Goal: Complete application form

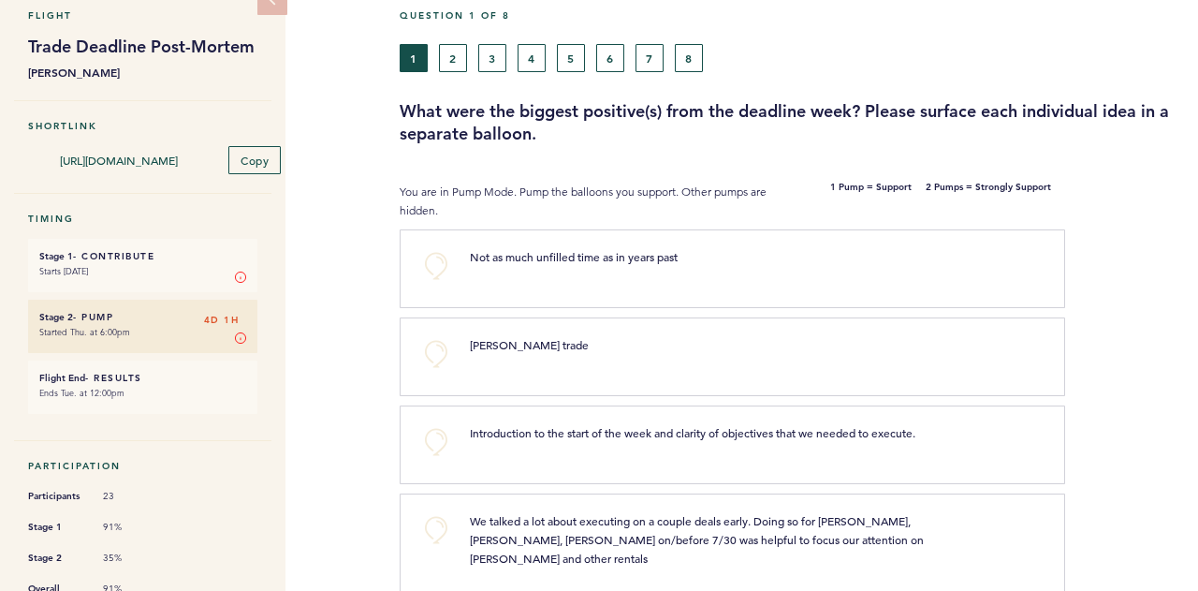
scroll to position [93, 0]
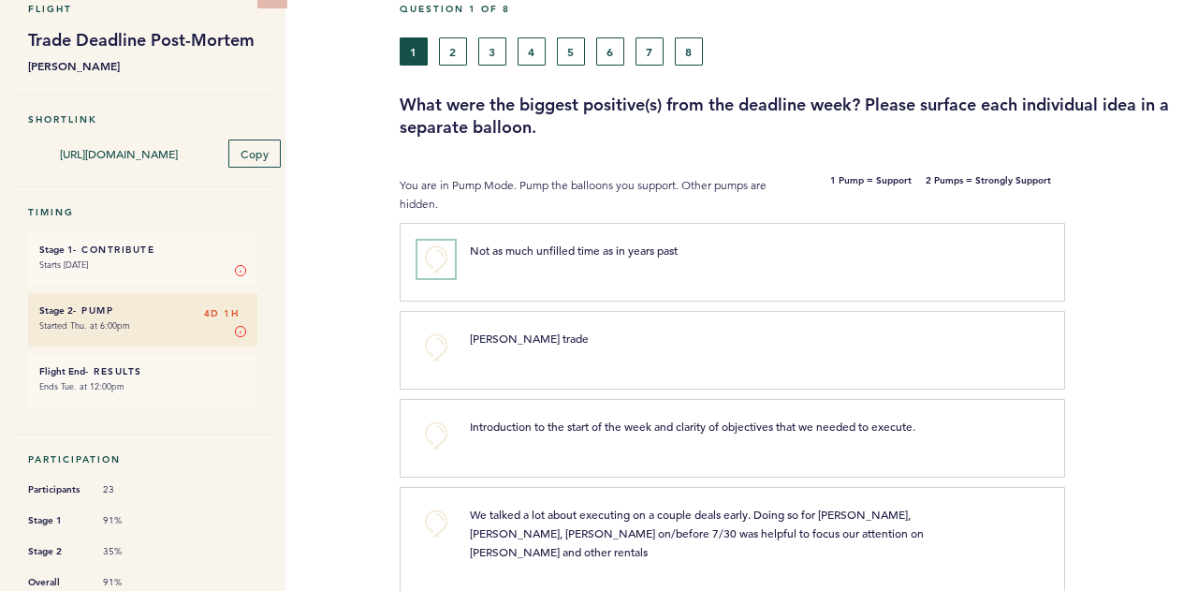
click at [438, 254] on button "+0" at bounding box center [435, 259] width 37 height 37
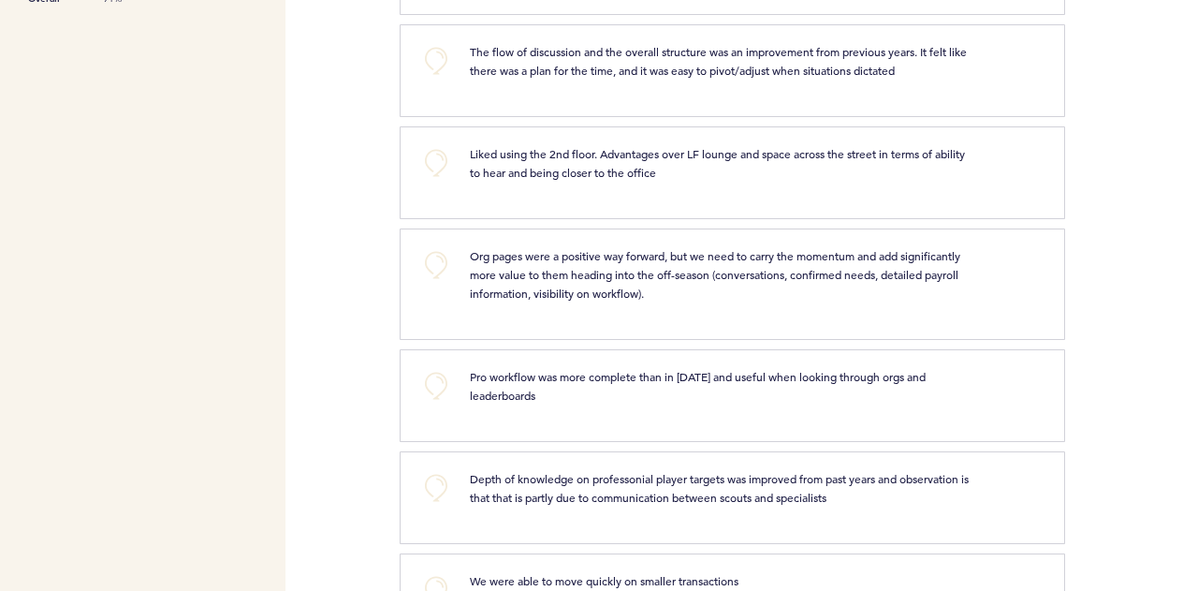
scroll to position [677, 0]
click at [436, 44] on button "+0" at bounding box center [435, 59] width 37 height 37
click at [436, 44] on button "+1" at bounding box center [435, 59] width 37 height 37
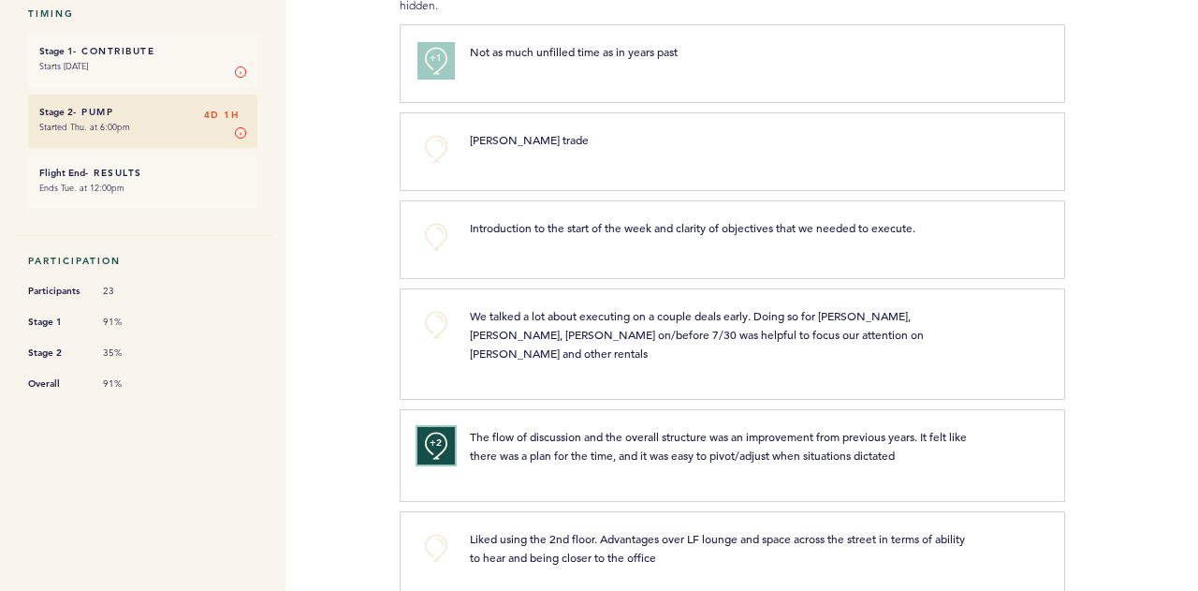
scroll to position [287, 0]
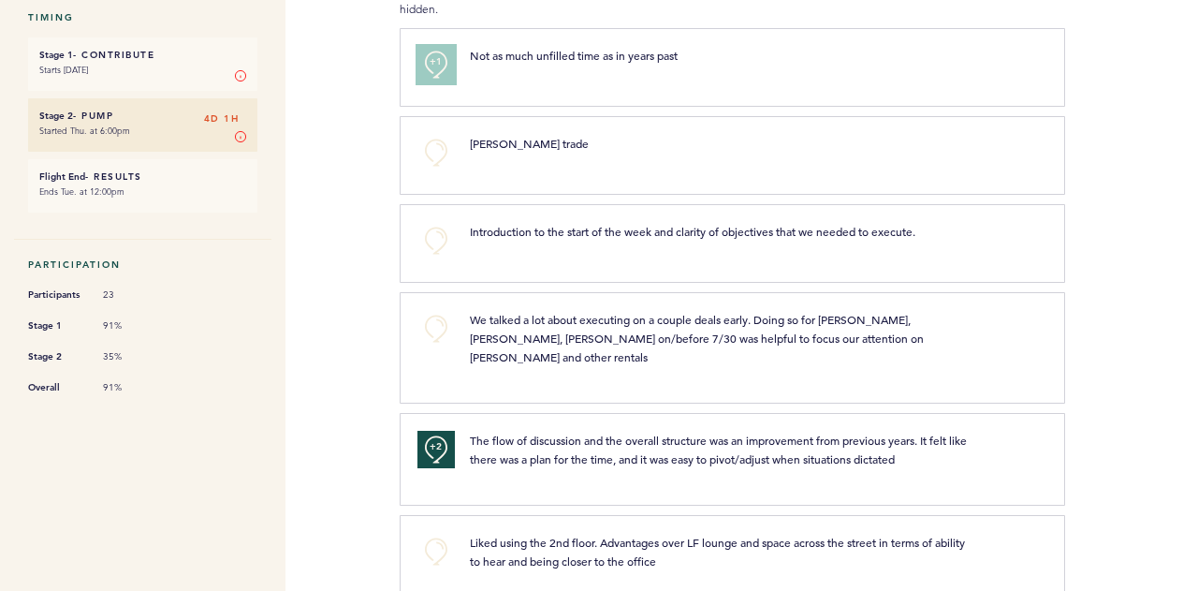
click at [436, 52] on span "+1" at bounding box center [436, 61] width 13 height 19
click at [442, 61] on span "+2" at bounding box center [436, 61] width 13 height 19
click at [444, 66] on button "+0" at bounding box center [435, 64] width 37 height 37
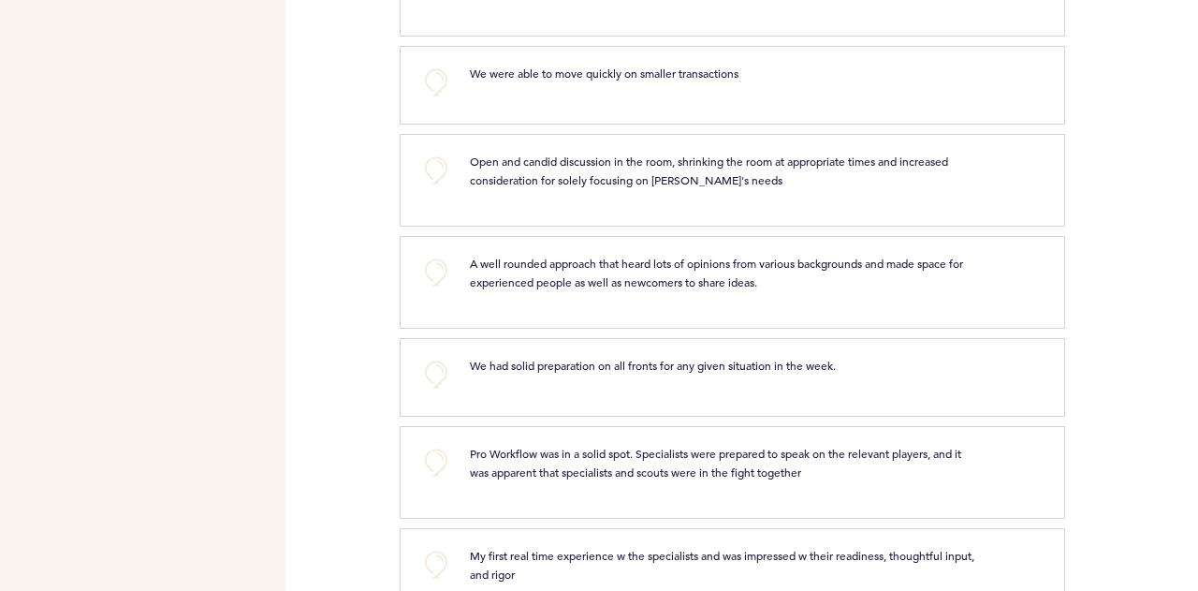
scroll to position [1207, 0]
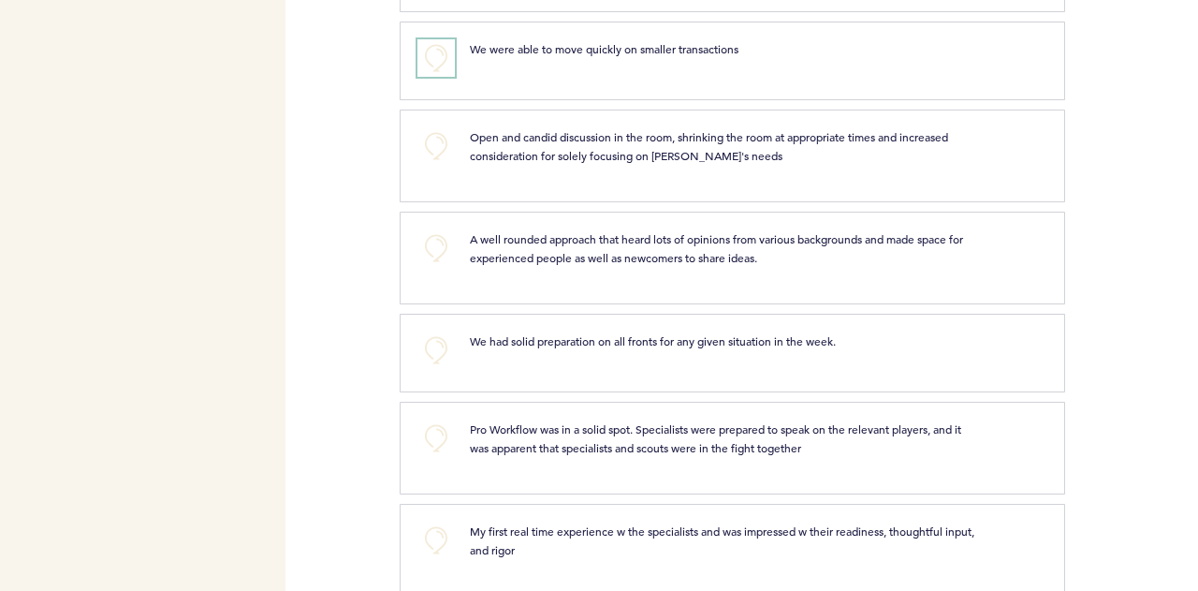
click at [433, 39] on button "+0" at bounding box center [435, 57] width 37 height 37
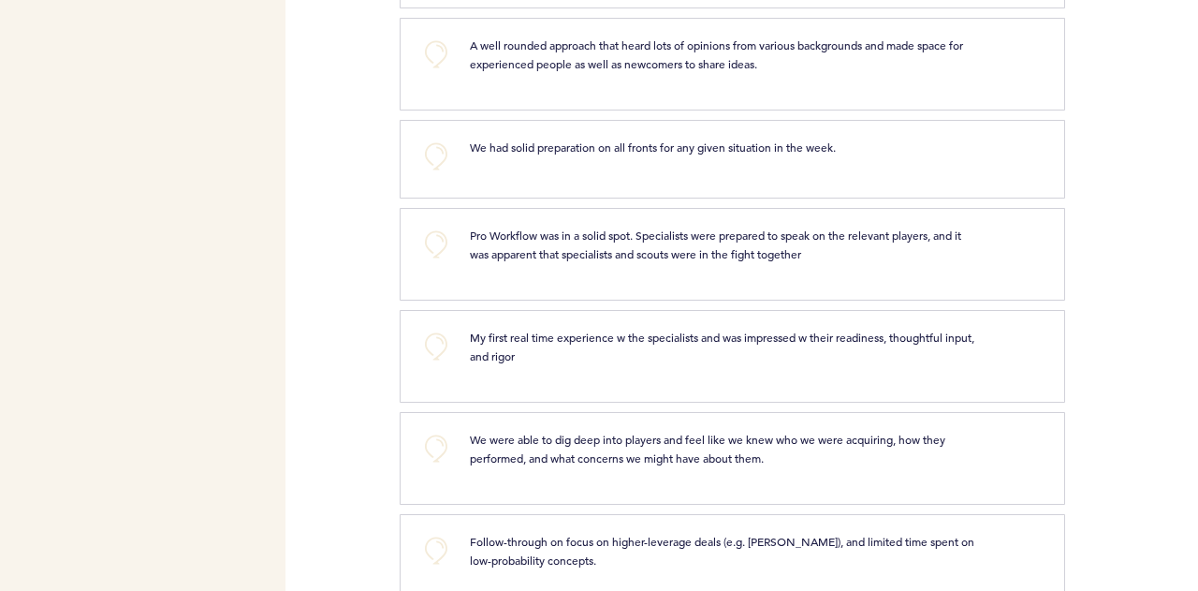
scroll to position [1381, 0]
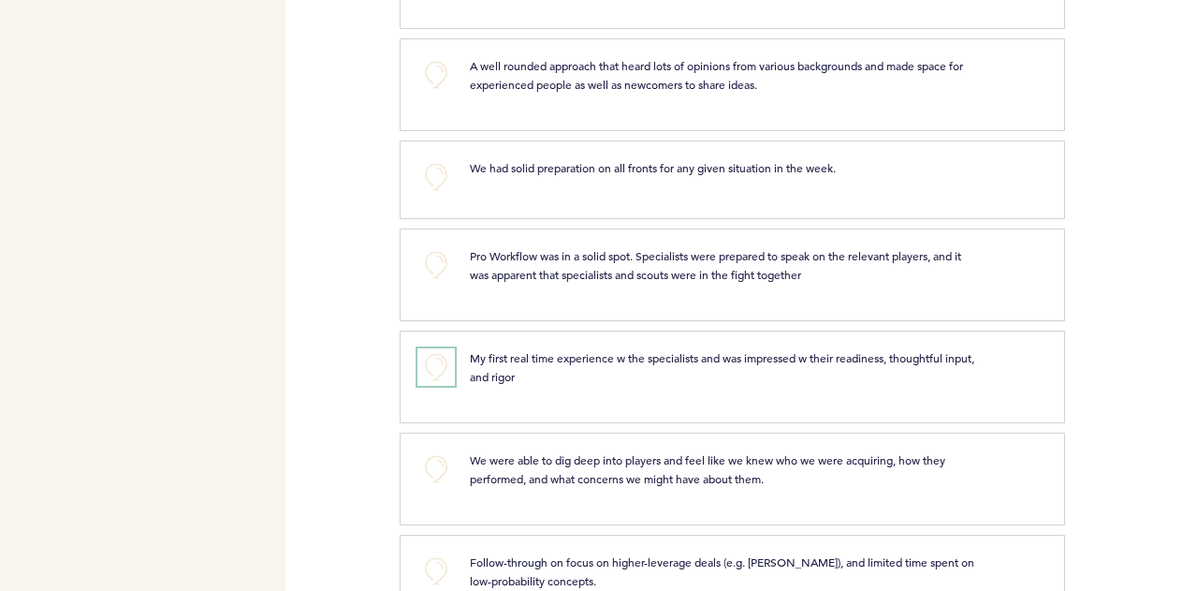
click at [449, 348] on button "+0" at bounding box center [435, 366] width 37 height 37
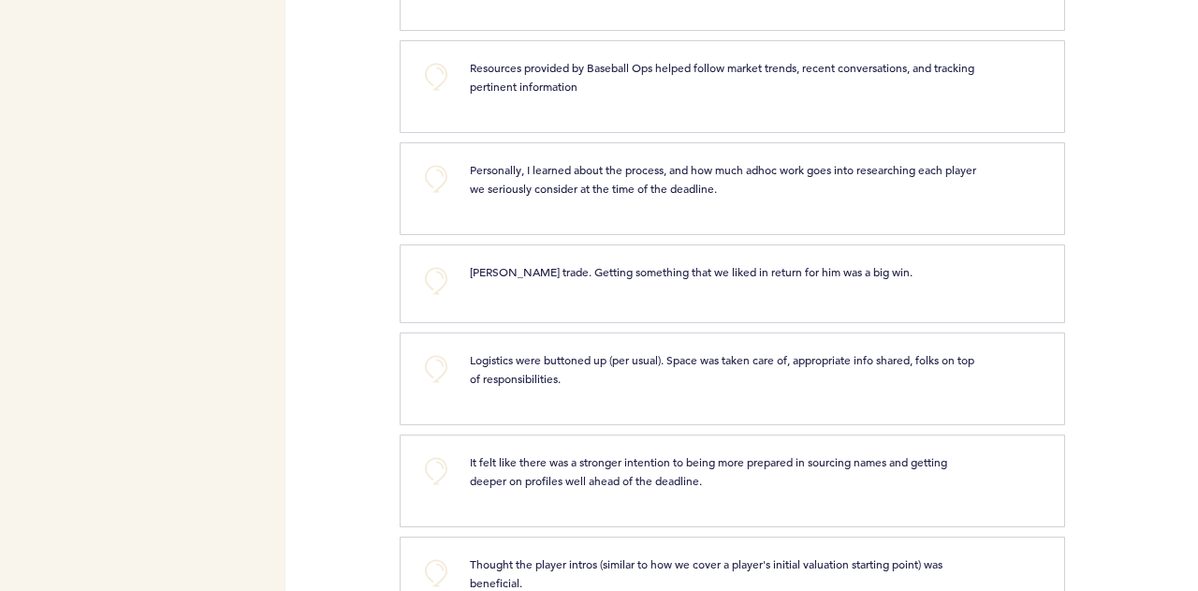
scroll to position [1978, 0]
click at [444, 261] on button "+0" at bounding box center [435, 279] width 37 height 37
click at [445, 261] on button "+1" at bounding box center [435, 279] width 37 height 37
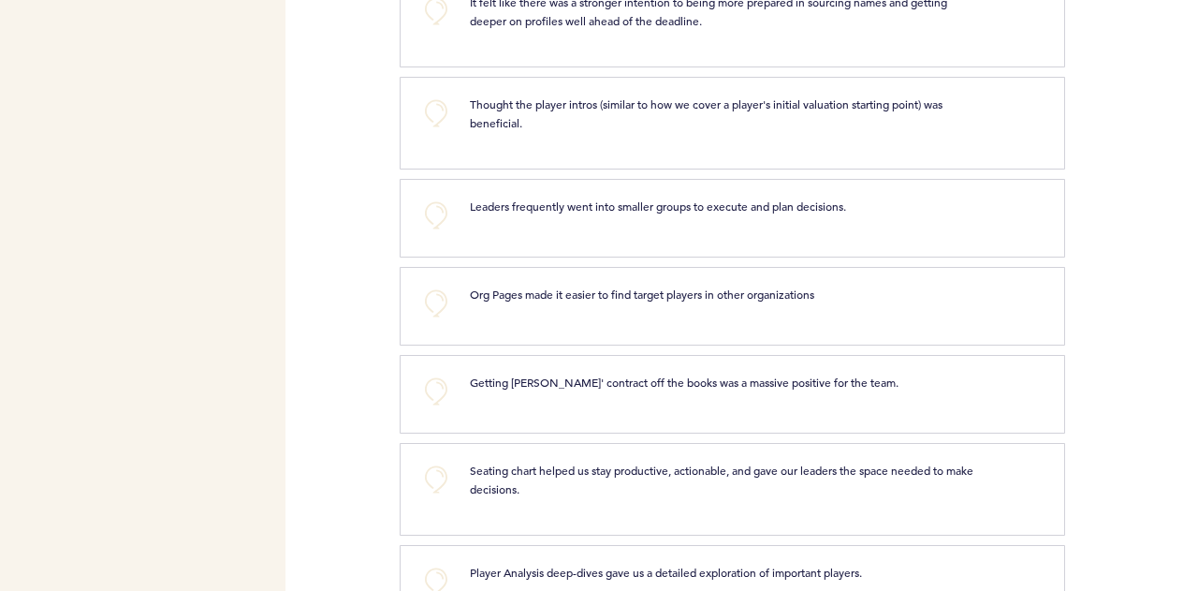
scroll to position [2437, 0]
click at [427, 94] on button "+0" at bounding box center [435, 112] width 37 height 37
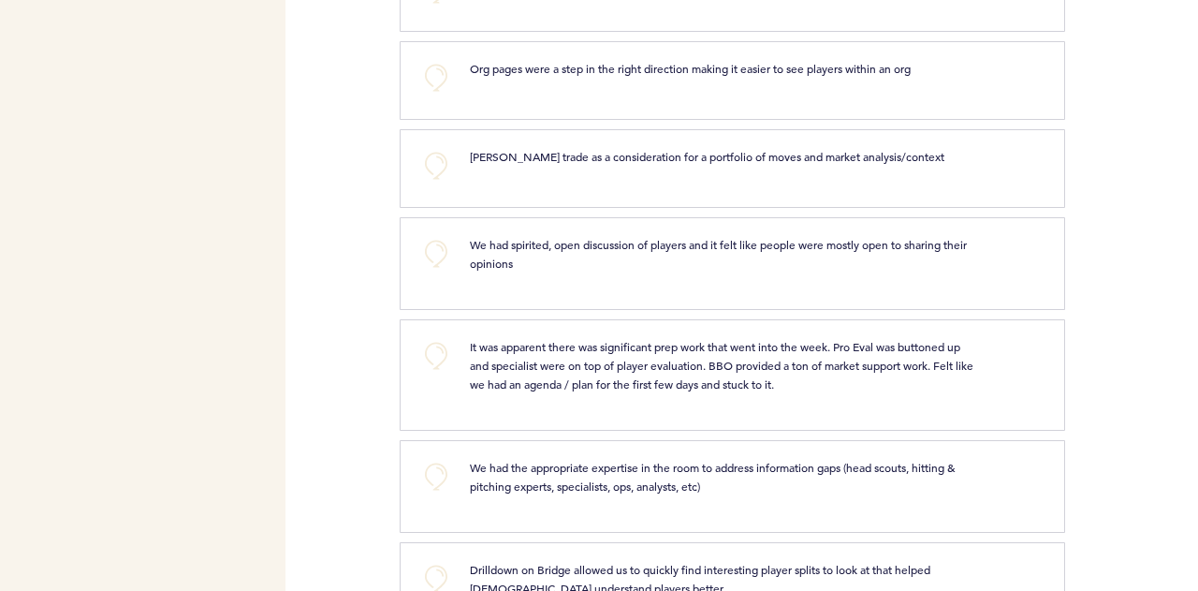
scroll to position [4105, 0]
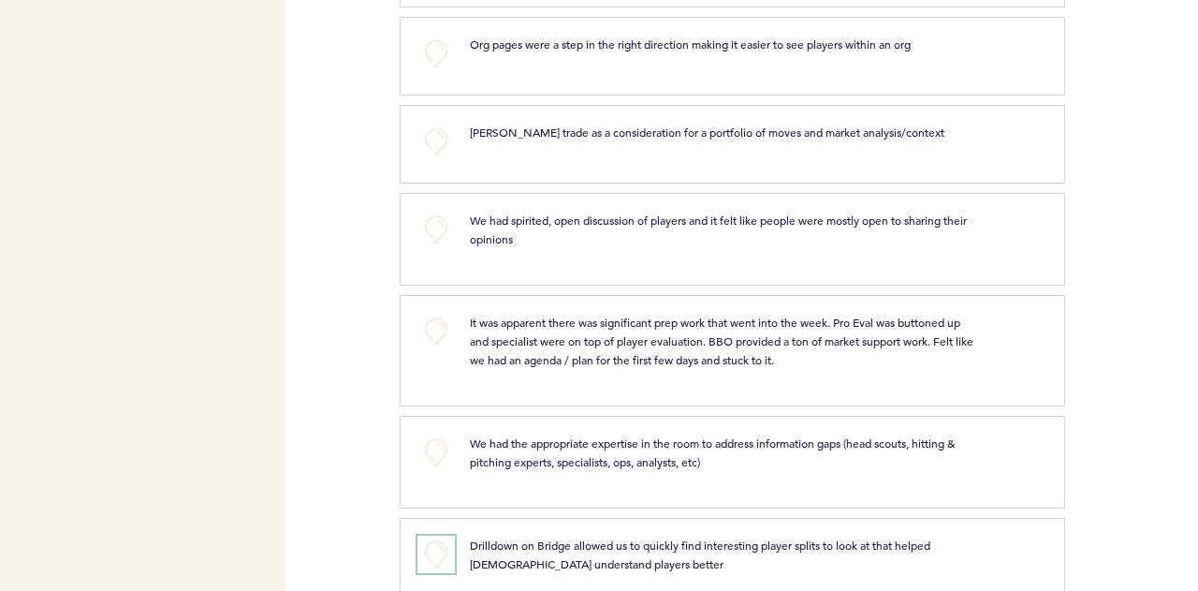
click at [440, 535] on button "+0" at bounding box center [435, 553] width 37 height 37
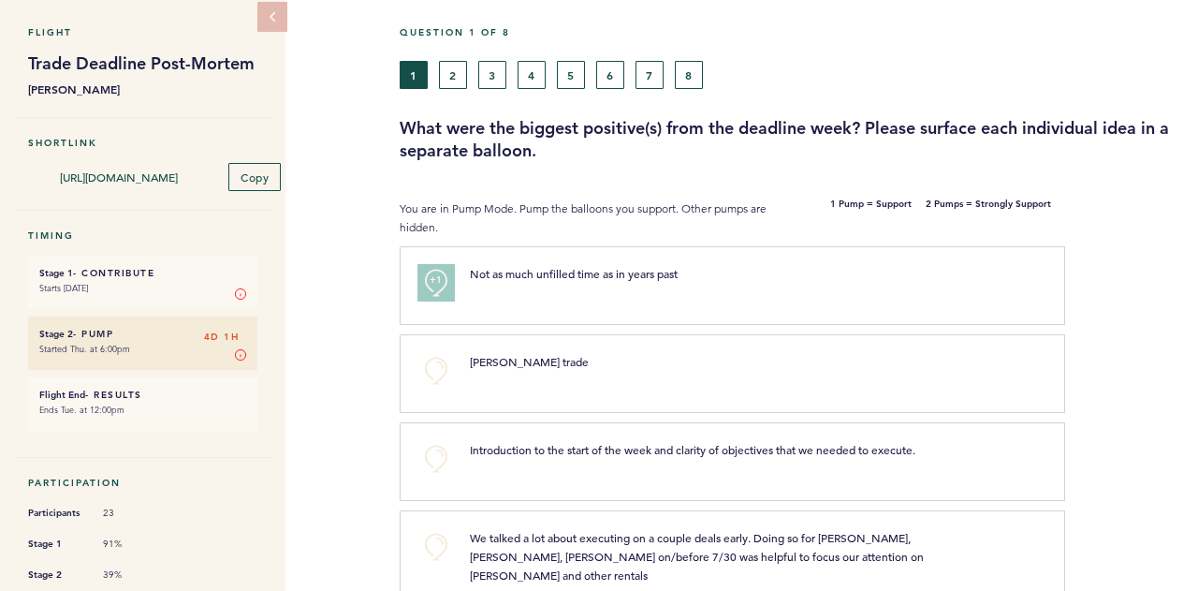
scroll to position [0, 0]
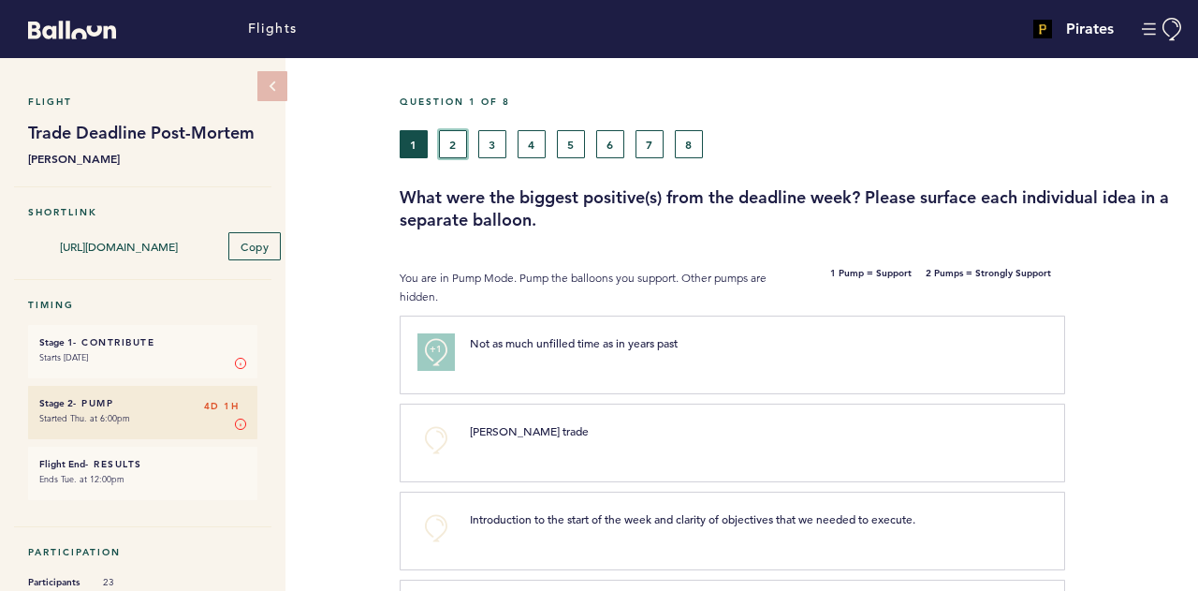
click at [452, 143] on button "2" at bounding box center [453, 144] width 28 height 28
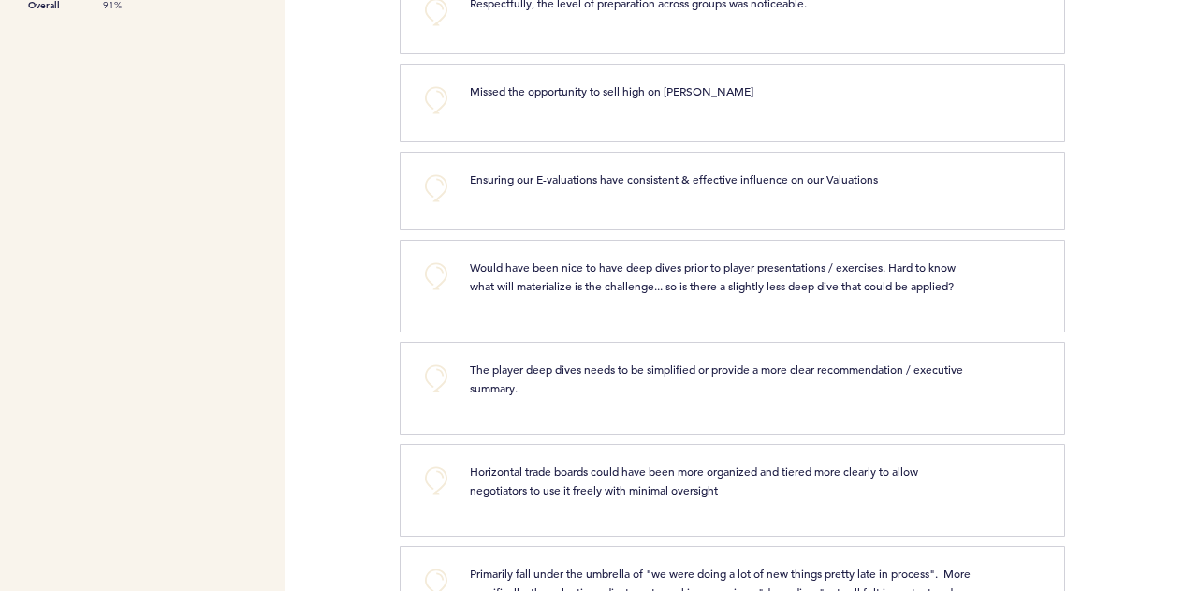
scroll to position [694, 0]
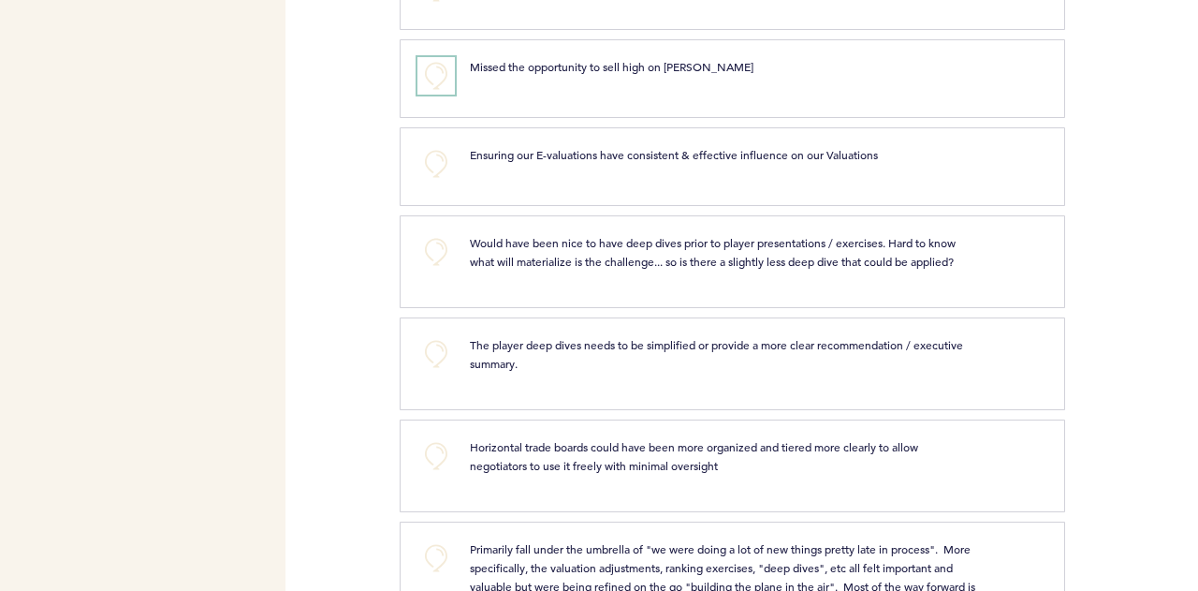
click at [421, 57] on button "+0" at bounding box center [435, 75] width 37 height 37
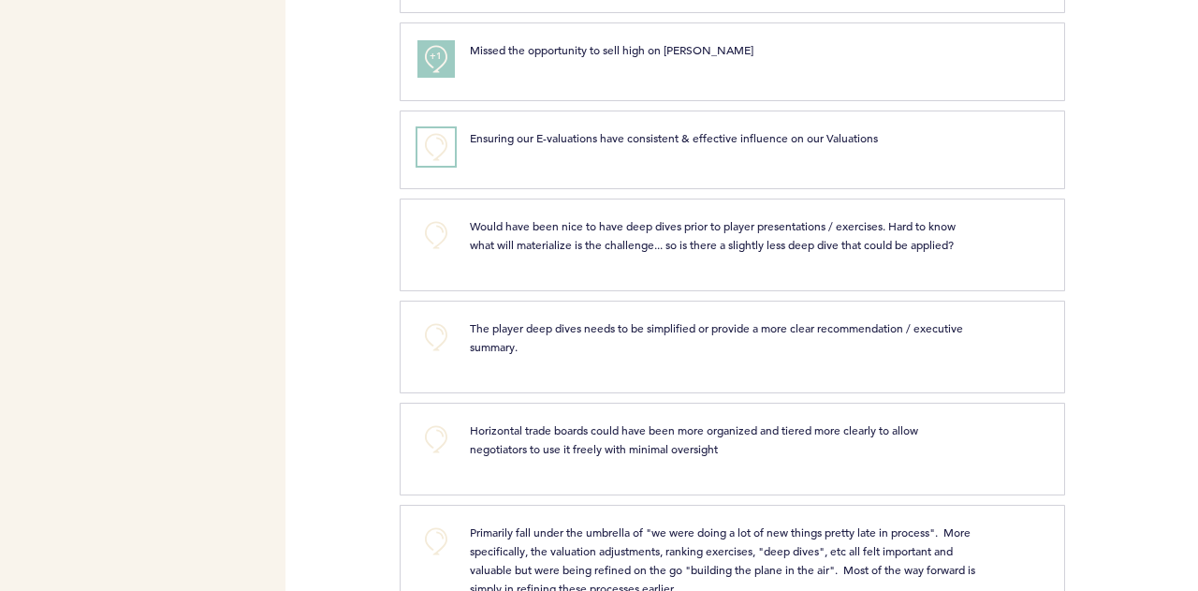
click at [431, 128] on button "+0" at bounding box center [435, 146] width 37 height 37
click at [0, 0] on span "+0" at bounding box center [0, 0] width 0 height 0
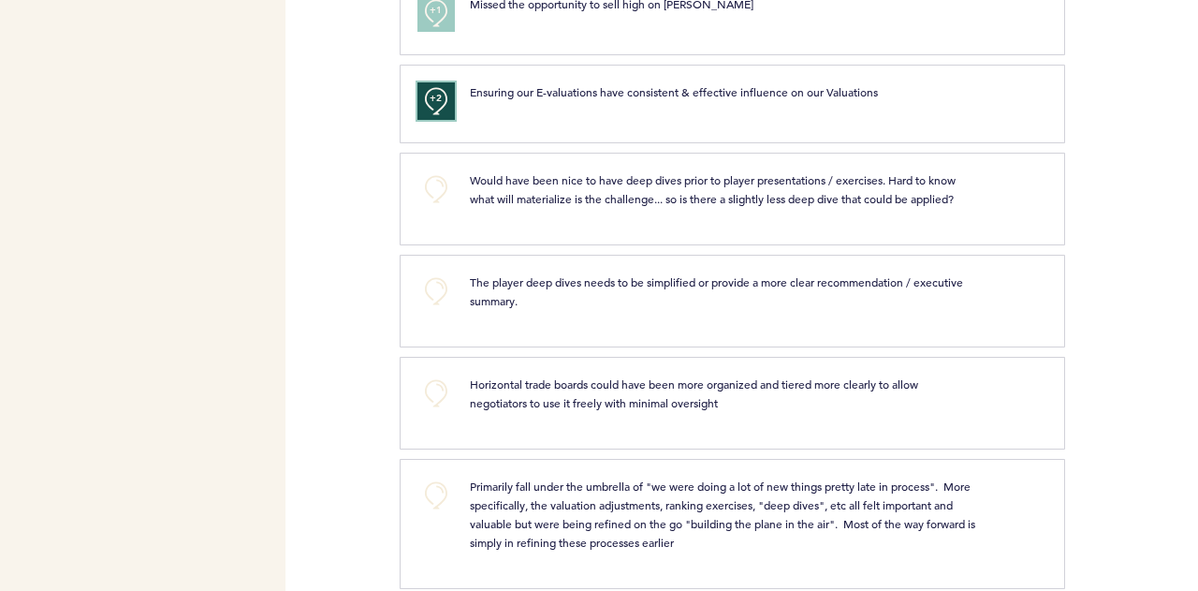
scroll to position [768, 0]
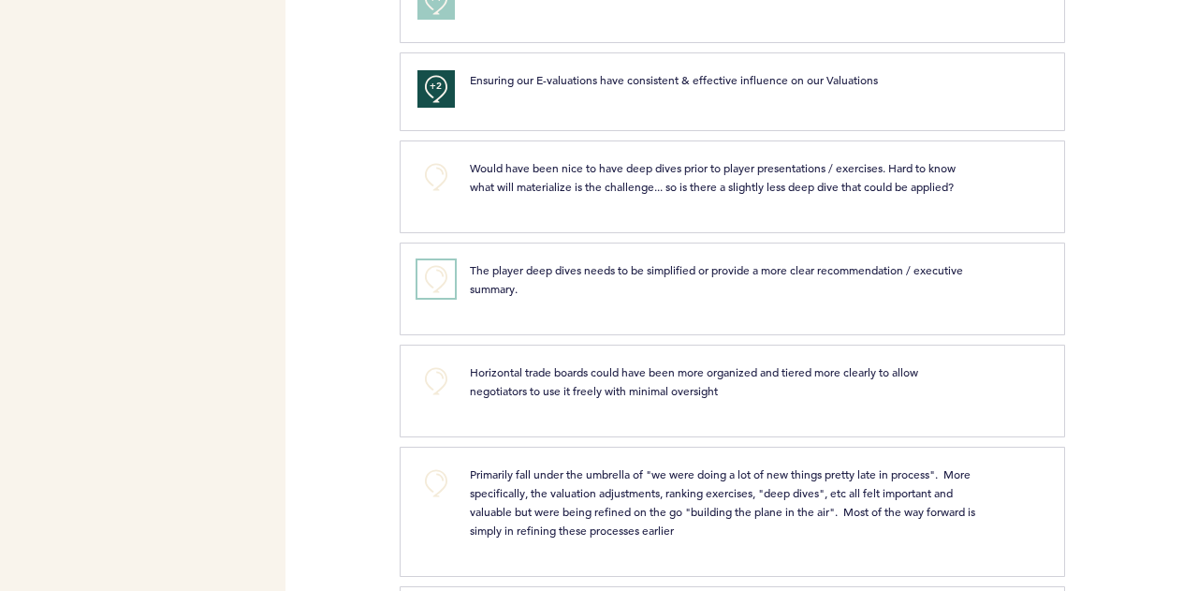
click at [433, 260] on button "+0" at bounding box center [435, 278] width 37 height 37
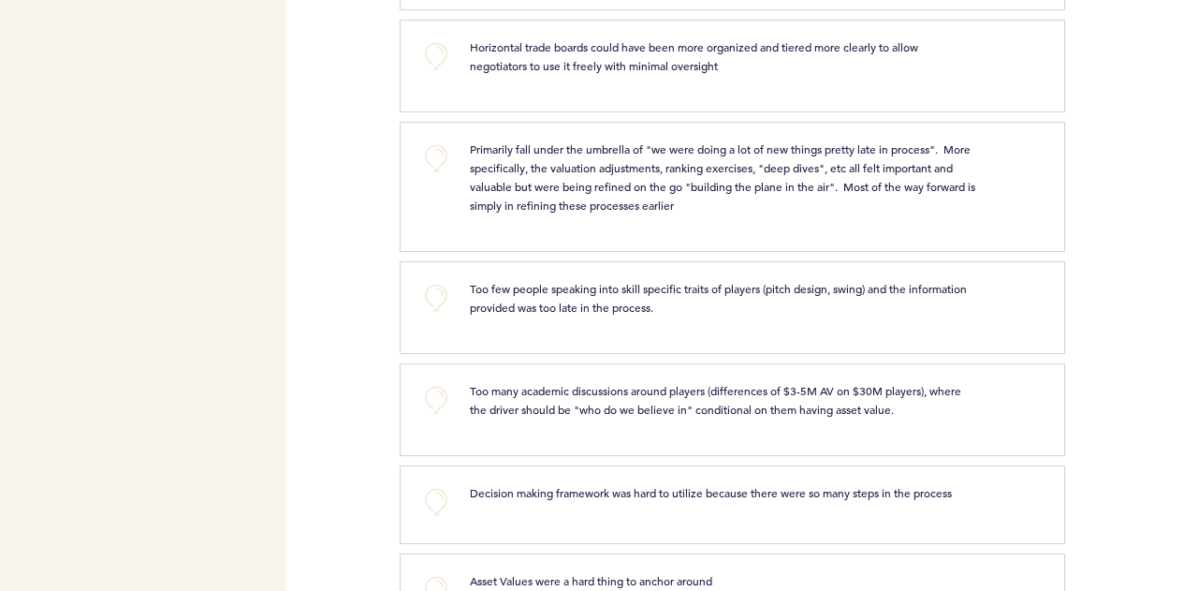
scroll to position [1095, 0]
click at [436, 138] on button "+0" at bounding box center [435, 156] width 37 height 37
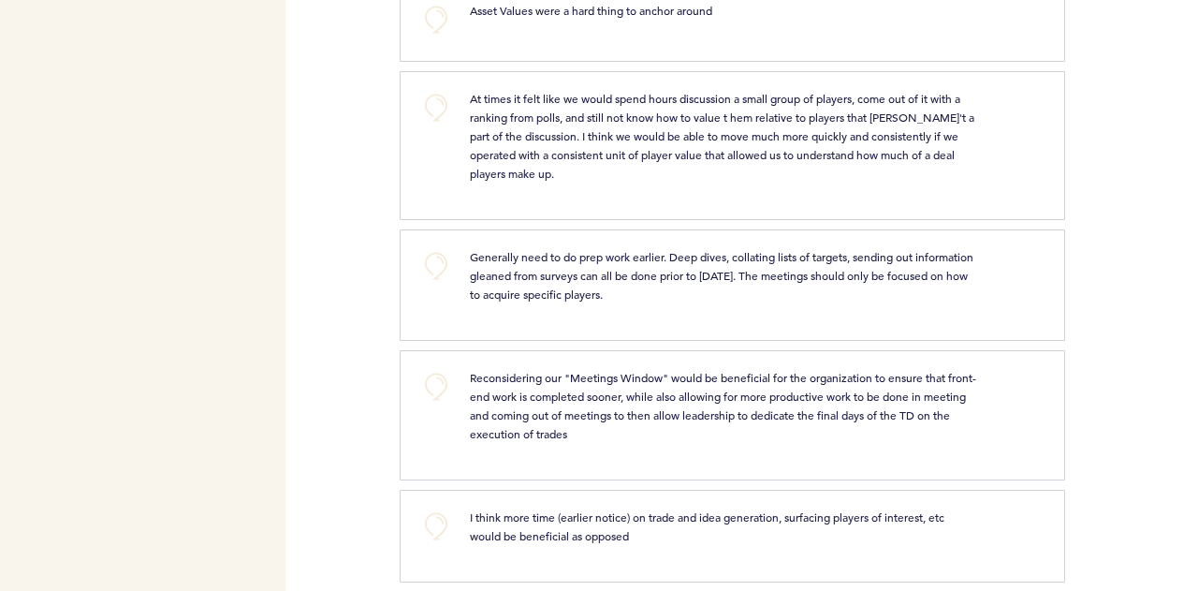
scroll to position [1664, 0]
click at [428, 88] on button "+0" at bounding box center [435, 106] width 37 height 37
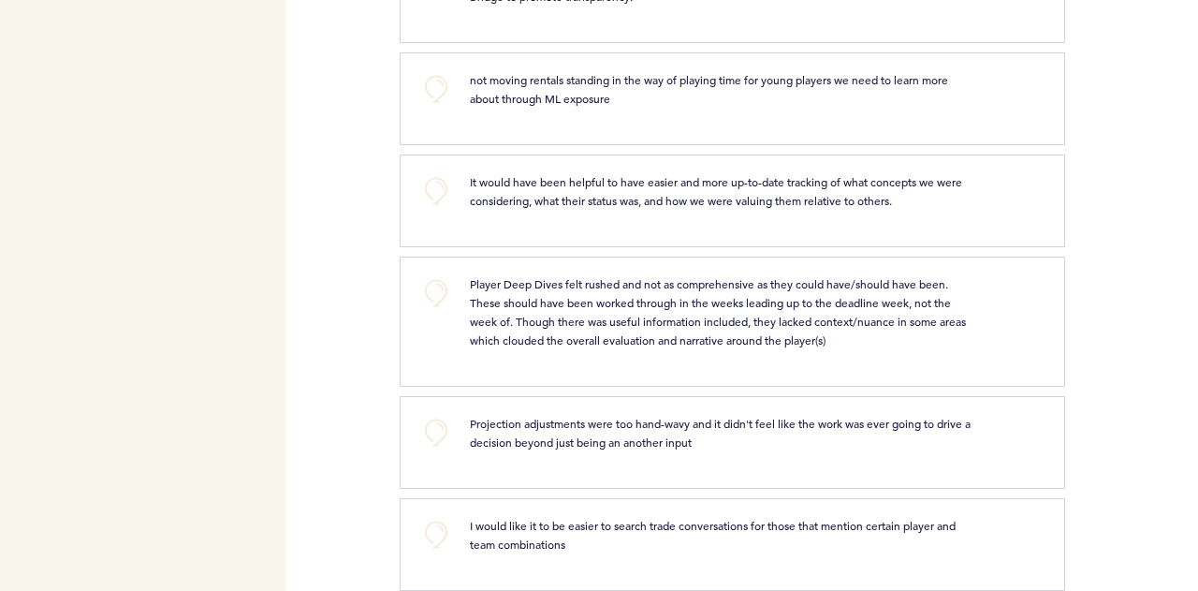
scroll to position [2407, 0]
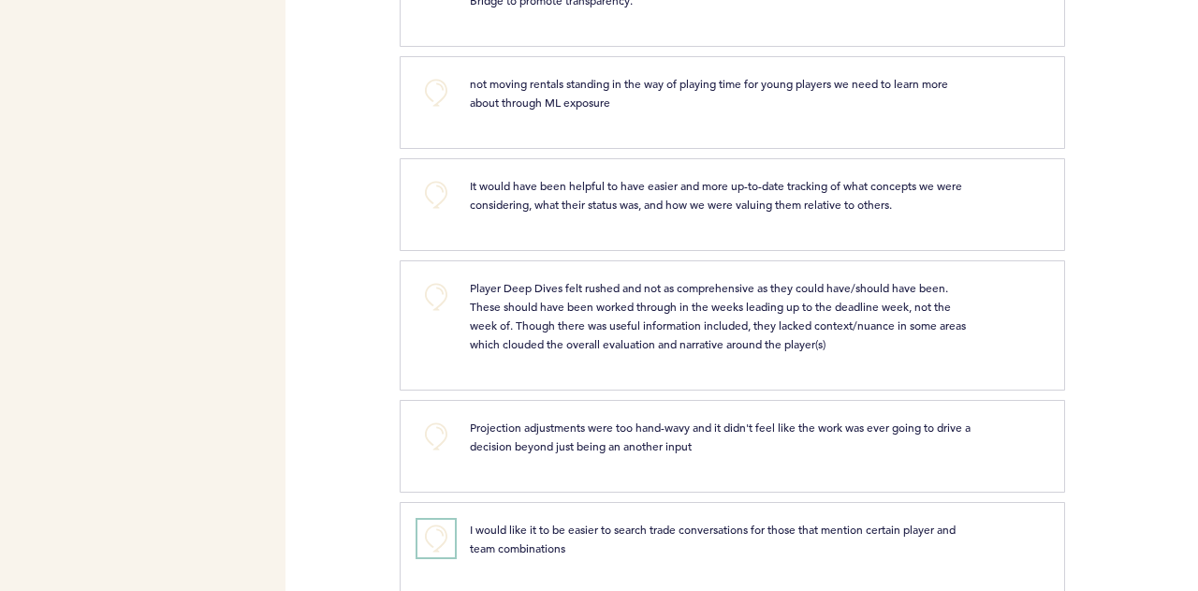
click at [425, 519] on button "+0" at bounding box center [435, 537] width 37 height 37
click at [425, 519] on button "+1" at bounding box center [435, 537] width 37 height 37
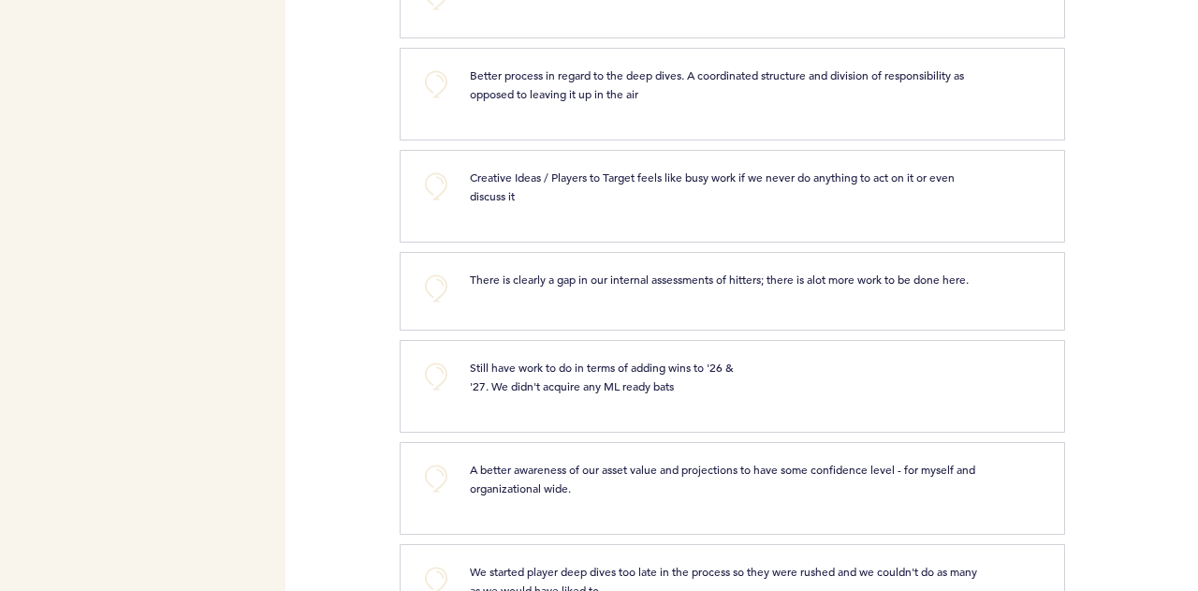
scroll to position [3471, 0]
click at [446, 166] on button "+0" at bounding box center [435, 184] width 37 height 37
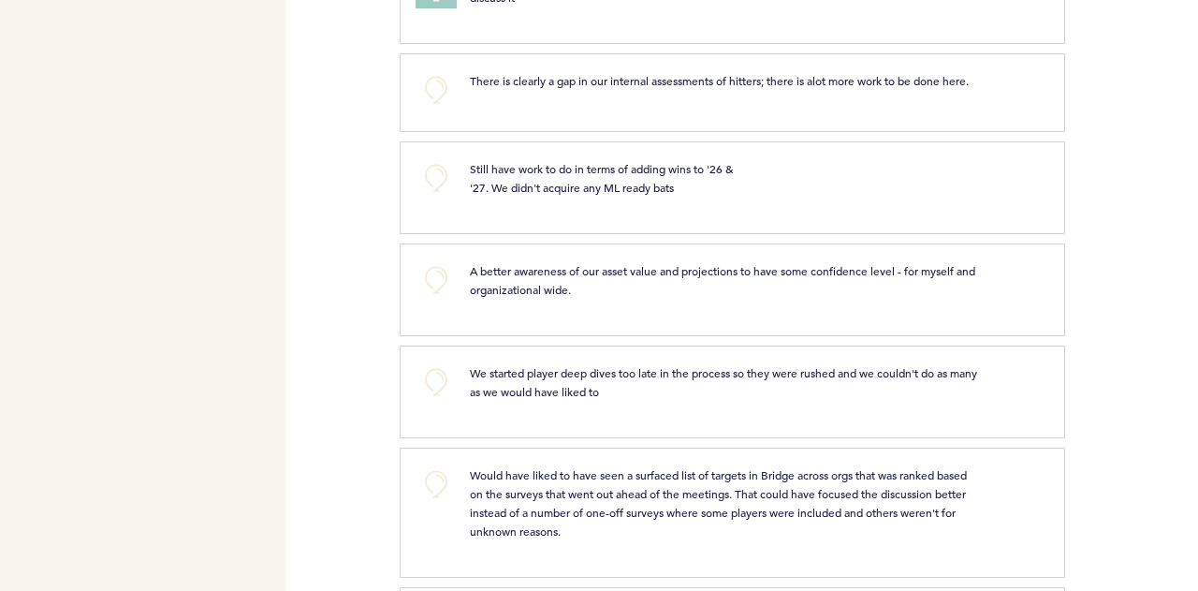
scroll to position [3671, 0]
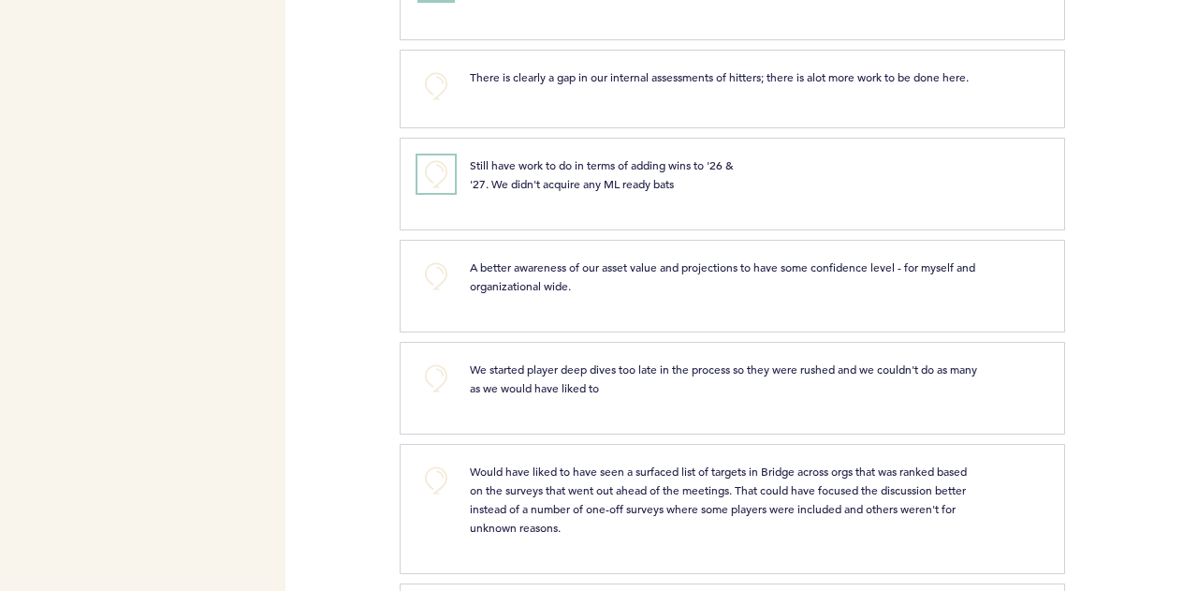
click at [434, 155] on button "+0" at bounding box center [435, 173] width 37 height 37
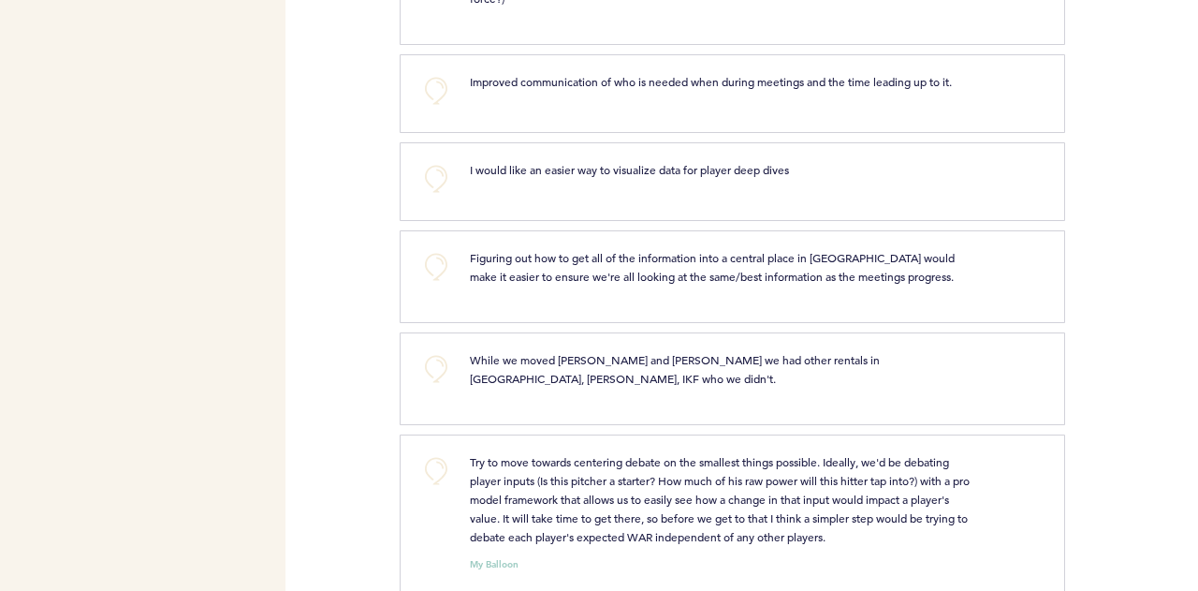
scroll to position [4333, 0]
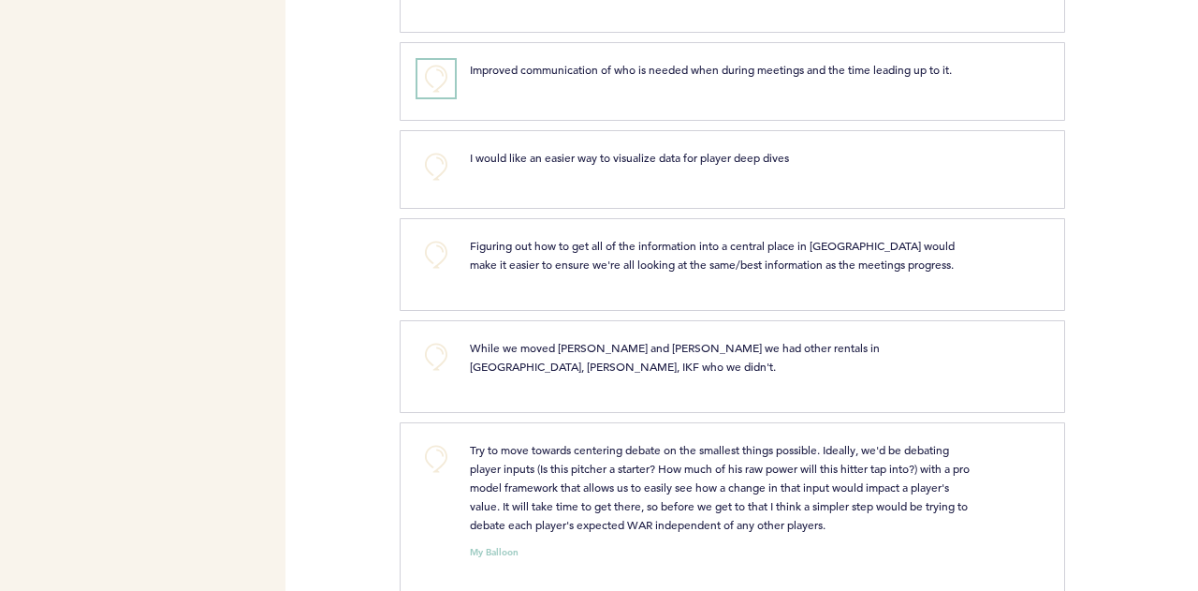
click at [440, 60] on button "+0" at bounding box center [435, 78] width 37 height 37
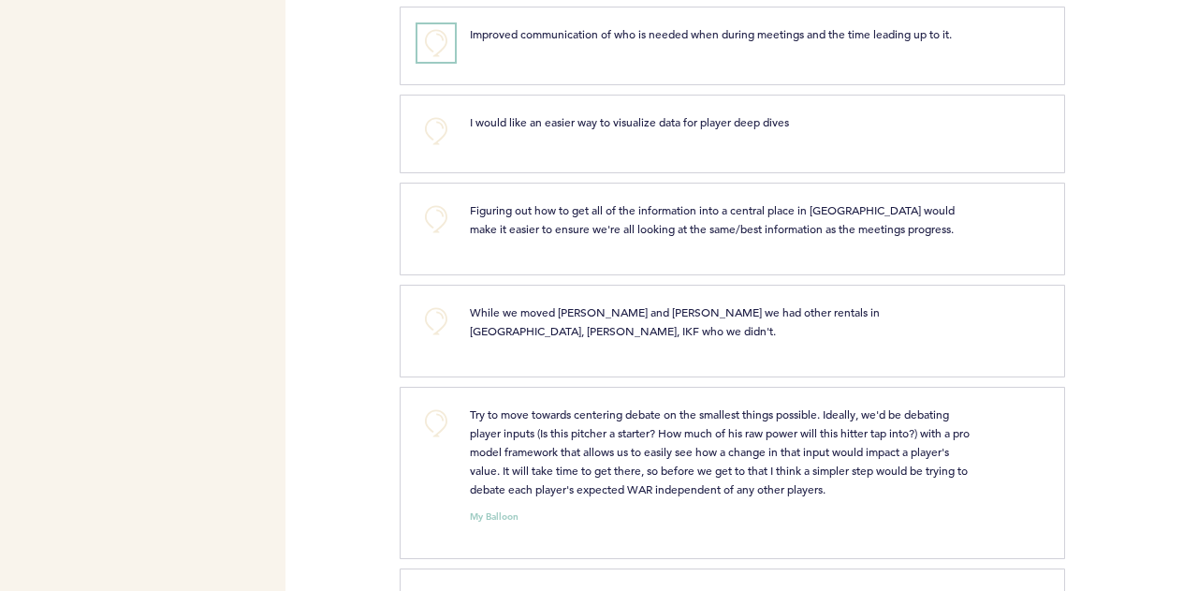
scroll to position [4259, 0]
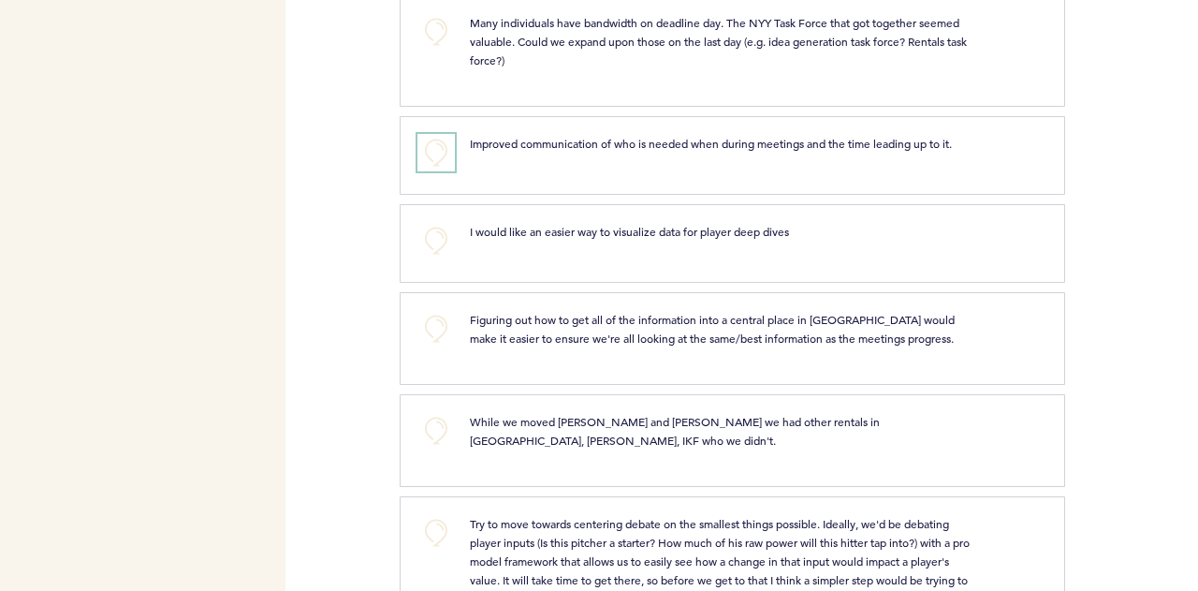
click at [428, 134] on button "+0" at bounding box center [435, 152] width 37 height 37
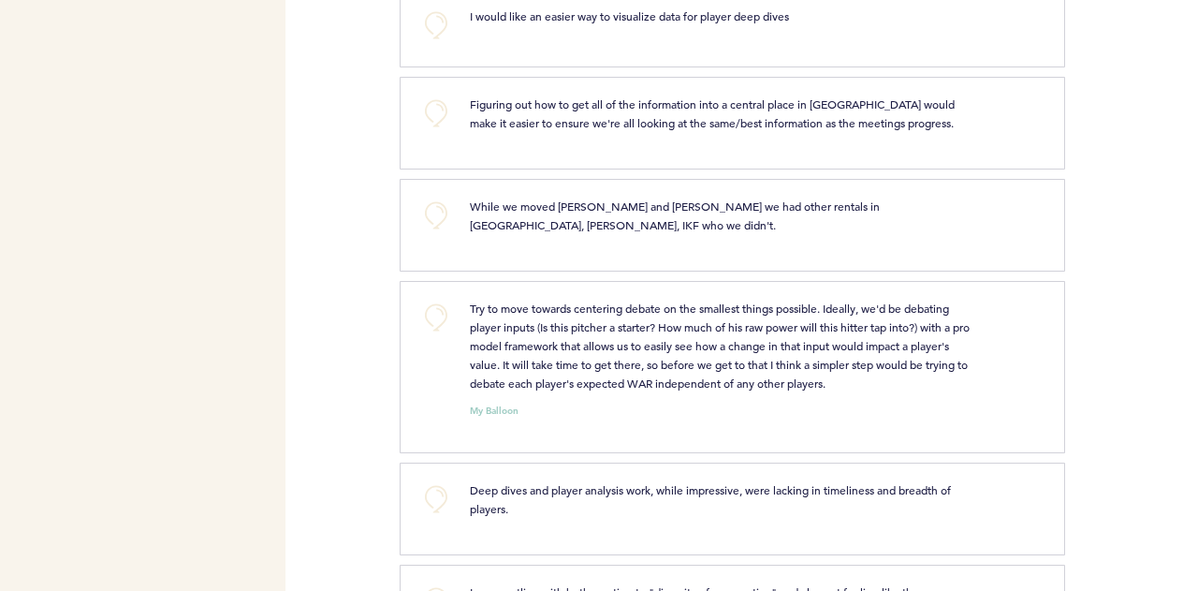
scroll to position [4513, 0]
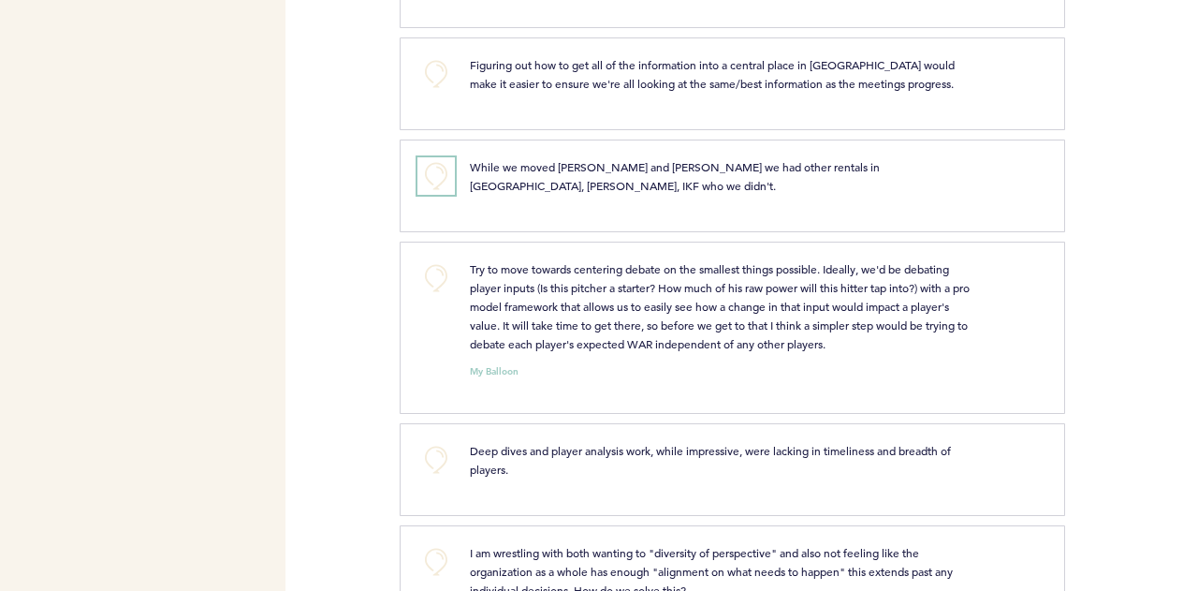
click at [430, 157] on button "+0" at bounding box center [435, 175] width 37 height 37
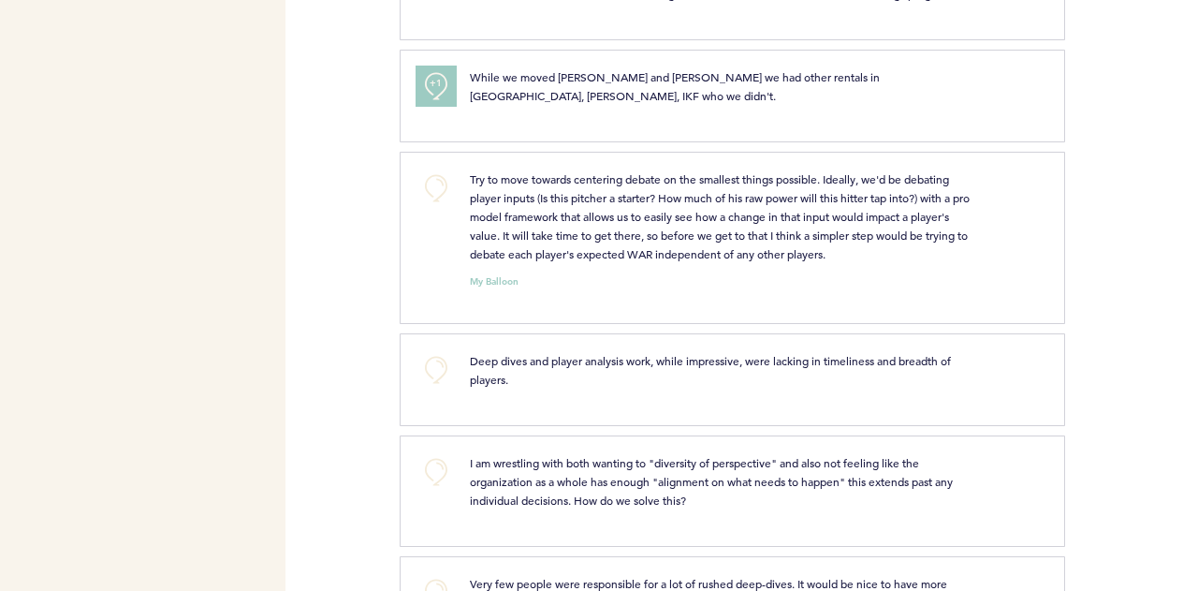
scroll to position [4599, 0]
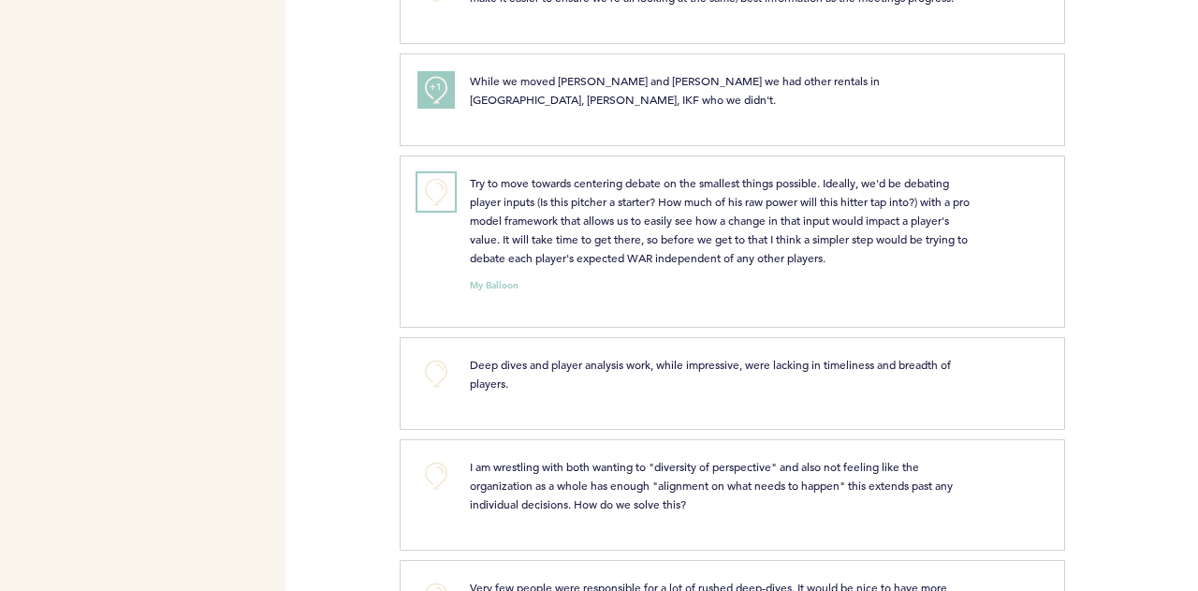
click at [431, 173] on button "+0" at bounding box center [435, 191] width 37 height 37
click at [431, 180] on span "+1" at bounding box center [436, 189] width 13 height 19
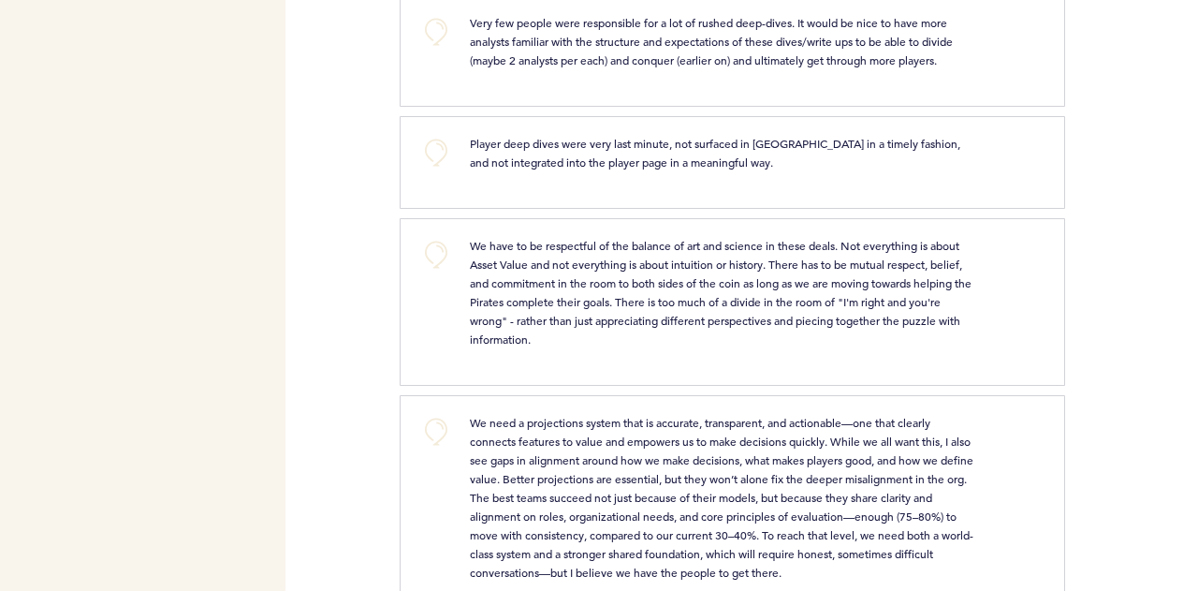
scroll to position [5122, 0]
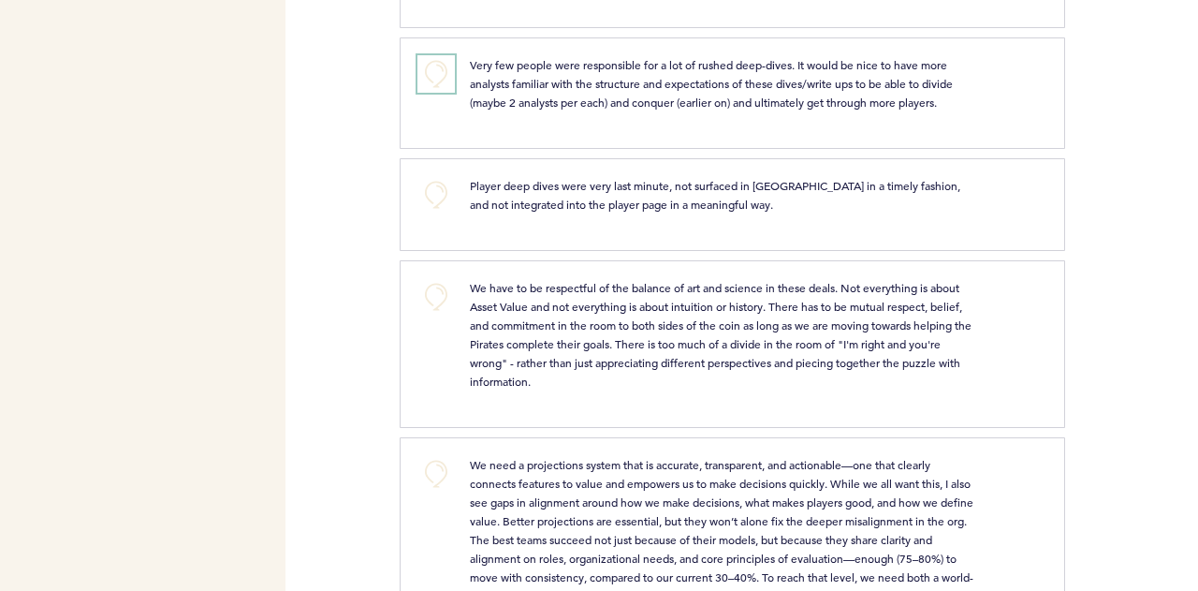
click at [445, 55] on button "+0" at bounding box center [435, 73] width 37 height 37
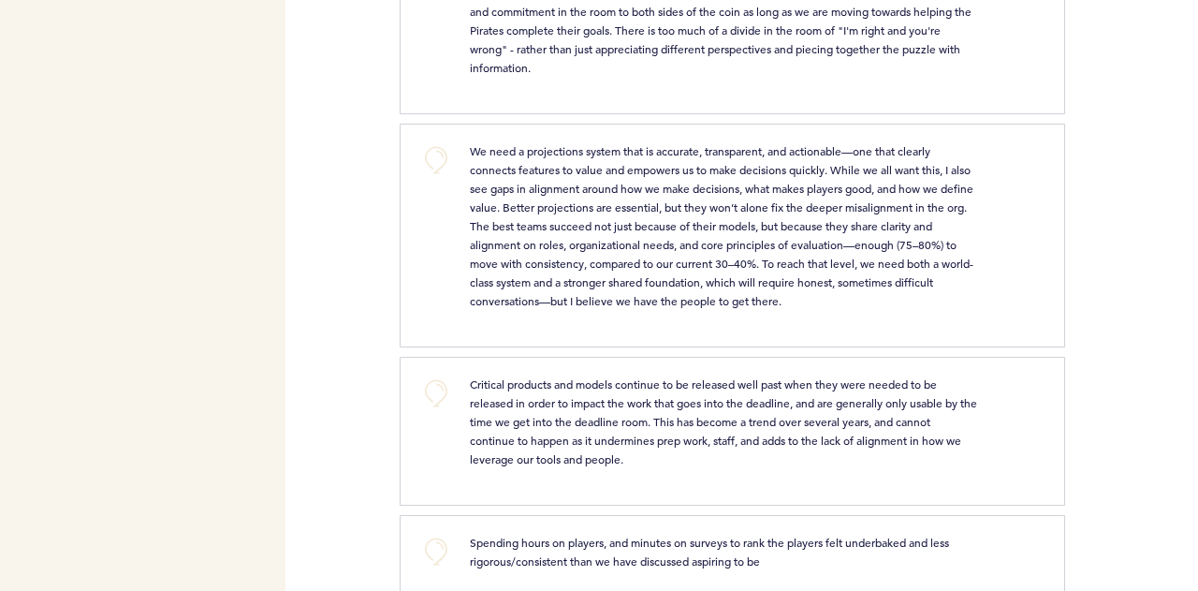
scroll to position [5439, 0]
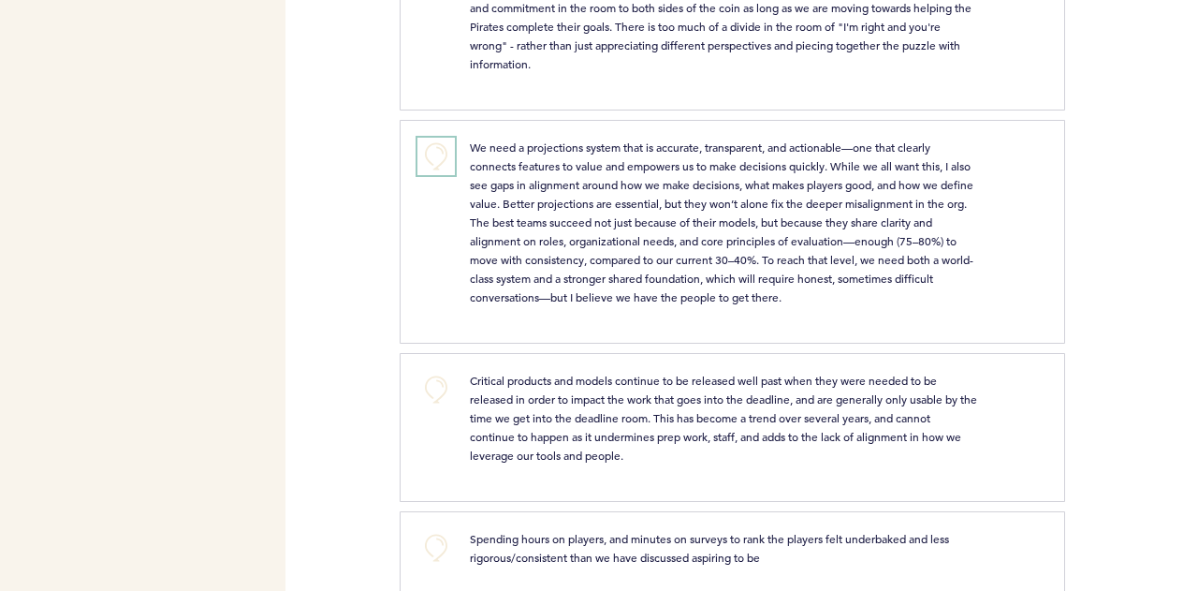
click at [434, 138] on button "+0" at bounding box center [435, 156] width 37 height 37
click at [0, 0] on span "+0" at bounding box center [0, 0] width 0 height 0
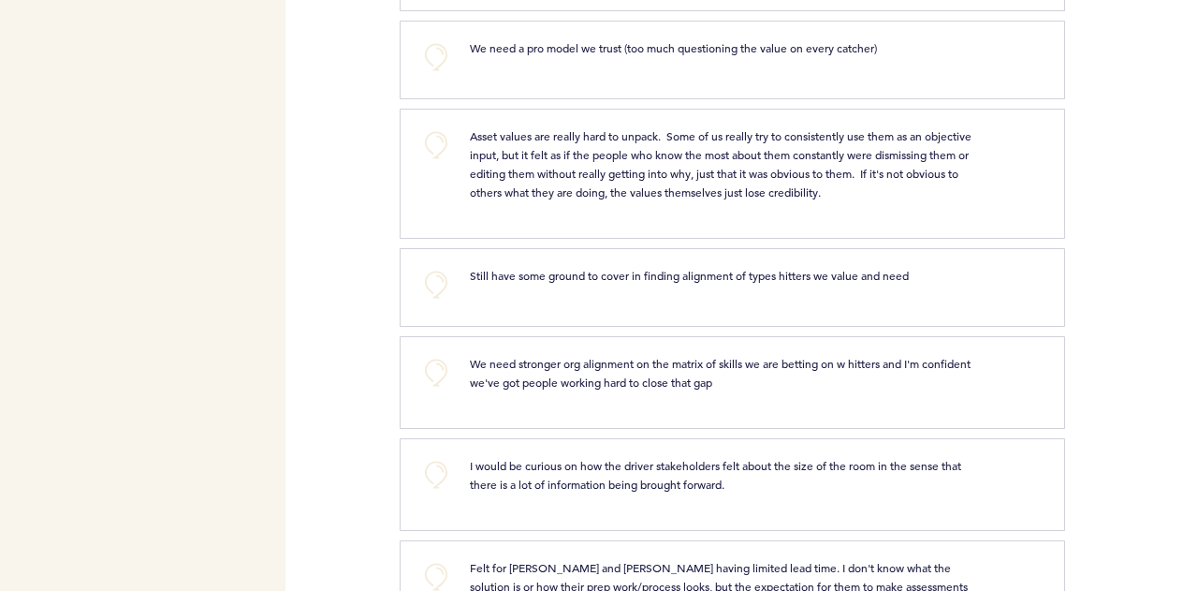
scroll to position [6032, 0]
click at [444, 265] on button "+0" at bounding box center [435, 283] width 37 height 37
click at [444, 265] on button "+1" at bounding box center [435, 283] width 37 height 37
click at [444, 265] on button "+2" at bounding box center [435, 283] width 37 height 37
click at [431, 353] on button "+0" at bounding box center [435, 371] width 37 height 37
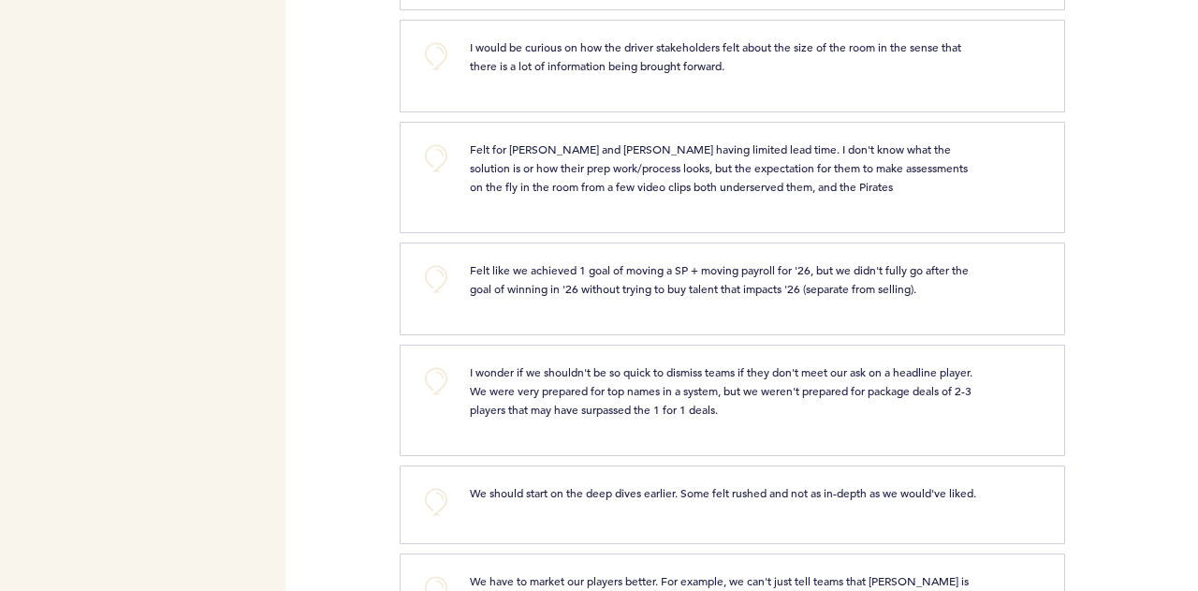
scroll to position [6507, 0]
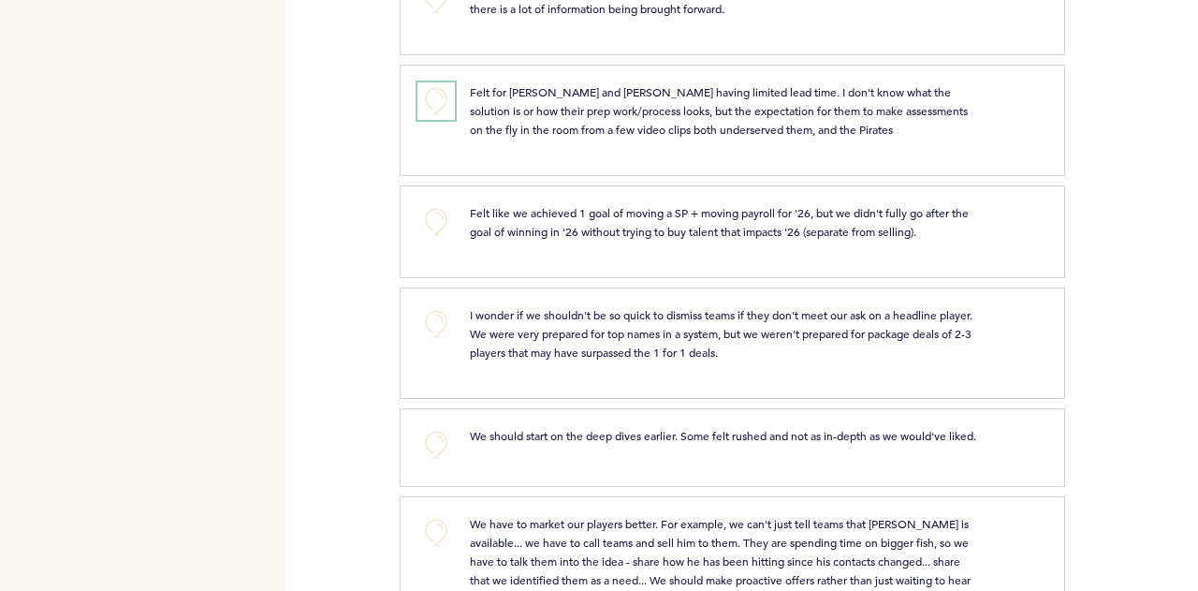
click at [440, 82] on button "+0" at bounding box center [435, 100] width 37 height 37
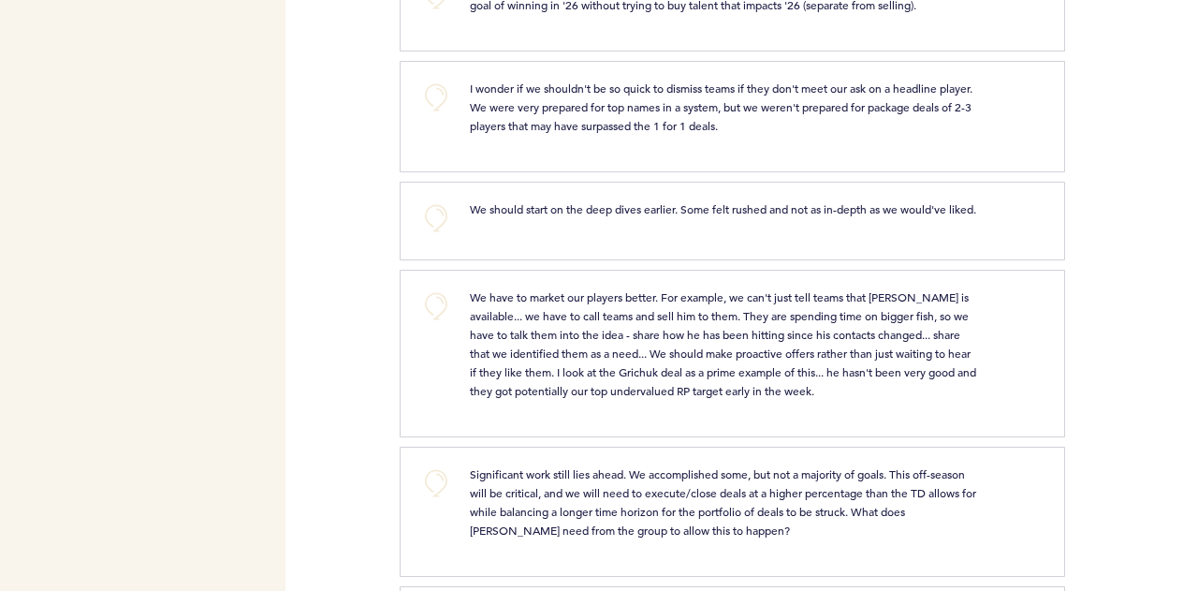
scroll to position [6736, 0]
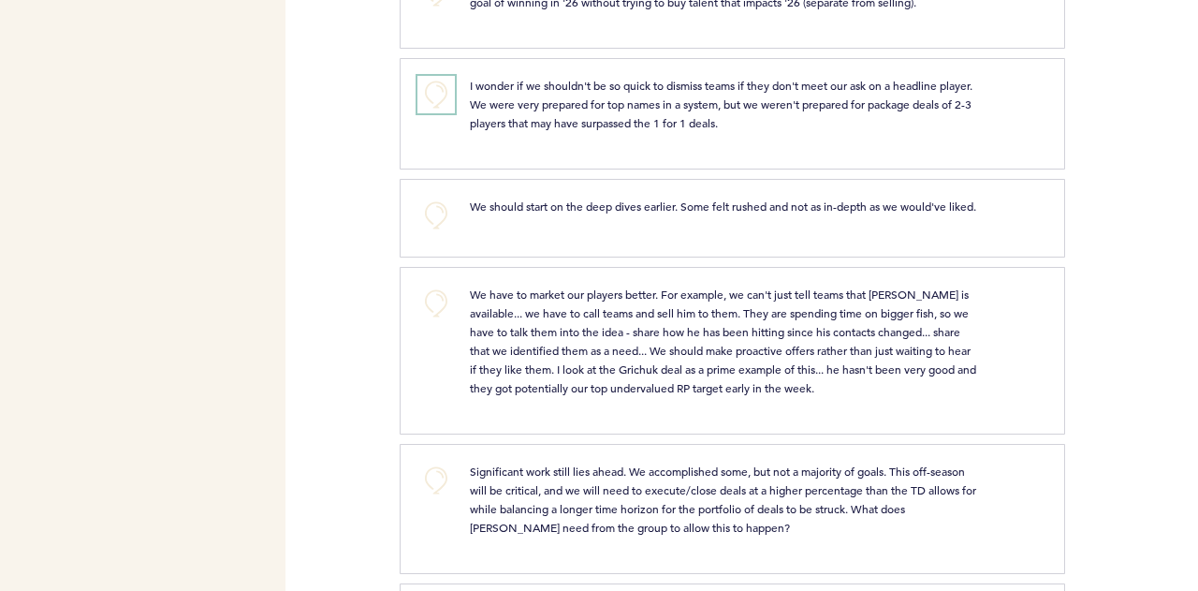
click at [433, 76] on button "+0" at bounding box center [435, 94] width 37 height 37
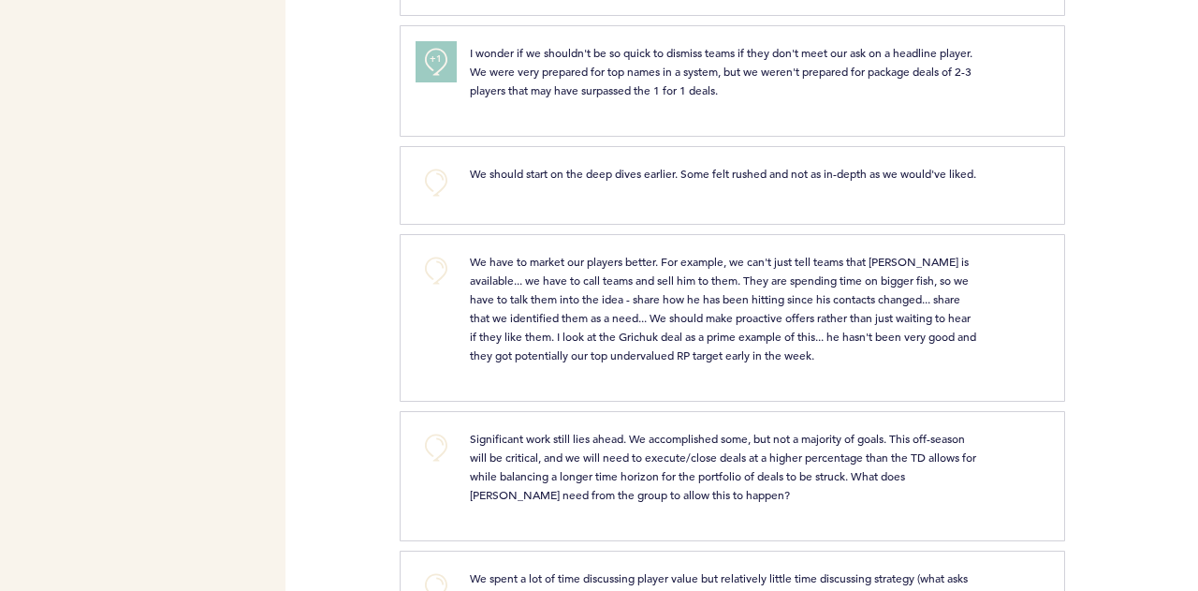
scroll to position [6733, 0]
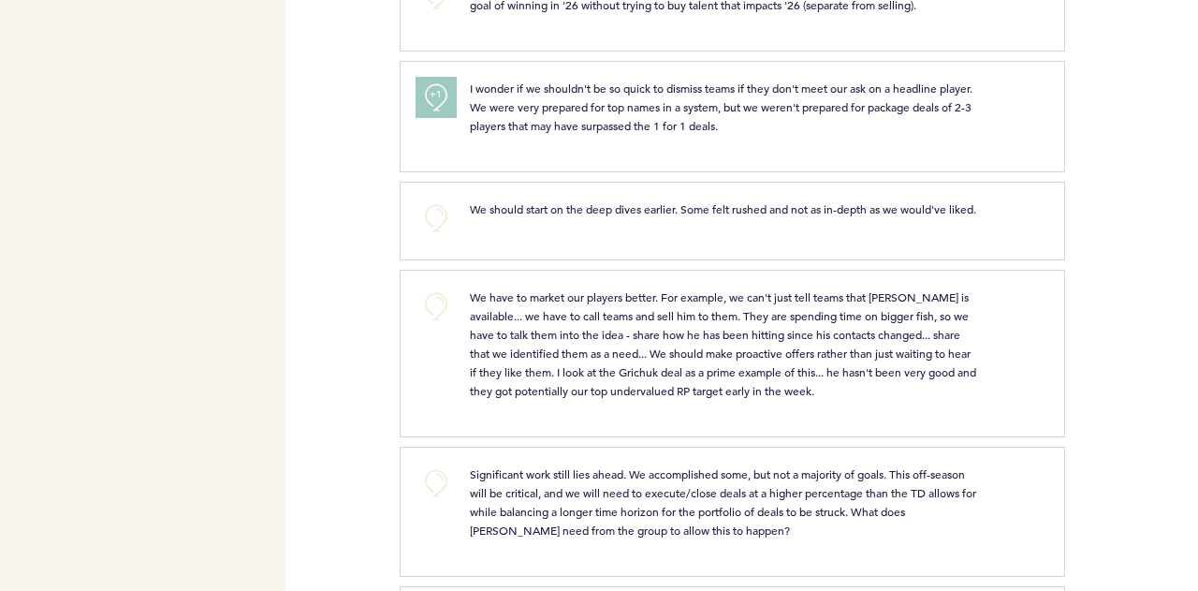
click at [434, 85] on span "+1" at bounding box center [436, 94] width 13 height 19
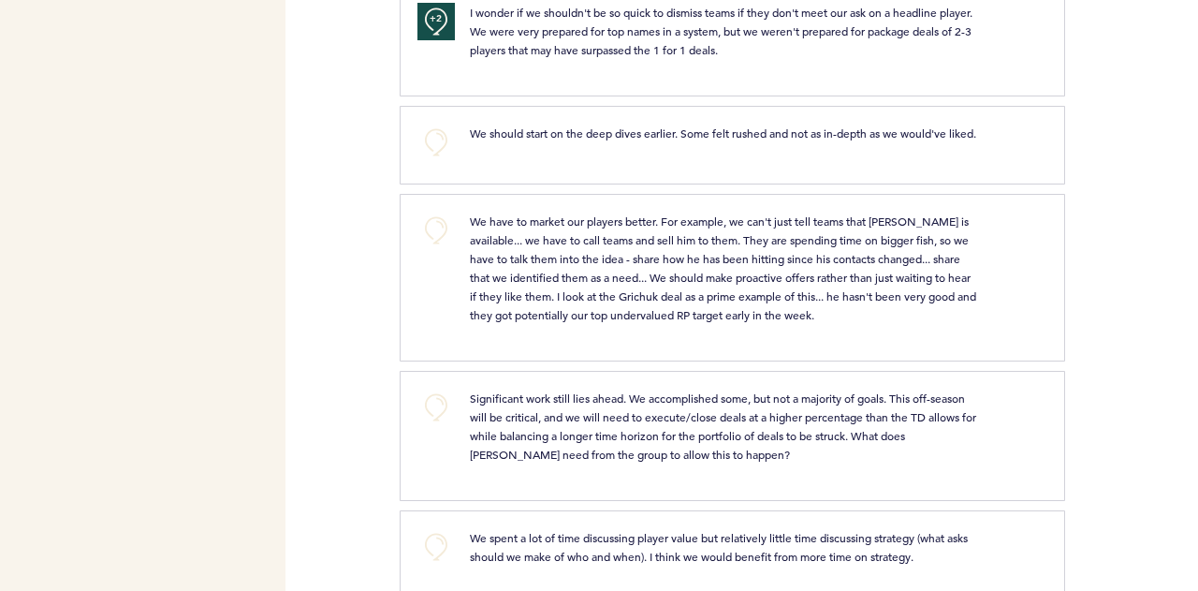
click at [375, 173] on div "Flights Pirates justin.newman@pirates.com Team Domain: pirates Notification Pre…" at bounding box center [599, 295] width 1198 height 591
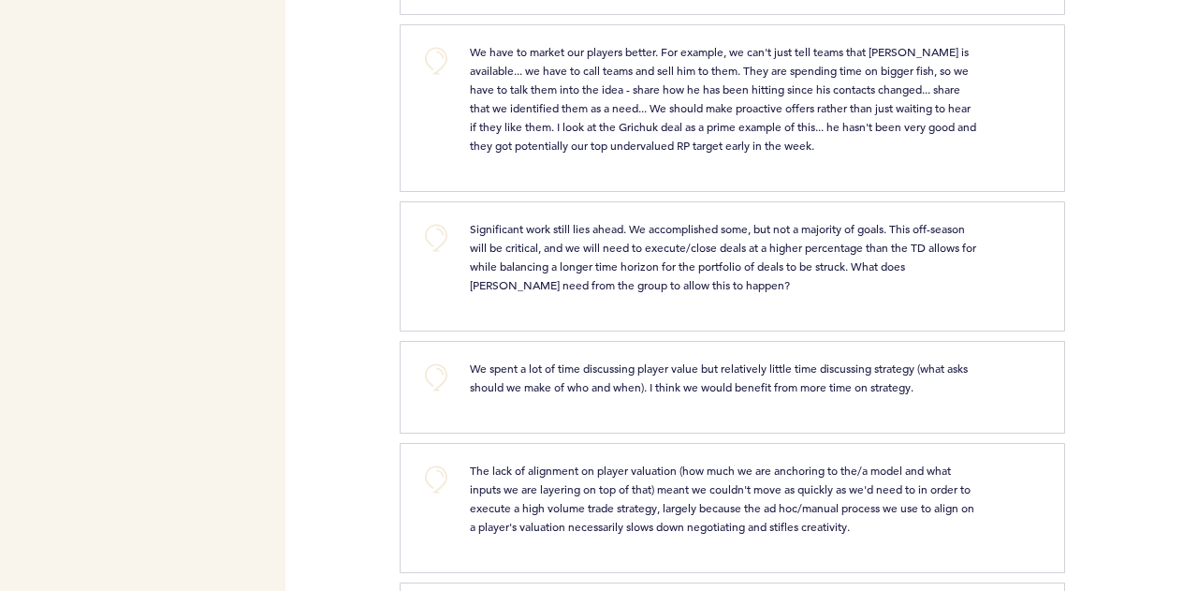
scroll to position [6943, 0]
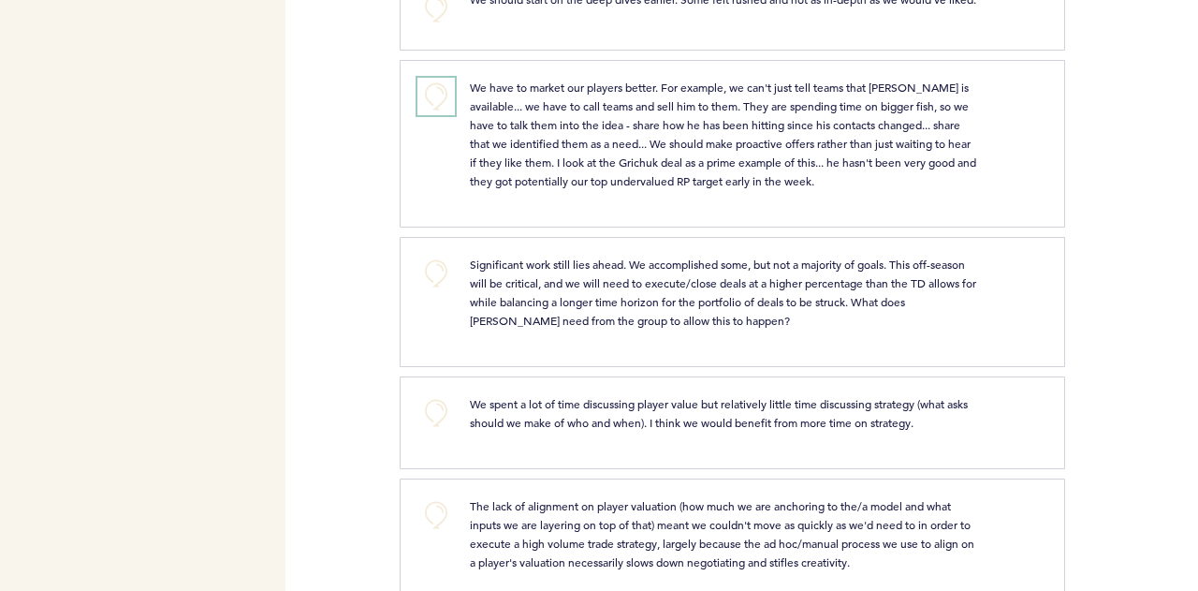
click at [433, 78] on button "+0" at bounding box center [435, 96] width 37 height 37
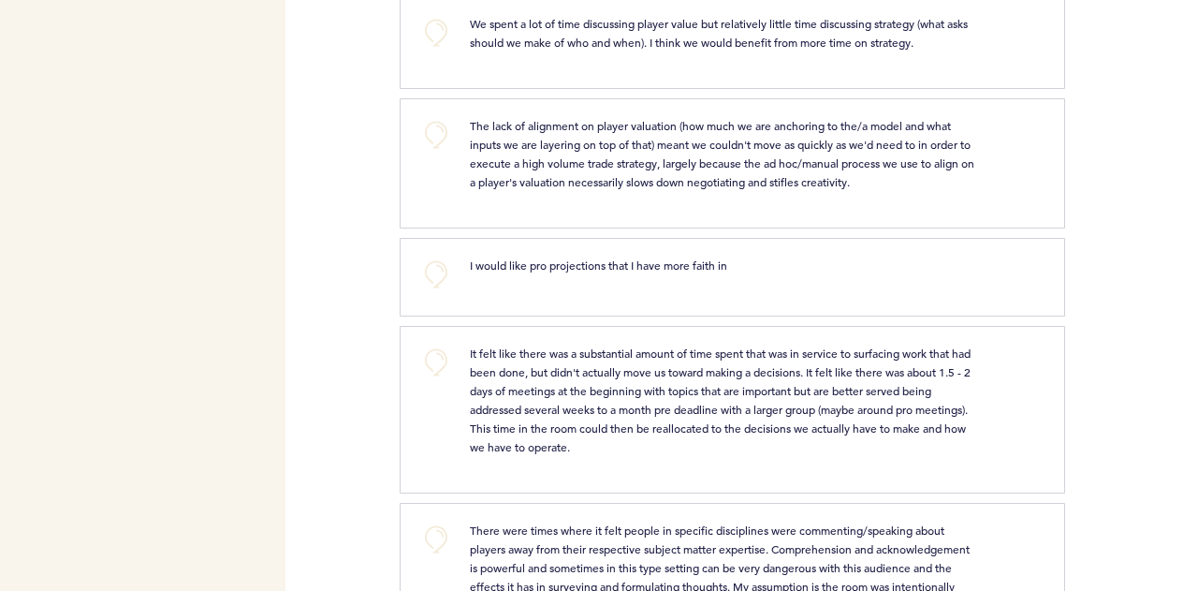
scroll to position [7353, 0]
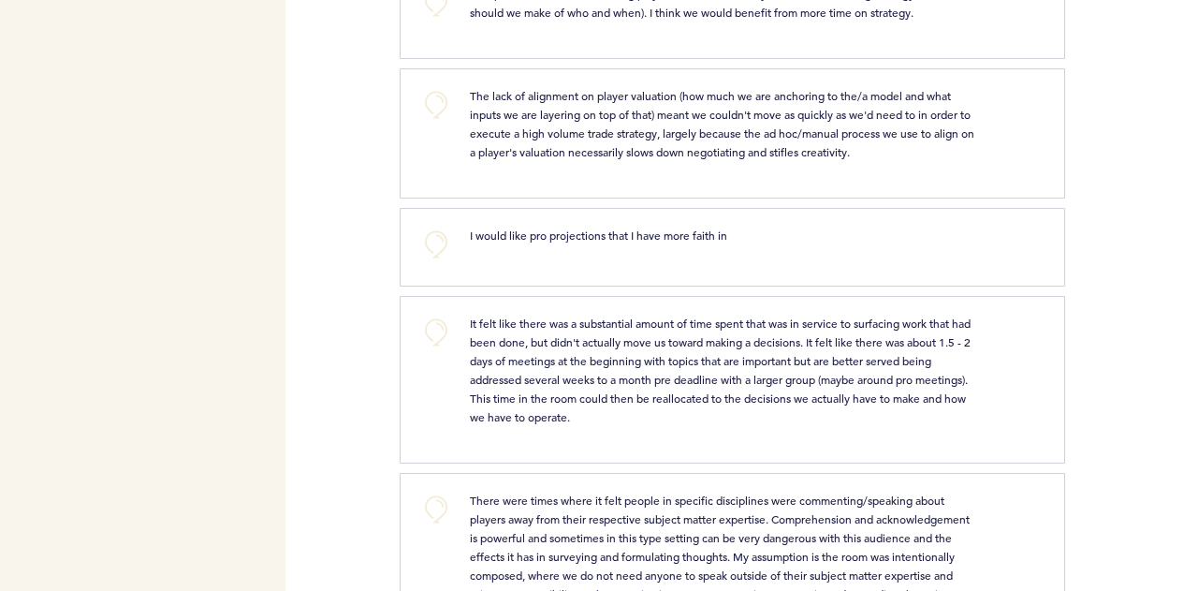
click at [414, 86] on div "+0" at bounding box center [429, 130] width 53 height 89
click at [433, 86] on button "+0" at bounding box center [435, 104] width 37 height 37
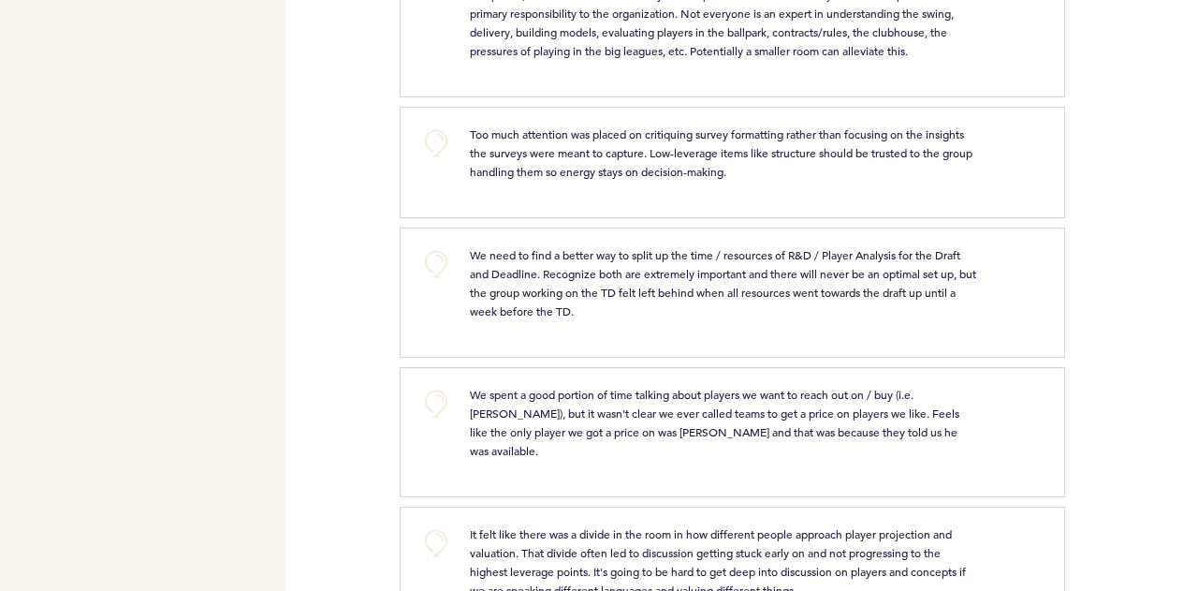
scroll to position [7938, 0]
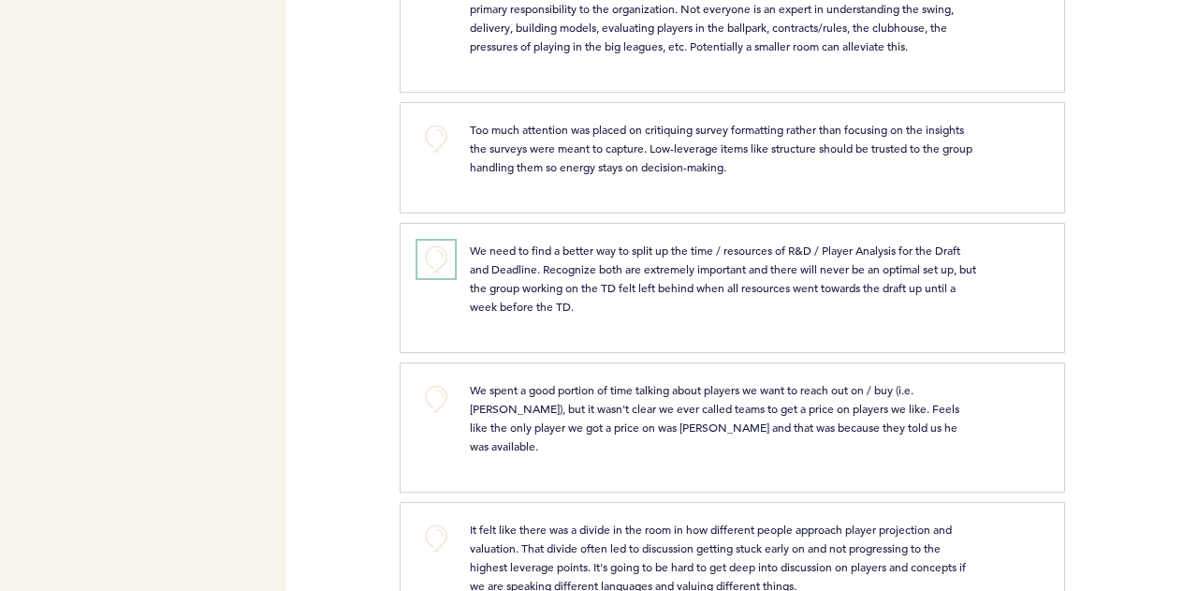
click at [438, 241] on button "+0" at bounding box center [435, 259] width 37 height 37
click at [446, 380] on button "+0" at bounding box center [435, 398] width 37 height 37
click at [436, 519] on button "+0" at bounding box center [435, 537] width 37 height 37
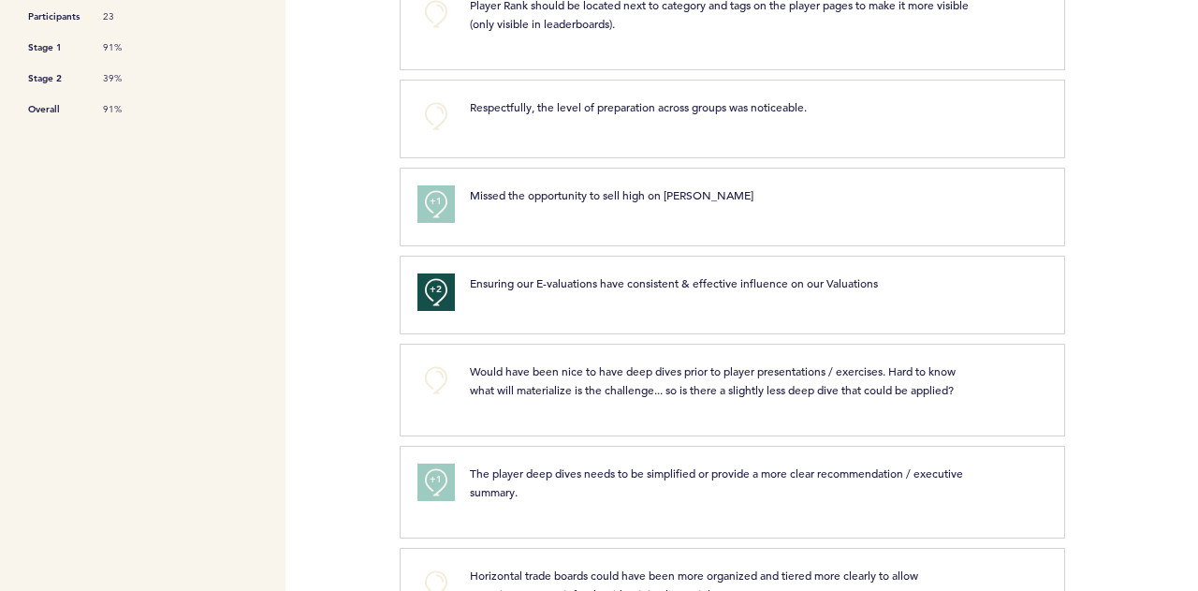
scroll to position [0, 0]
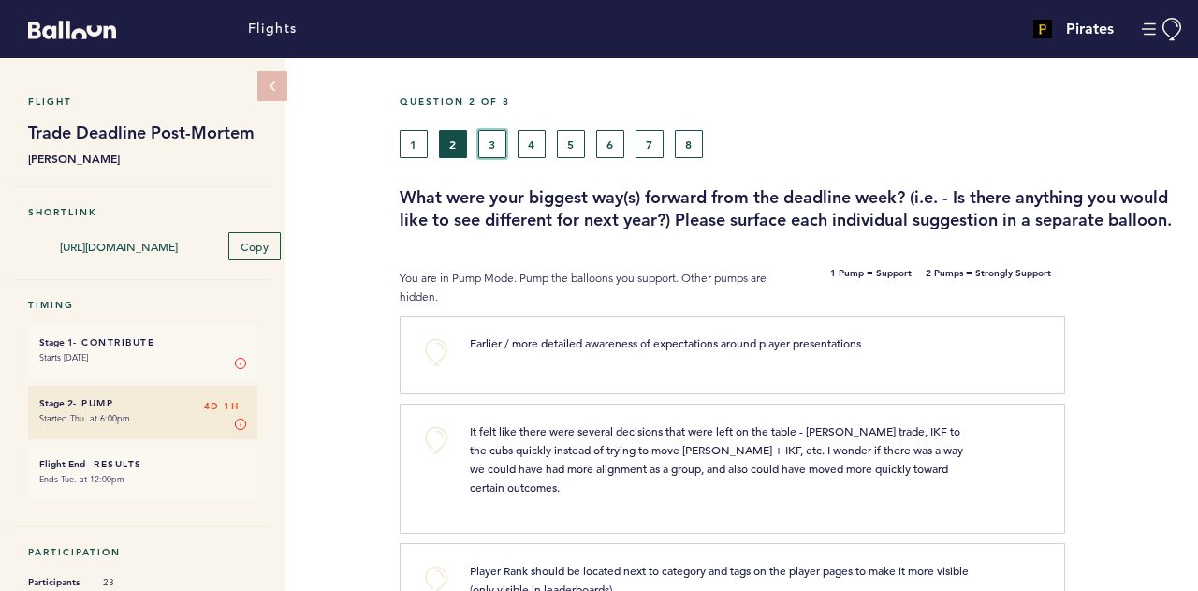
click at [496, 139] on button "3" at bounding box center [492, 144] width 28 height 28
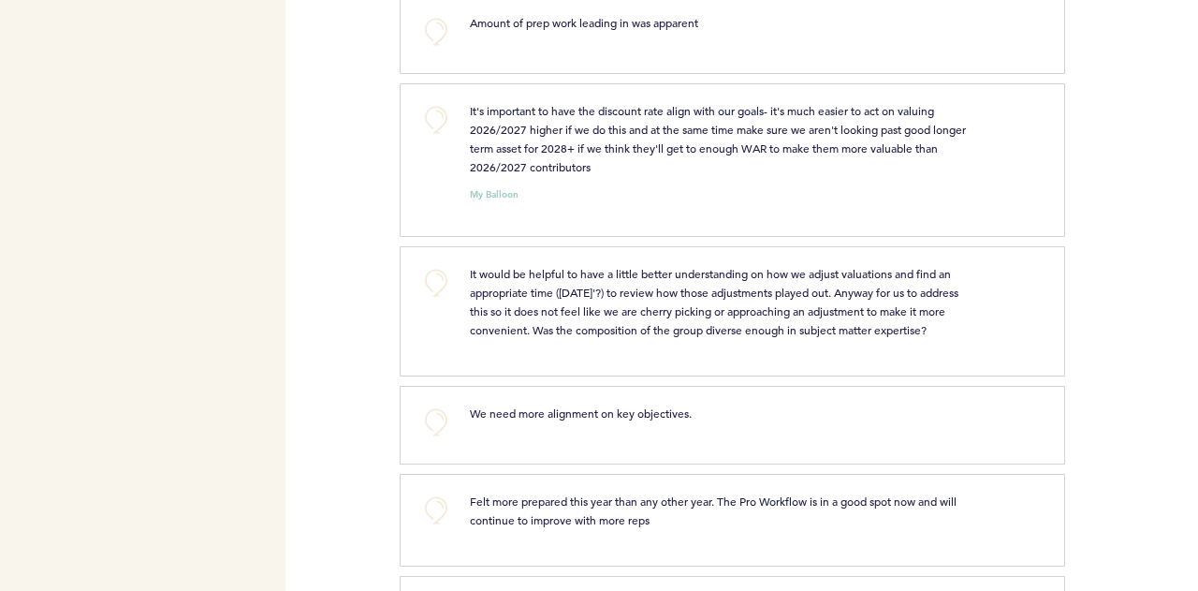
scroll to position [1302, 0]
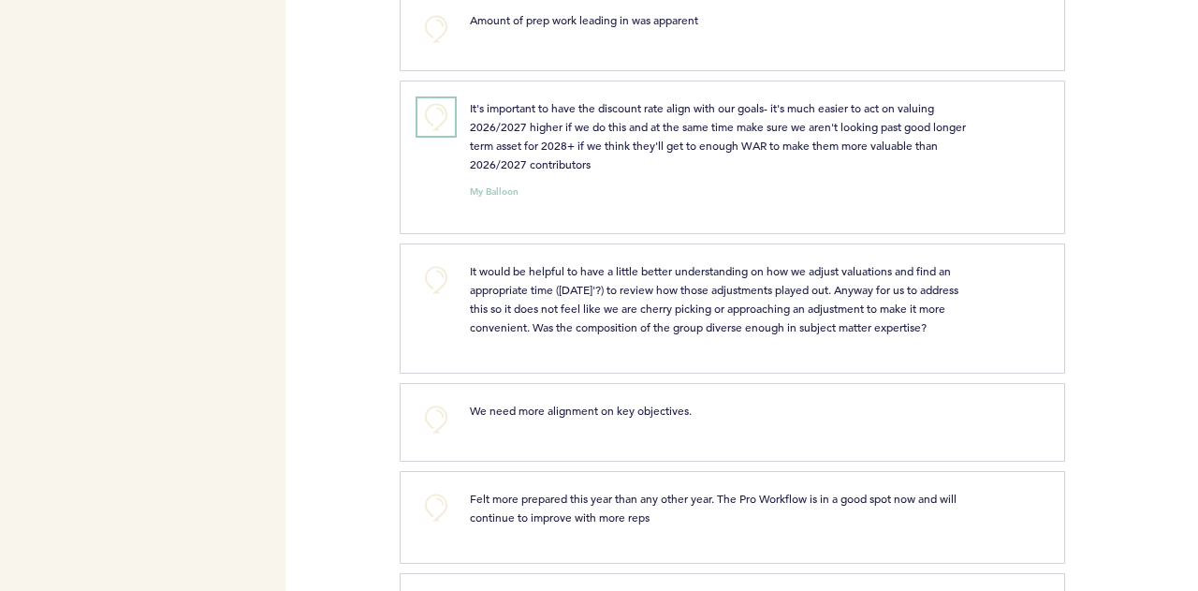
click at [438, 121] on button "+0" at bounding box center [435, 116] width 37 height 37
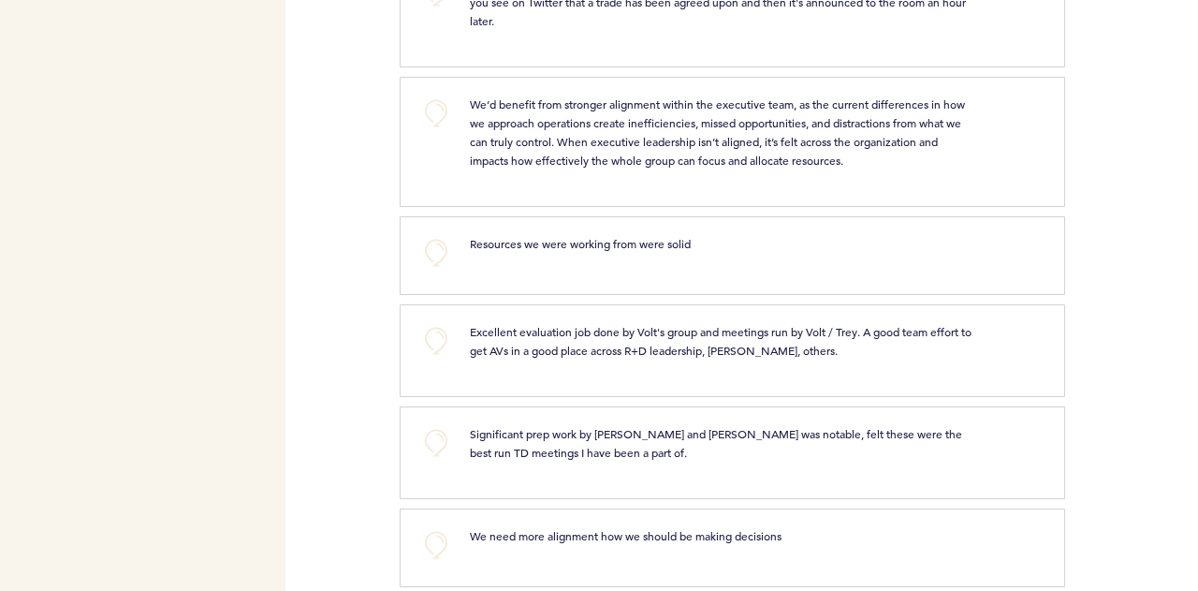
scroll to position [1919, 0]
click at [436, 103] on button "+0" at bounding box center [435, 113] width 37 height 37
click at [0, 0] on span "+0" at bounding box center [0, 0] width 0 height 0
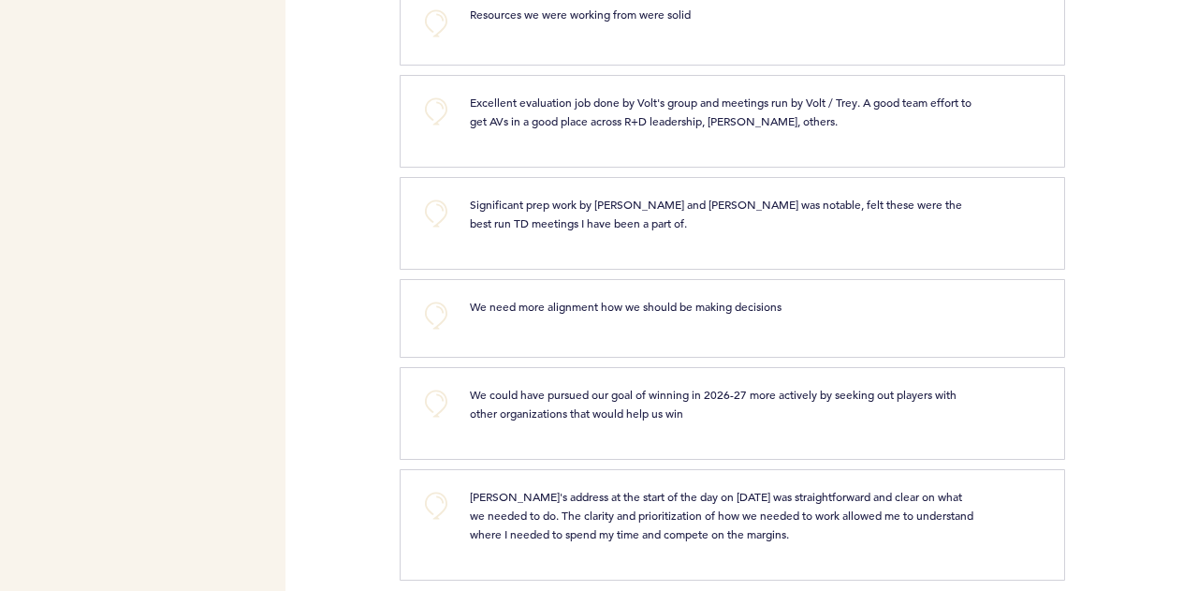
scroll to position [2152, 0]
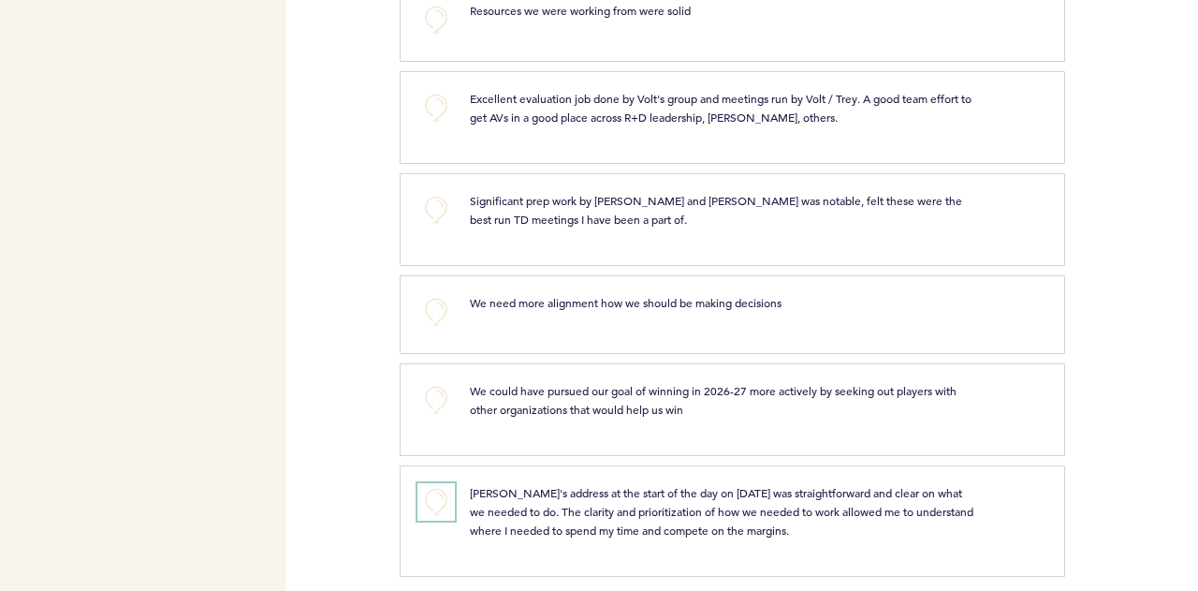
click at [430, 483] on button "+0" at bounding box center [435, 501] width 37 height 37
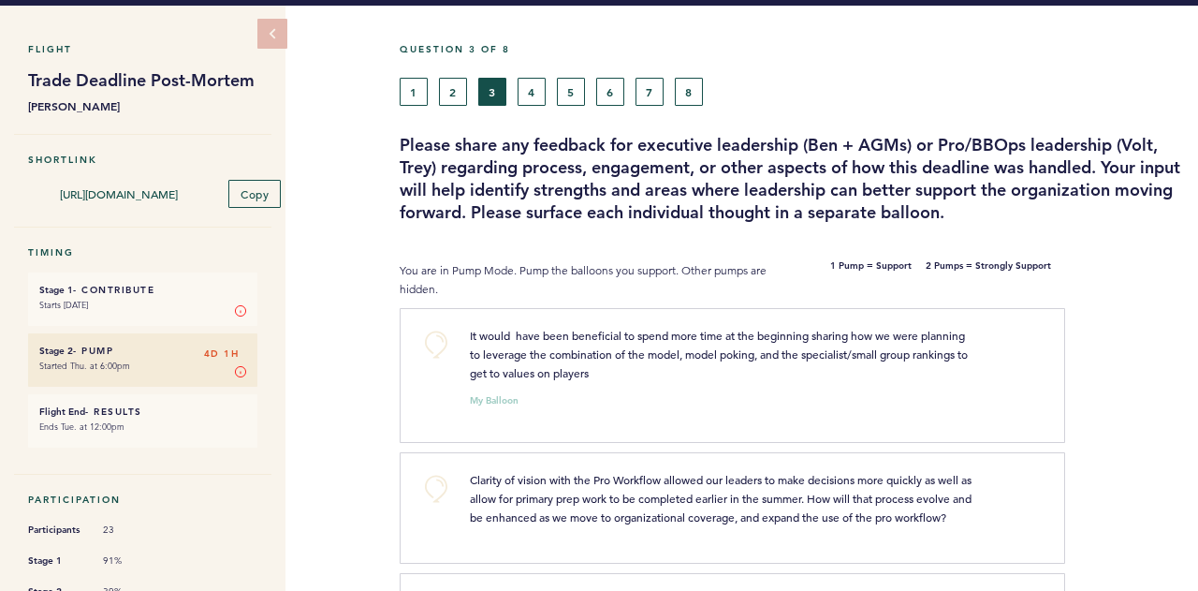
scroll to position [0, 0]
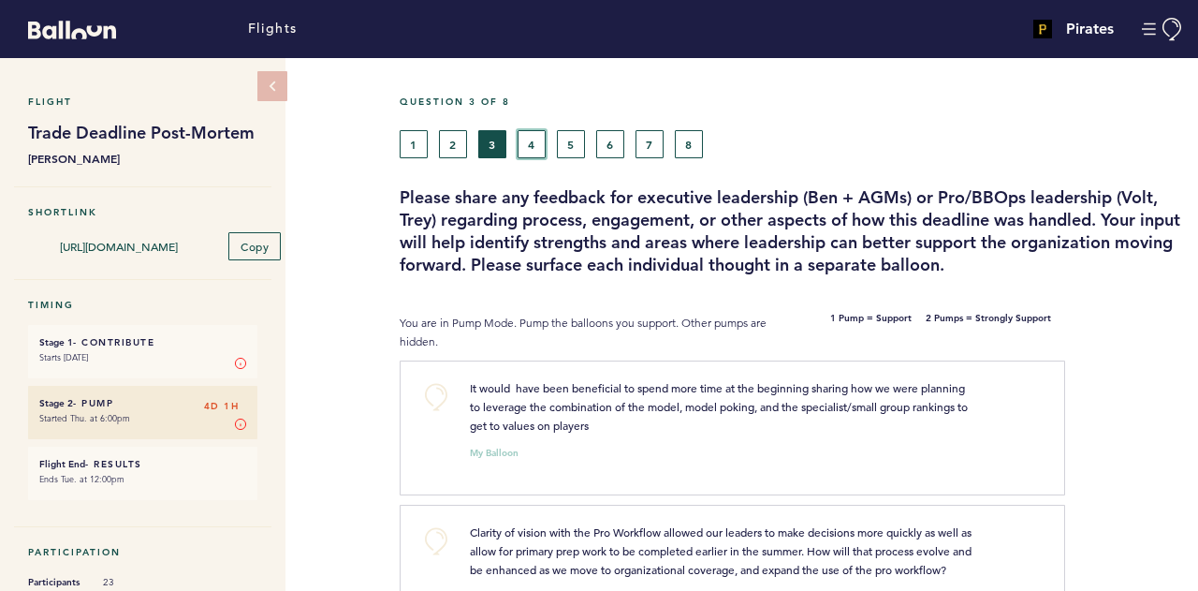
click at [526, 143] on button "4" at bounding box center [532, 144] width 28 height 28
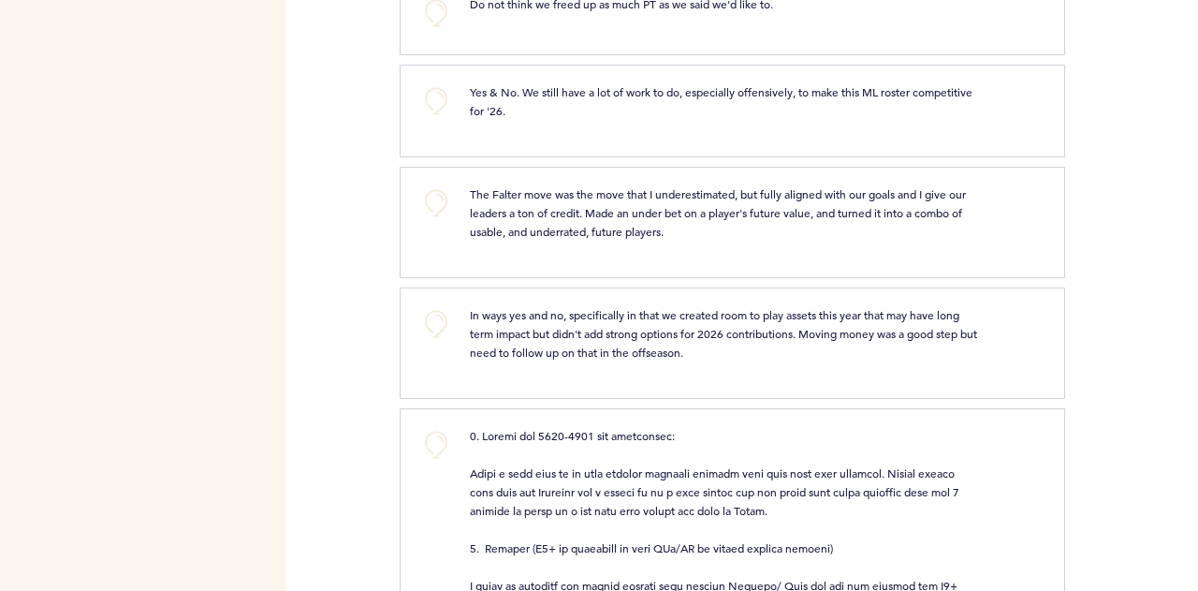
scroll to position [1509, 0]
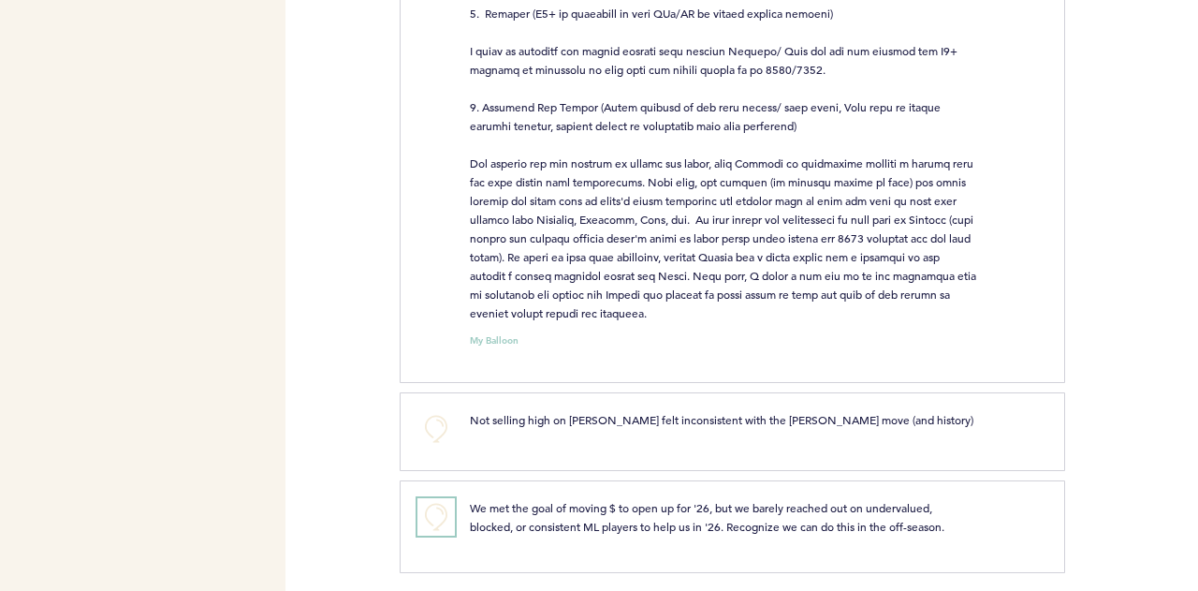
click at [429, 505] on button "+0" at bounding box center [435, 516] width 37 height 37
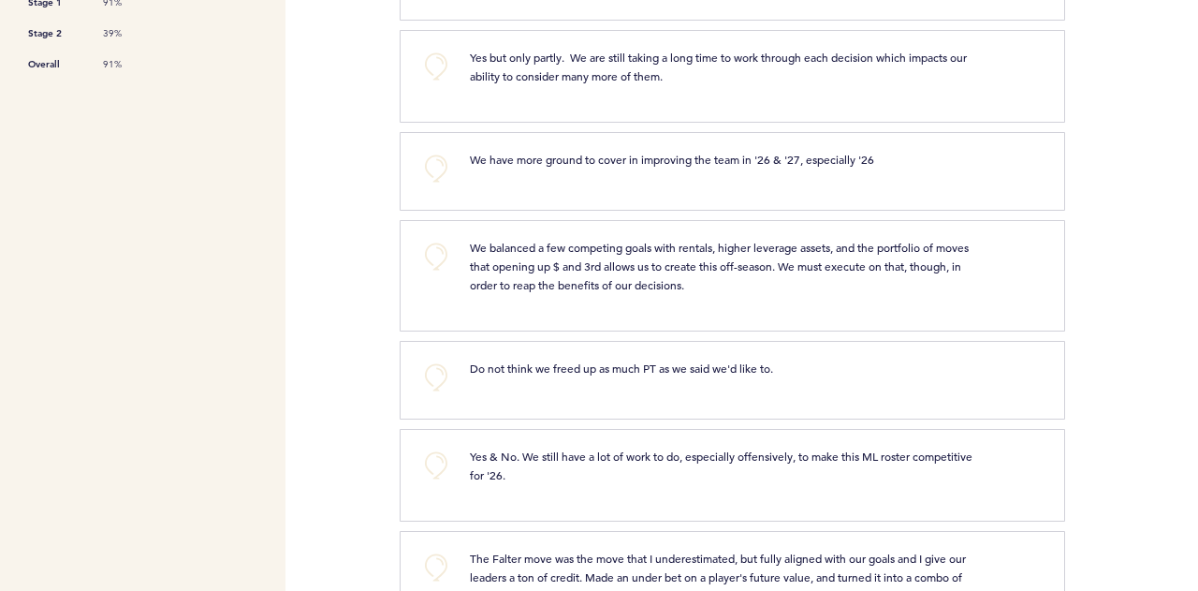
scroll to position [565, 0]
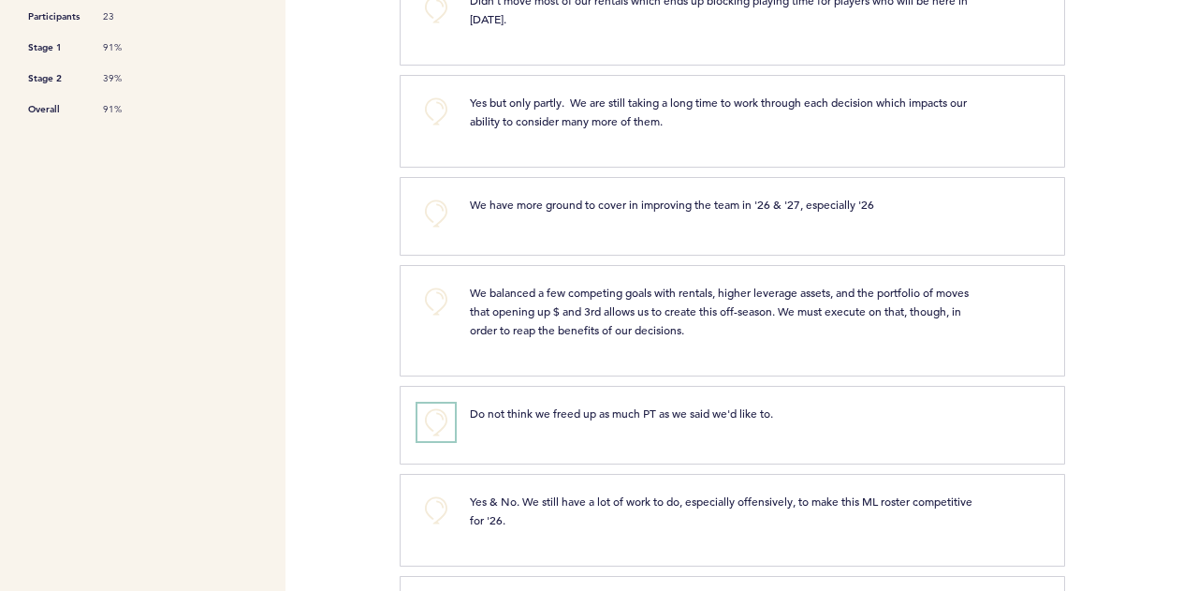
click at [432, 417] on button "+0" at bounding box center [435, 421] width 37 height 37
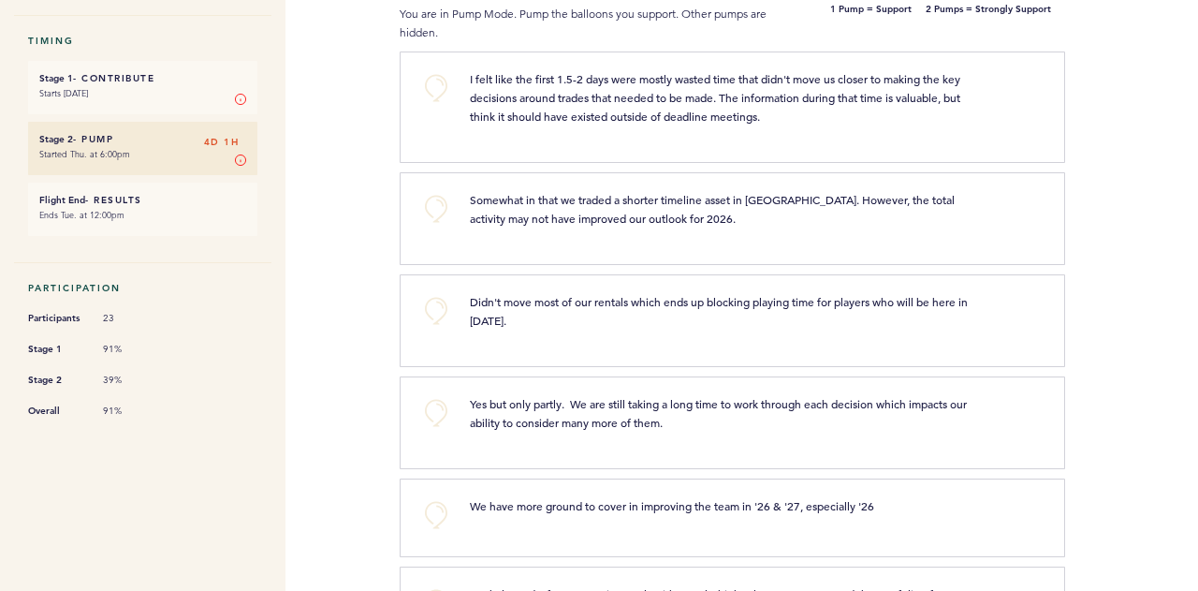
scroll to position [264, 0]
click at [438, 312] on button "+0" at bounding box center [435, 310] width 37 height 37
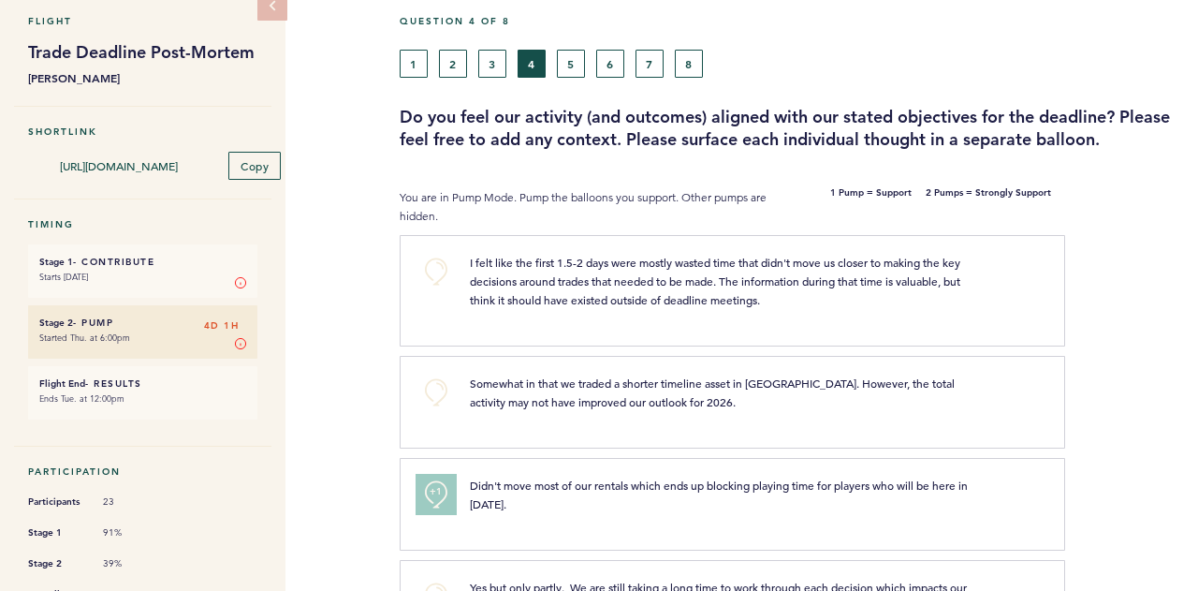
scroll to position [79, 0]
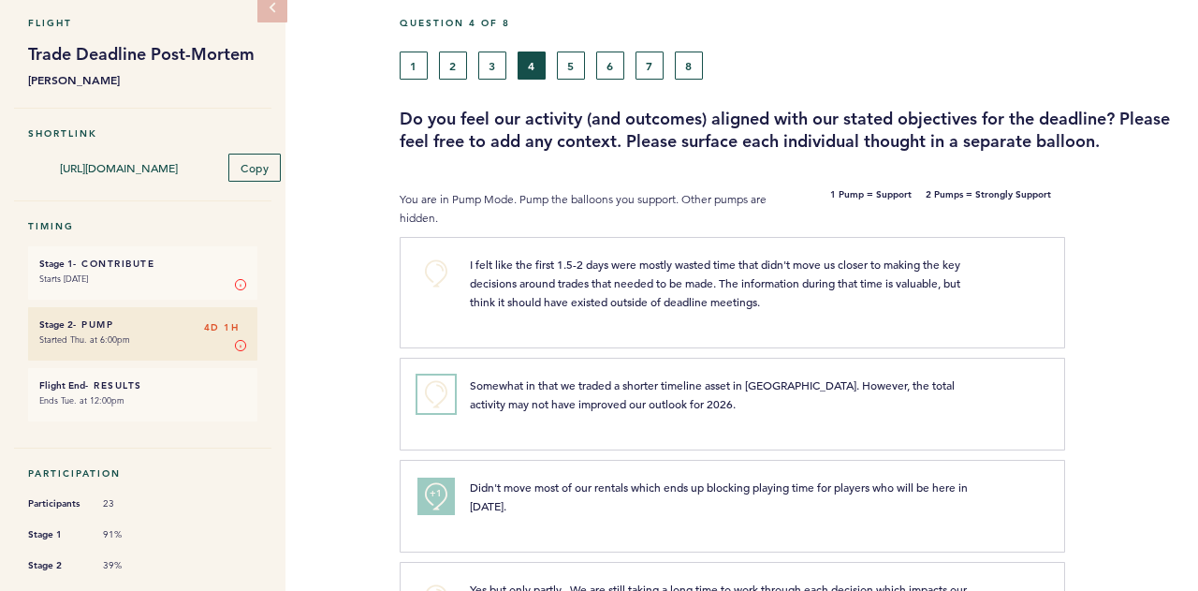
click at [436, 390] on button "+0" at bounding box center [435, 393] width 37 height 37
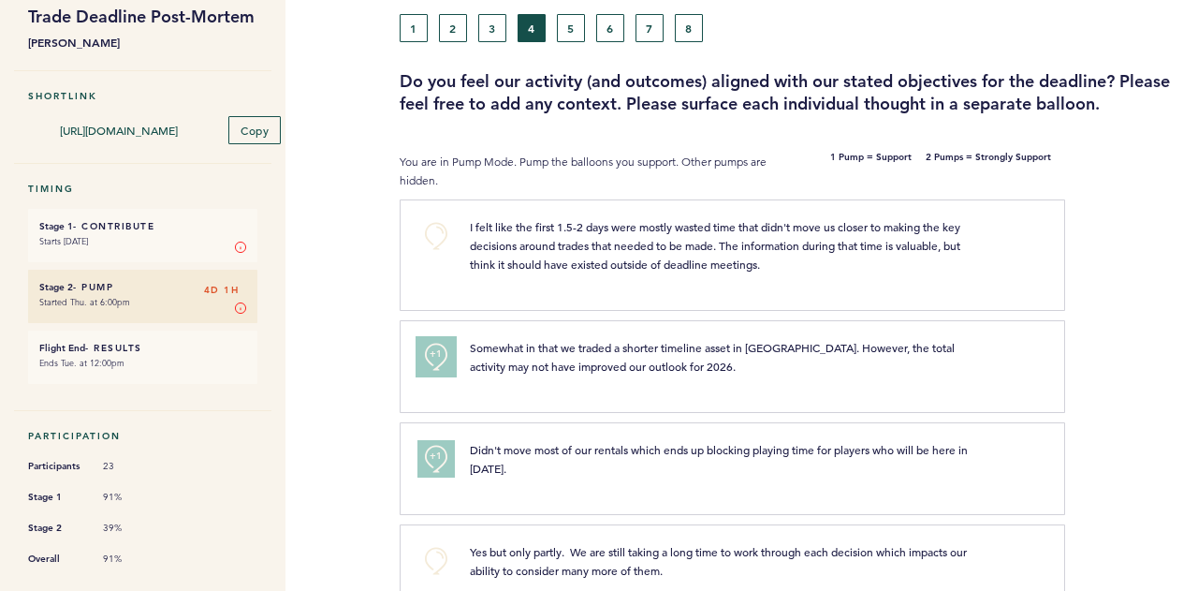
scroll to position [0, 0]
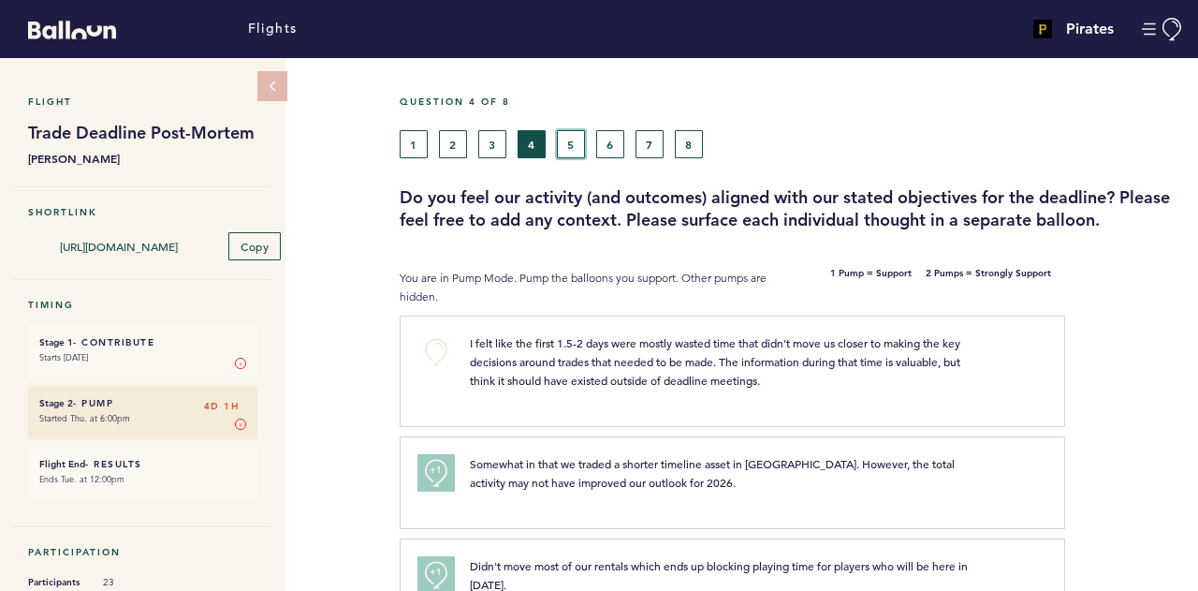
click at [572, 145] on button "5" at bounding box center [571, 144] width 28 height 28
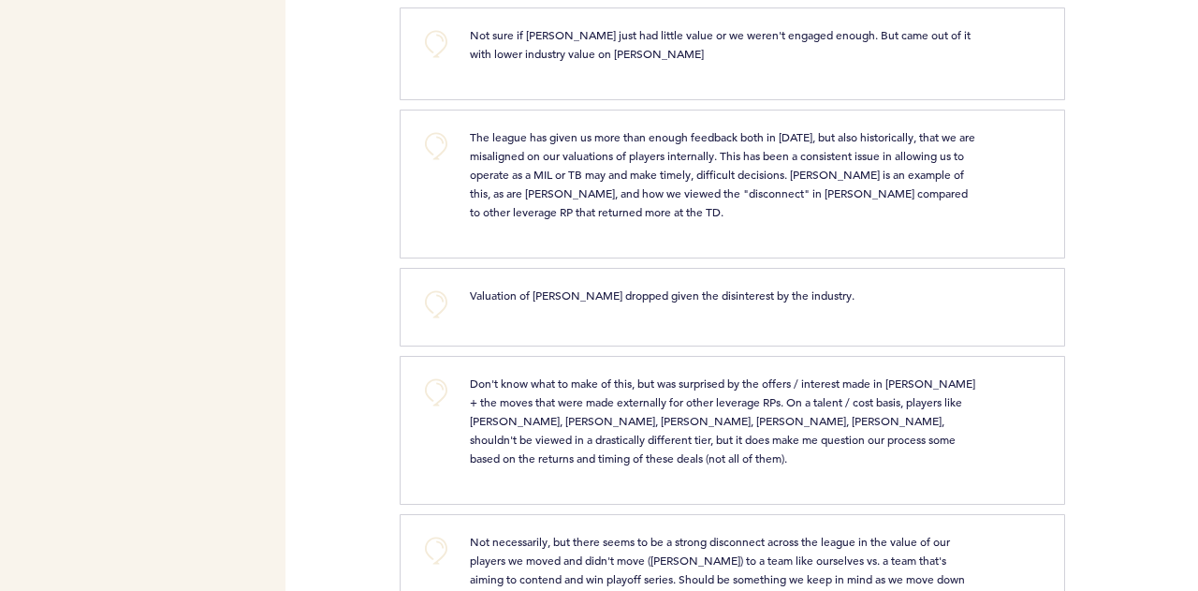
scroll to position [1060, 0]
click at [438, 126] on button "+0" at bounding box center [435, 144] width 37 height 37
click at [0, 0] on span "+0" at bounding box center [0, 0] width 0 height 0
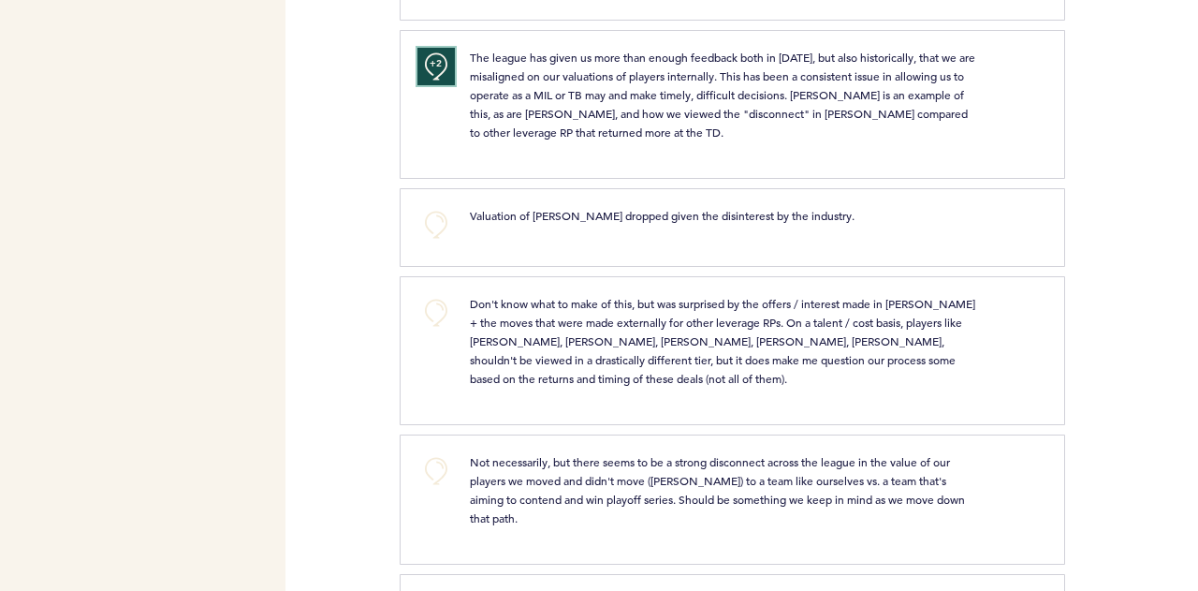
scroll to position [1219, 0]
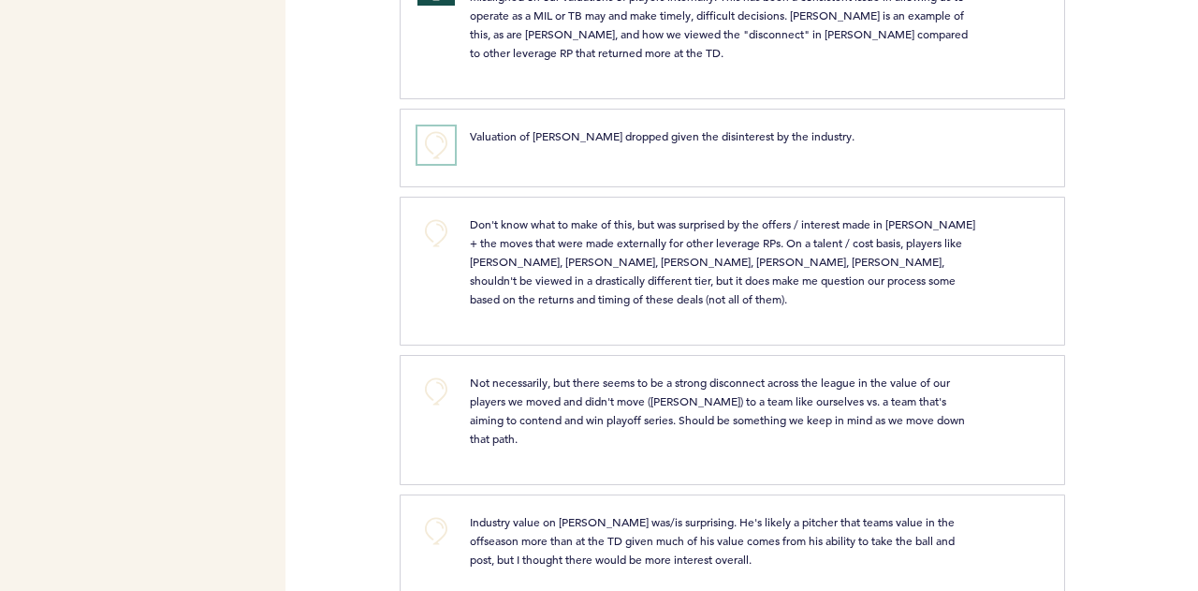
click at [438, 126] on button "+0" at bounding box center [435, 144] width 37 height 37
click at [421, 373] on button "+0" at bounding box center [435, 391] width 37 height 37
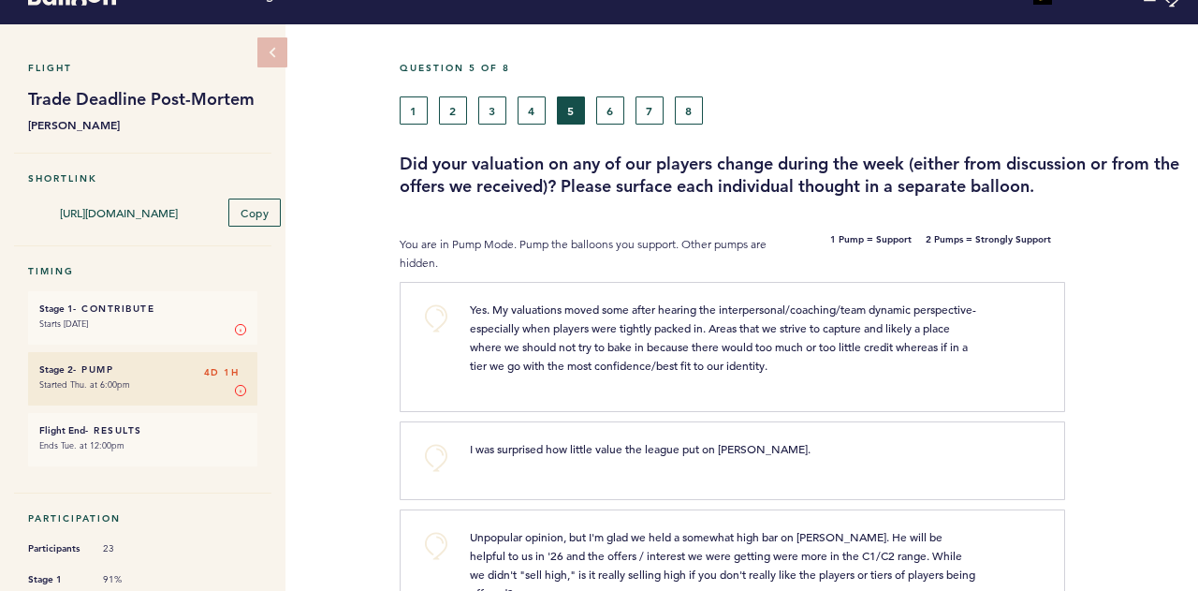
scroll to position [0, 0]
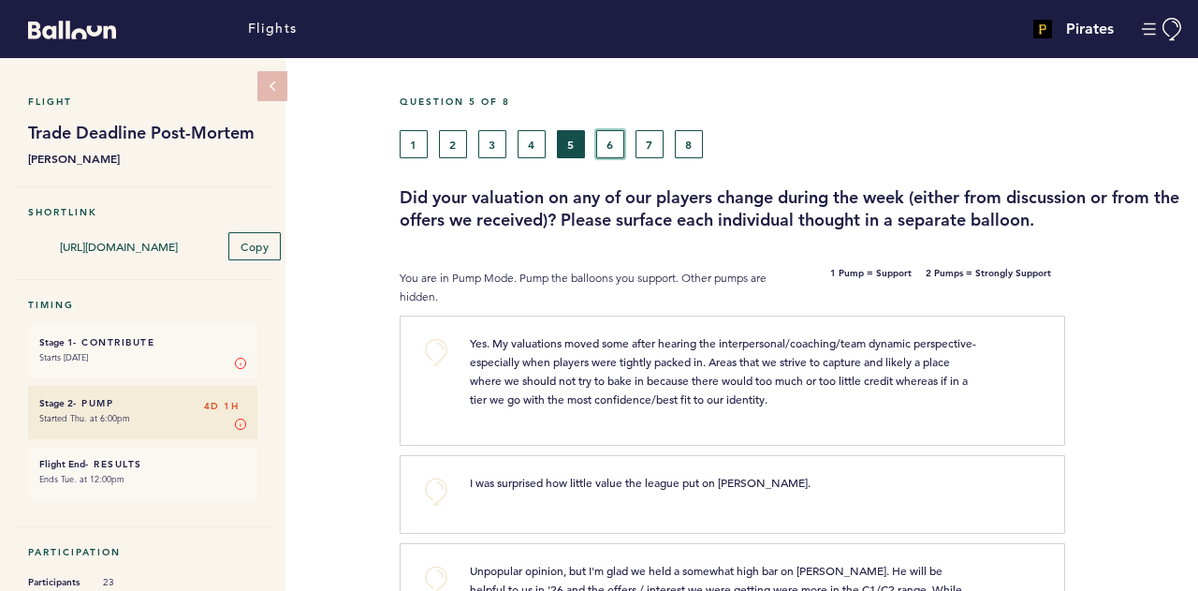
click at [608, 145] on button "6" at bounding box center [610, 144] width 28 height 28
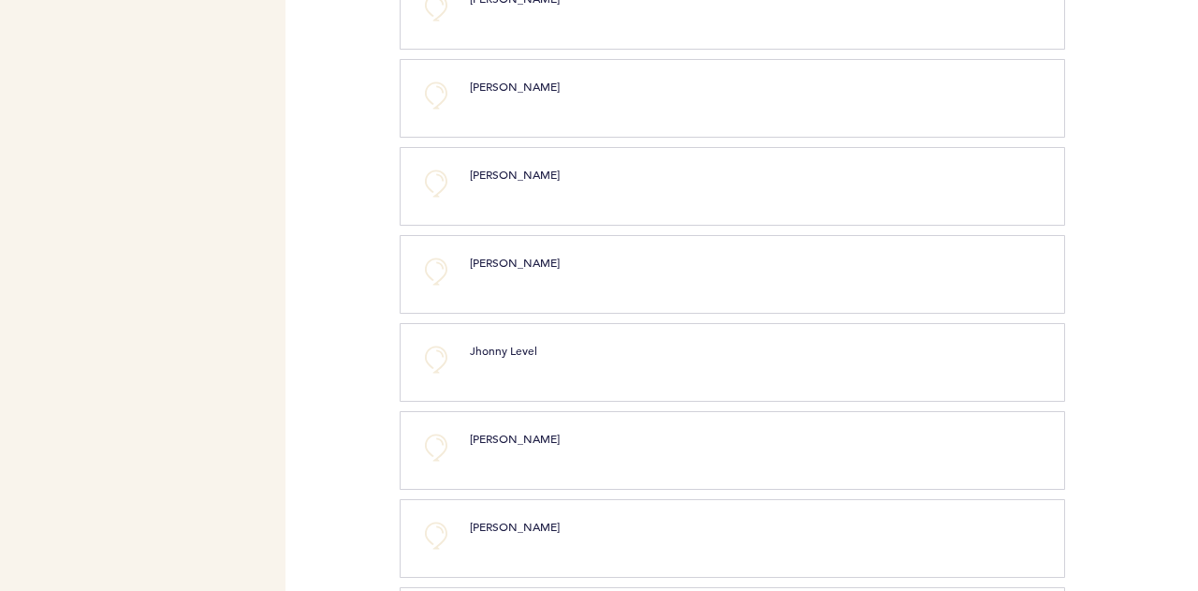
scroll to position [961, 0]
click at [438, 25] on button "+0" at bounding box center [435, 6] width 37 height 37
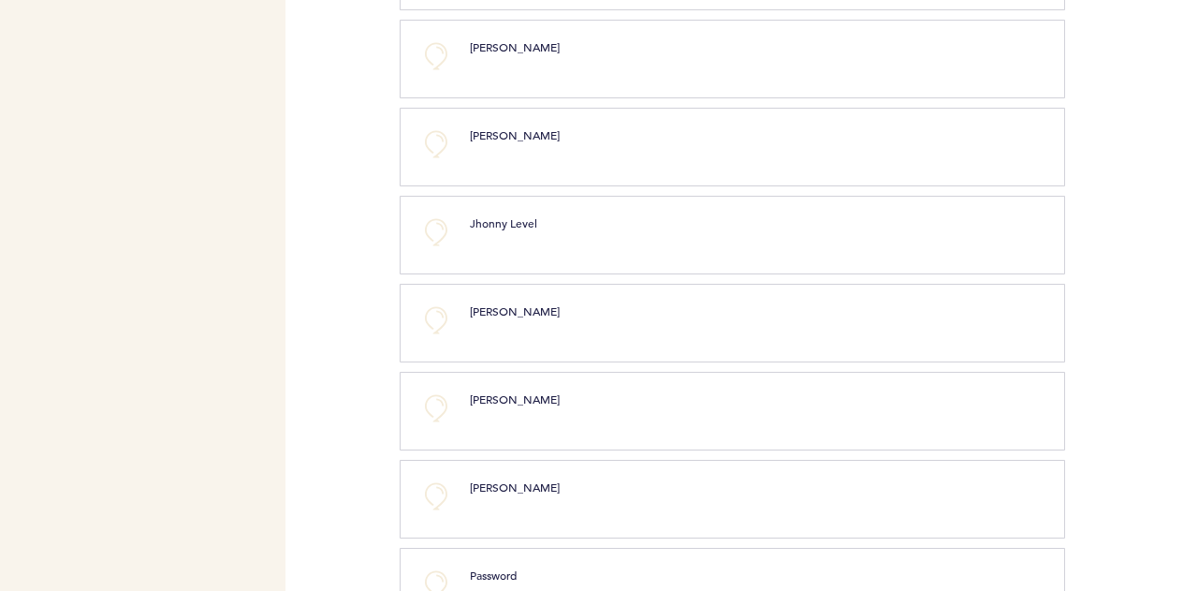
scroll to position [1089, 0]
click at [427, 71] on button "+0" at bounding box center [435, 55] width 37 height 37
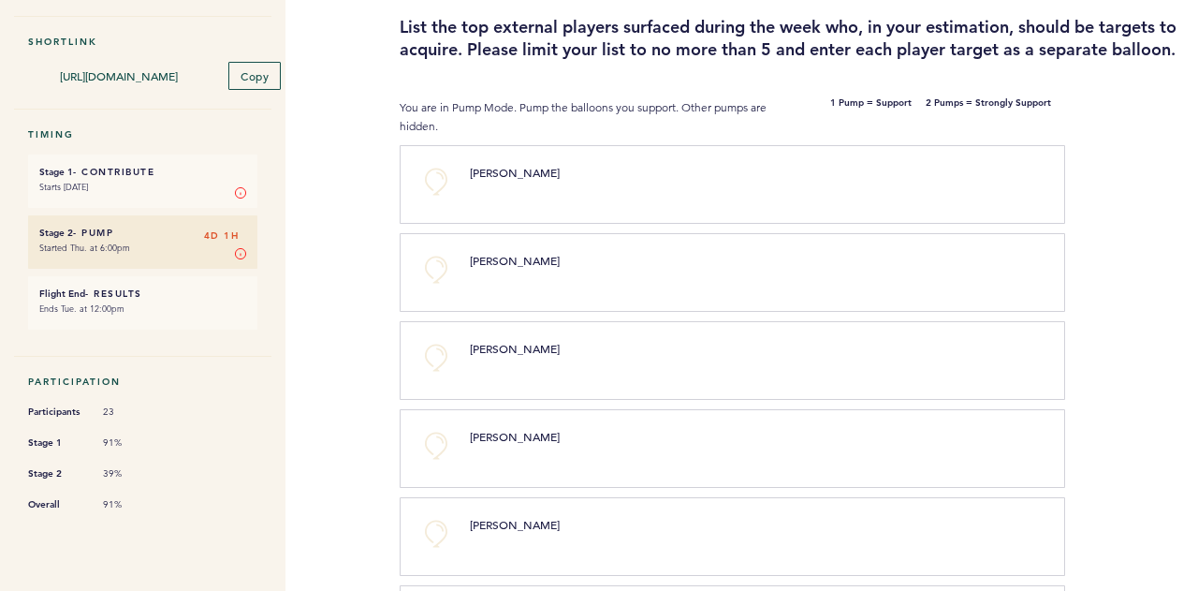
scroll to position [0, 0]
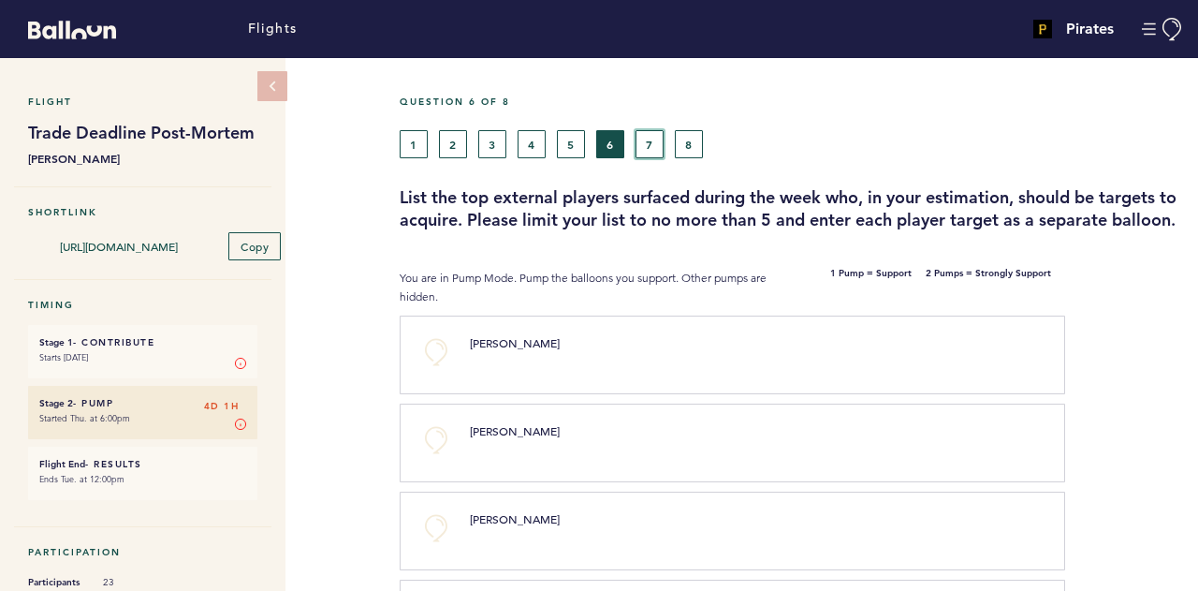
click at [647, 139] on button "7" at bounding box center [650, 144] width 28 height 28
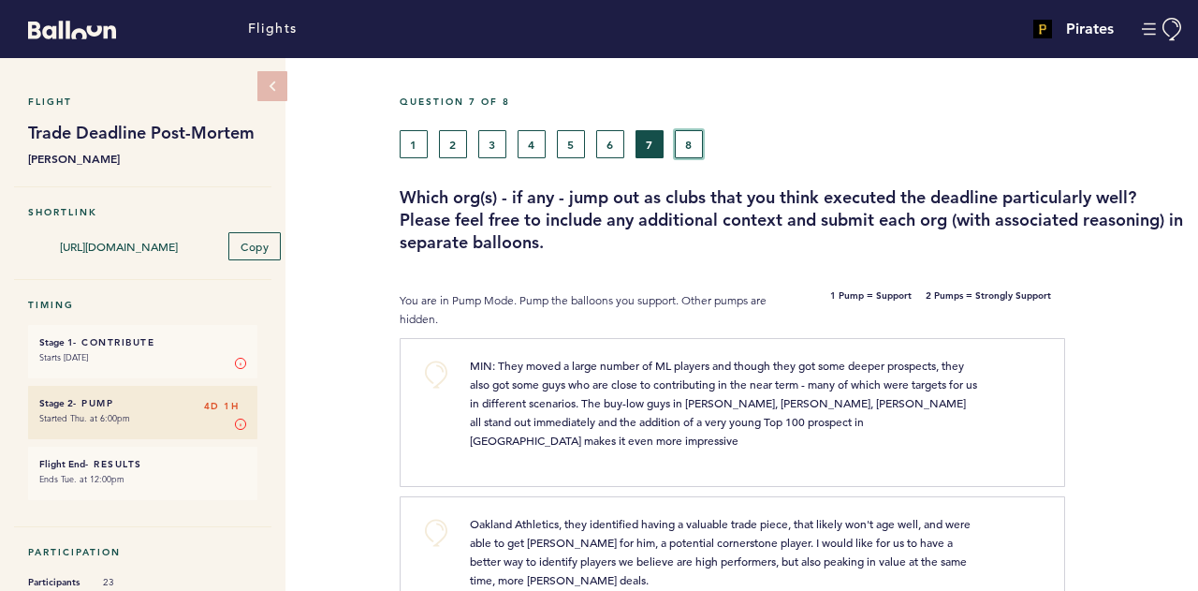
click at [680, 150] on button "8" at bounding box center [689, 144] width 28 height 28
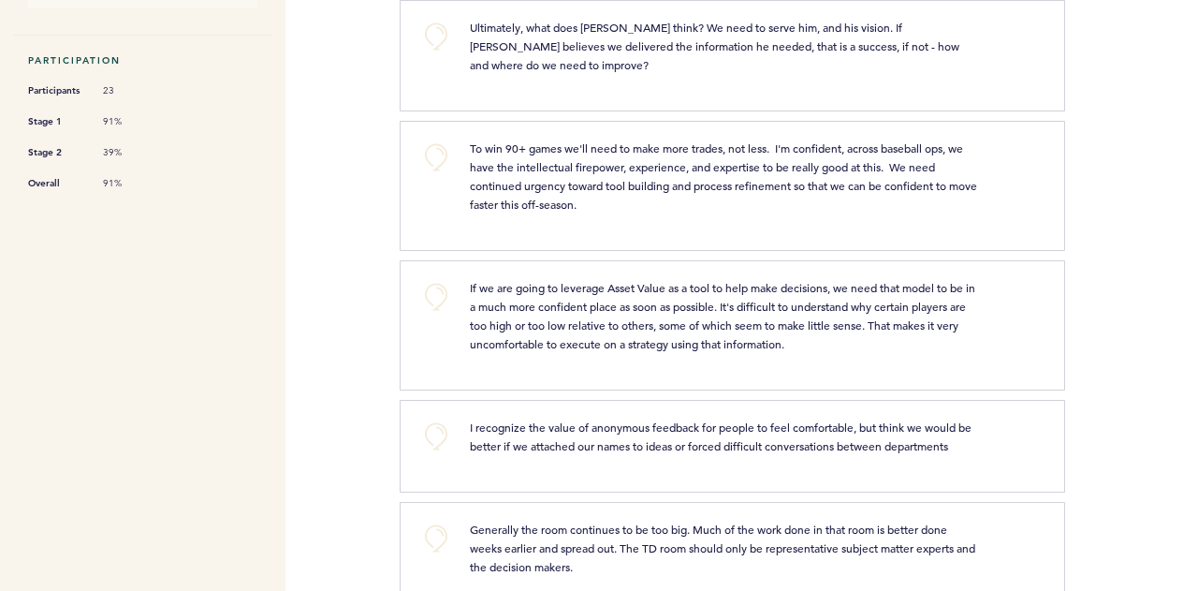
scroll to position [562, 0]
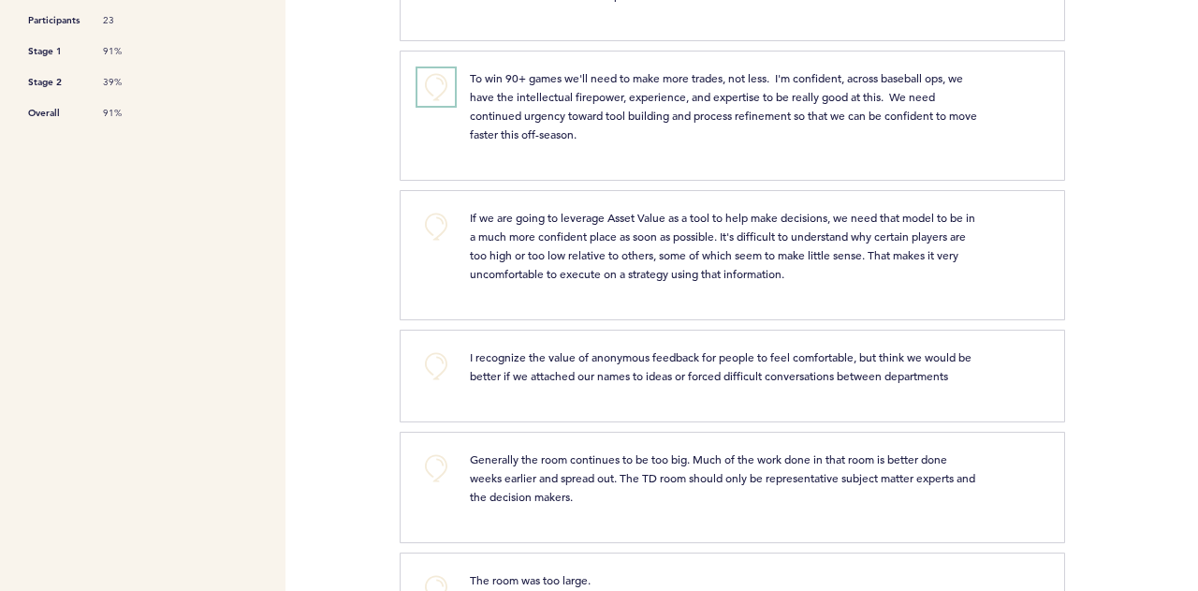
click at [431, 68] on button "+0" at bounding box center [435, 86] width 37 height 37
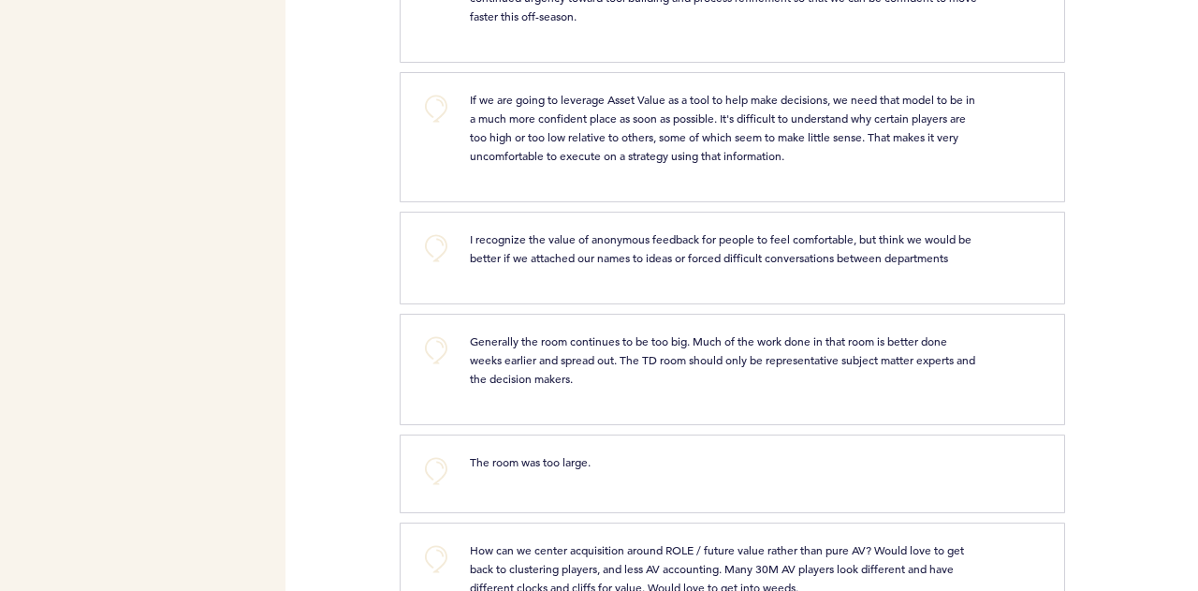
scroll to position [680, 0]
click at [435, 89] on button "+0" at bounding box center [435, 107] width 37 height 37
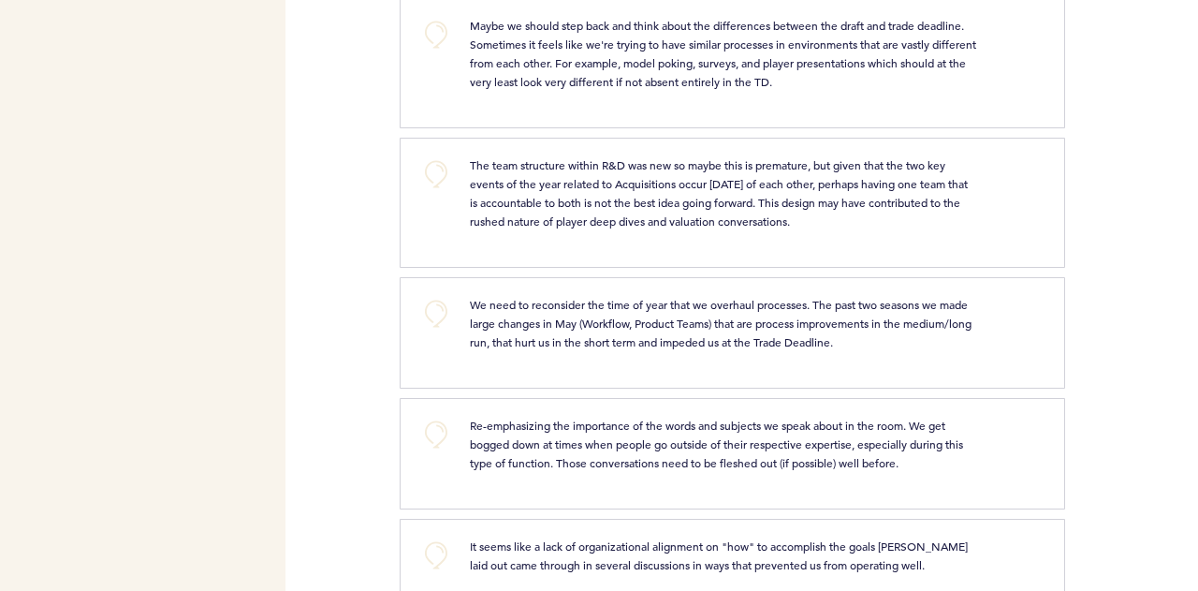
scroll to position [1344, 0]
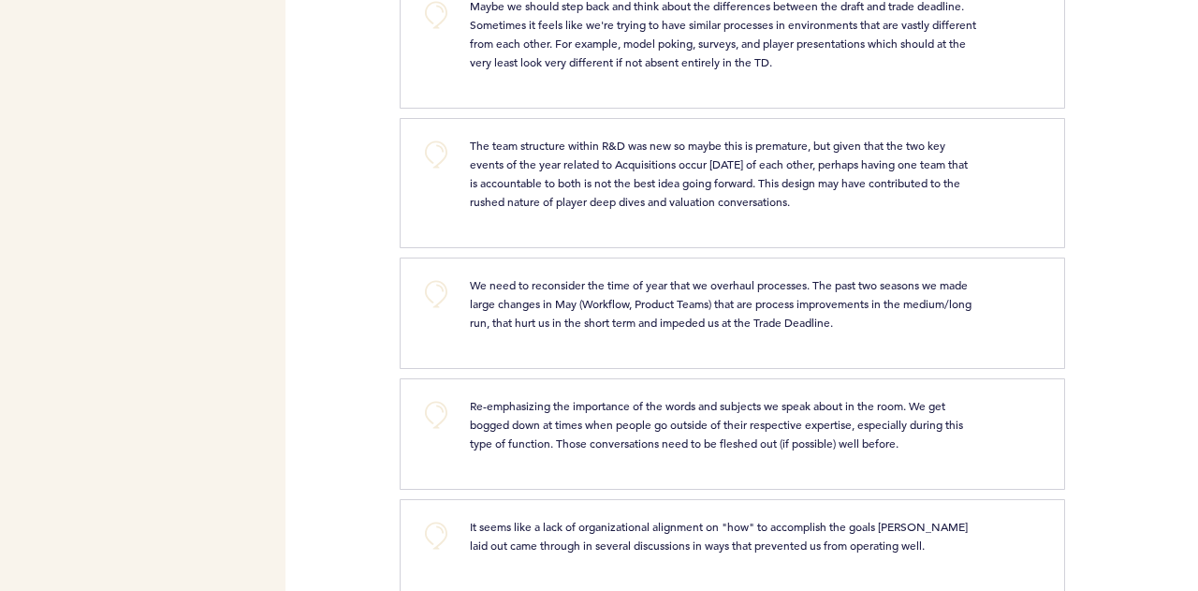
click at [782, 136] on p "The team structure within R&D was new so maybe this is premature, but given tha…" at bounding box center [723, 173] width 507 height 75
click at [424, 136] on button "+0" at bounding box center [435, 154] width 37 height 37
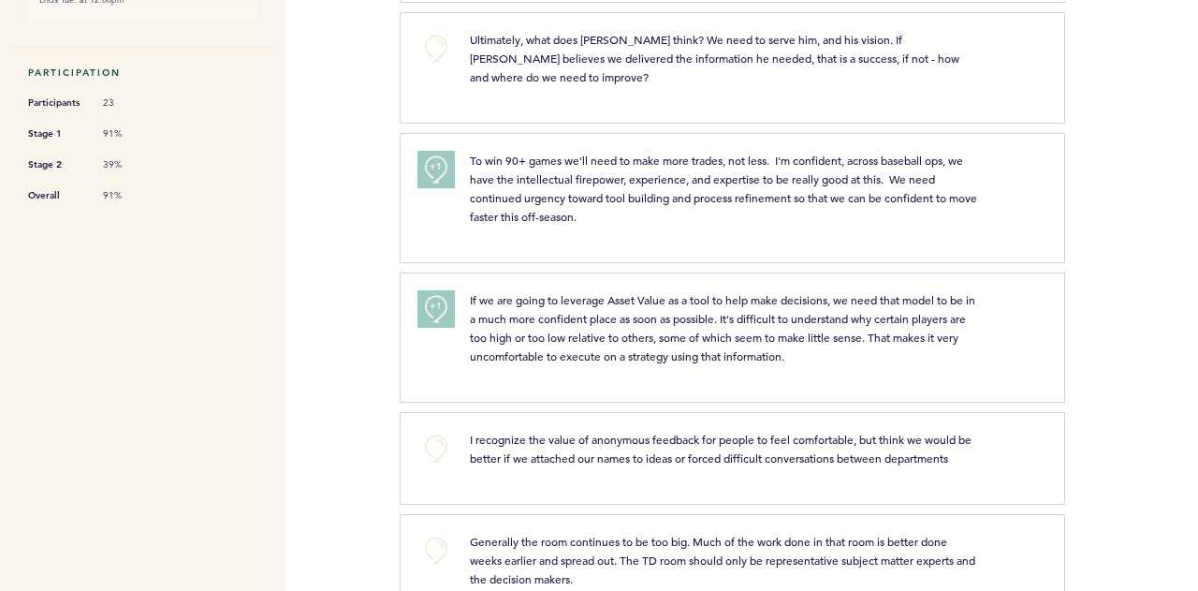
scroll to position [0, 0]
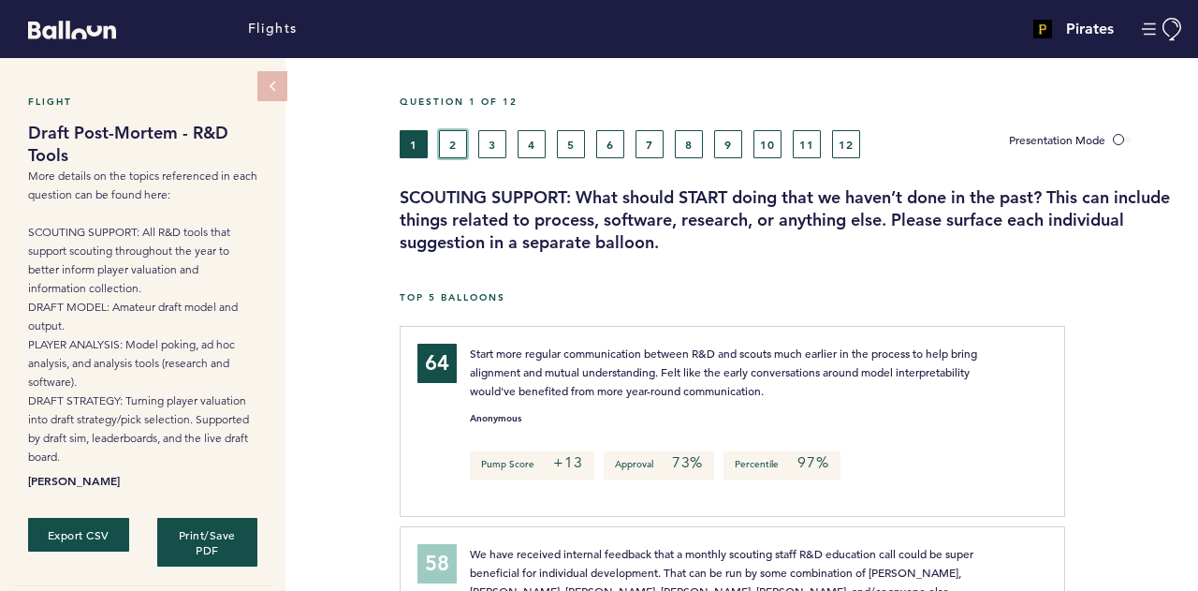
click at [451, 134] on button "2" at bounding box center [453, 144] width 28 height 28
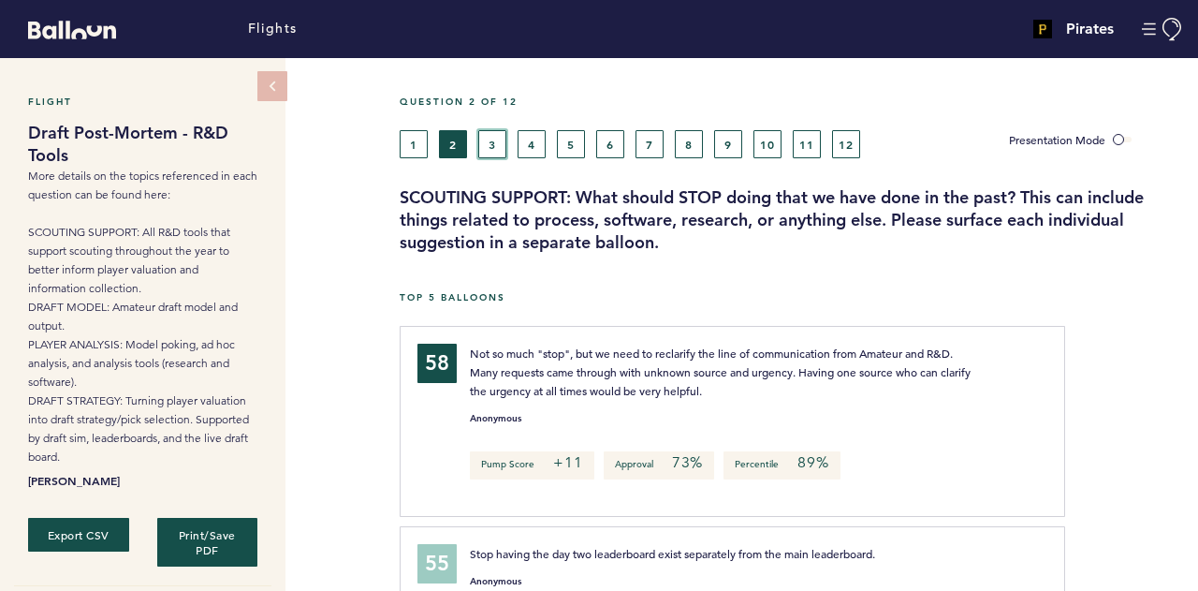
click at [494, 141] on button "3" at bounding box center [492, 144] width 28 height 28
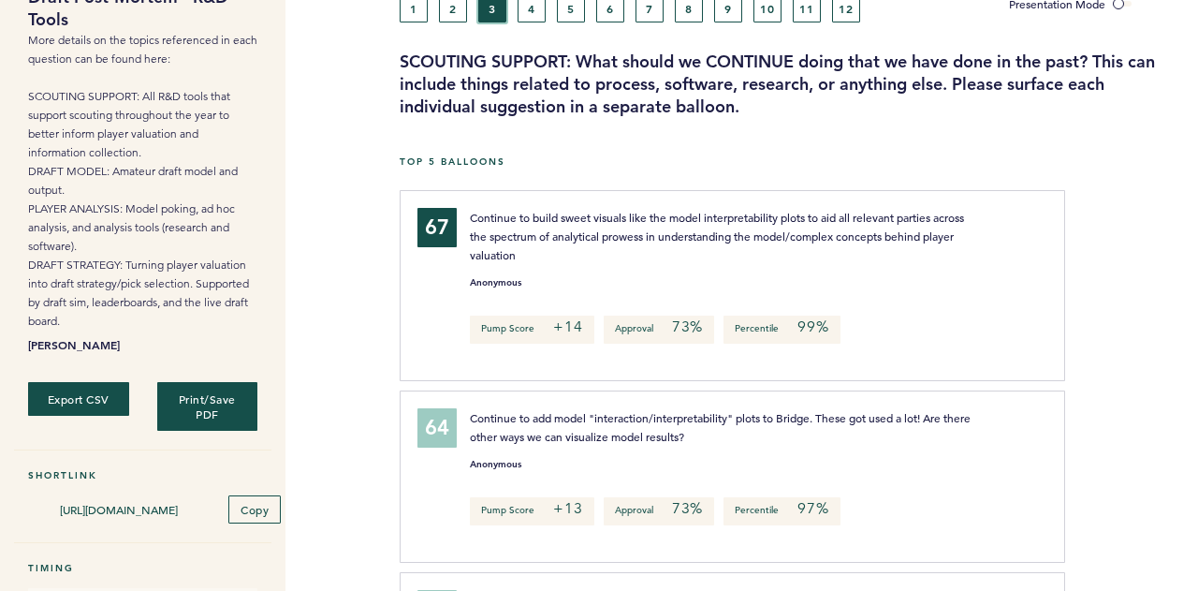
scroll to position [137, 0]
click at [228, 406] on button "Print/Save PDF" at bounding box center [207, 405] width 104 height 51
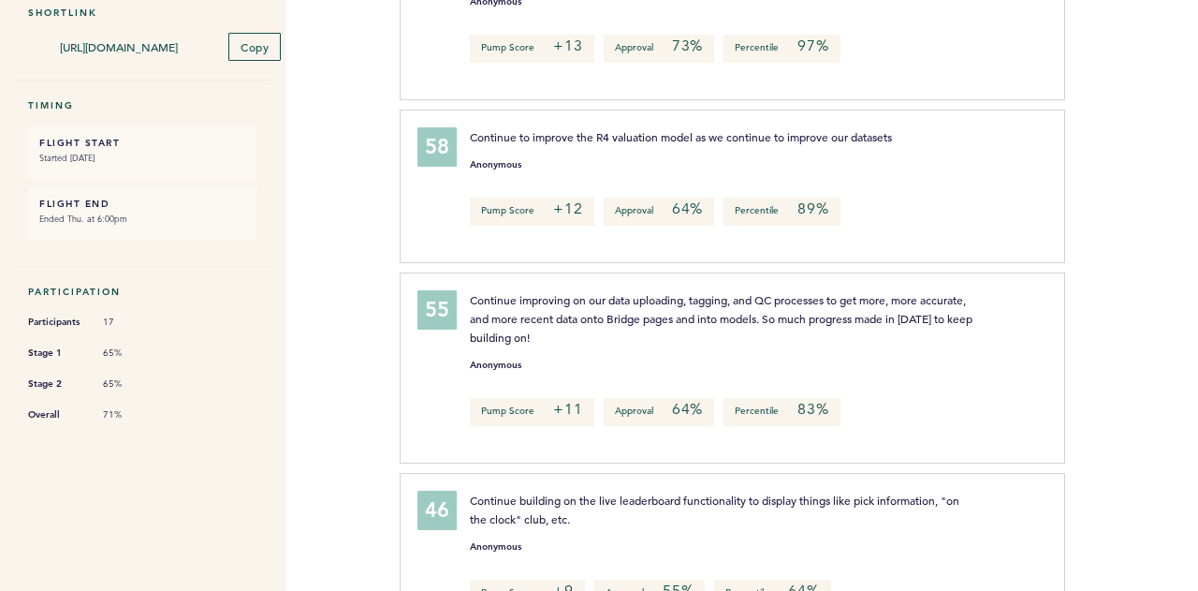
scroll to position [797, 0]
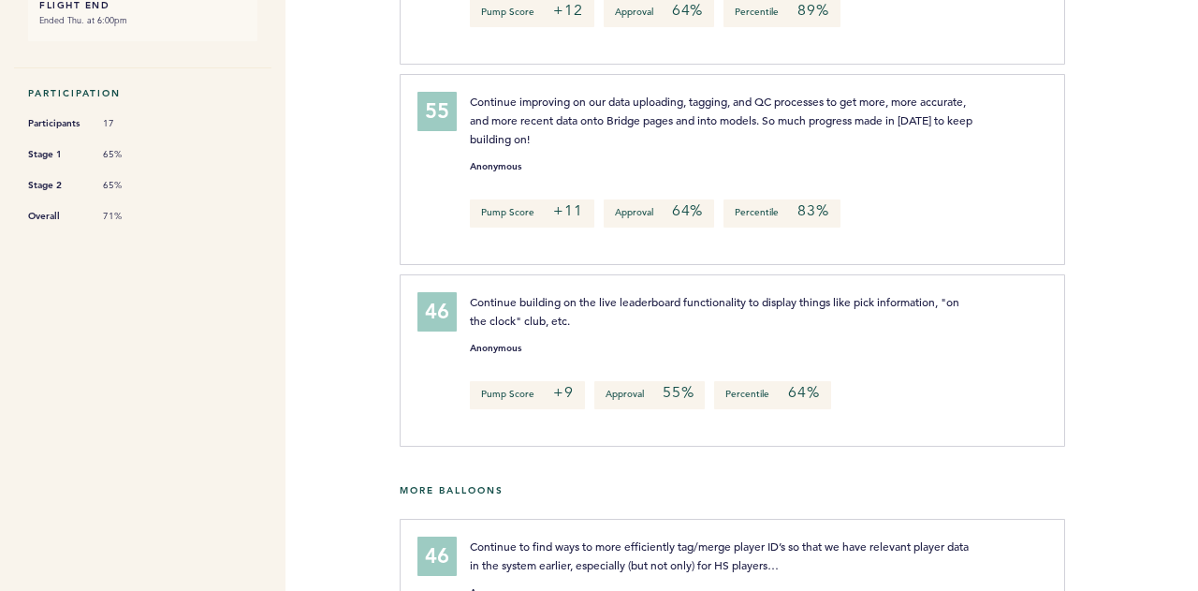
click at [665, 278] on div "46 Continue building on the live leaderboard functionality to display things li…" at bounding box center [732, 360] width 665 height 172
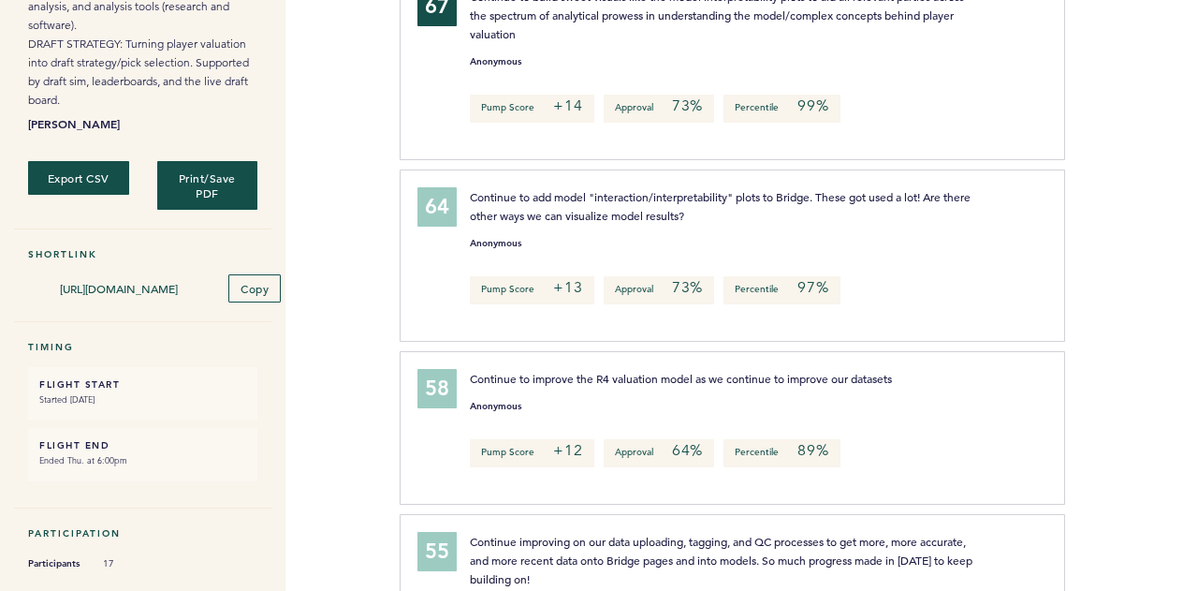
scroll to position [0, 0]
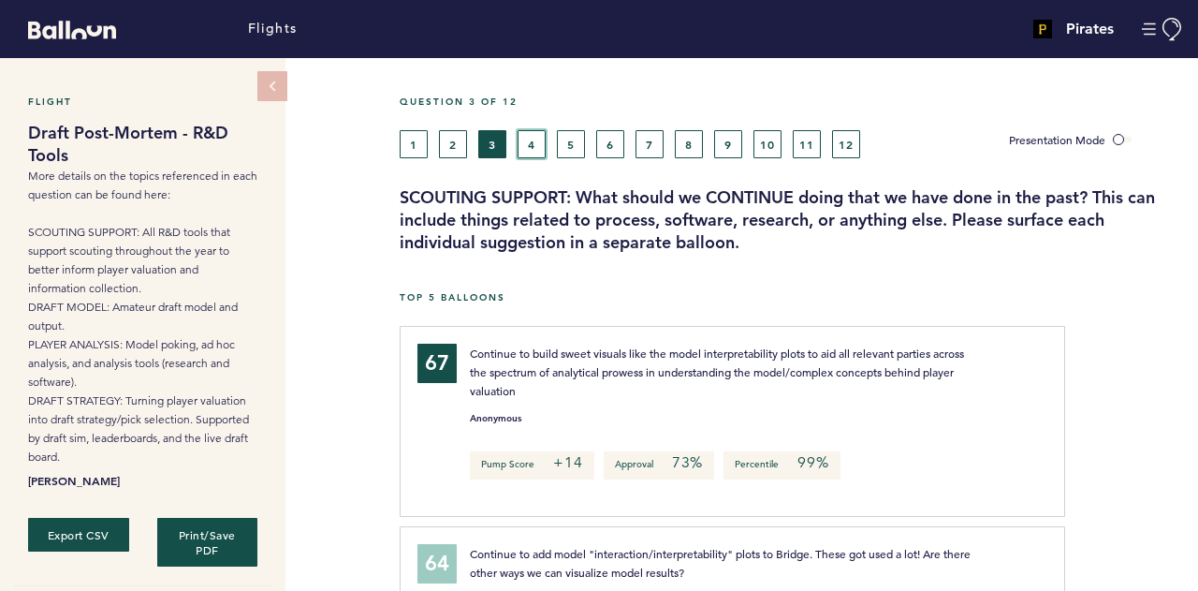
click at [535, 141] on button "4" at bounding box center [532, 144] width 28 height 28
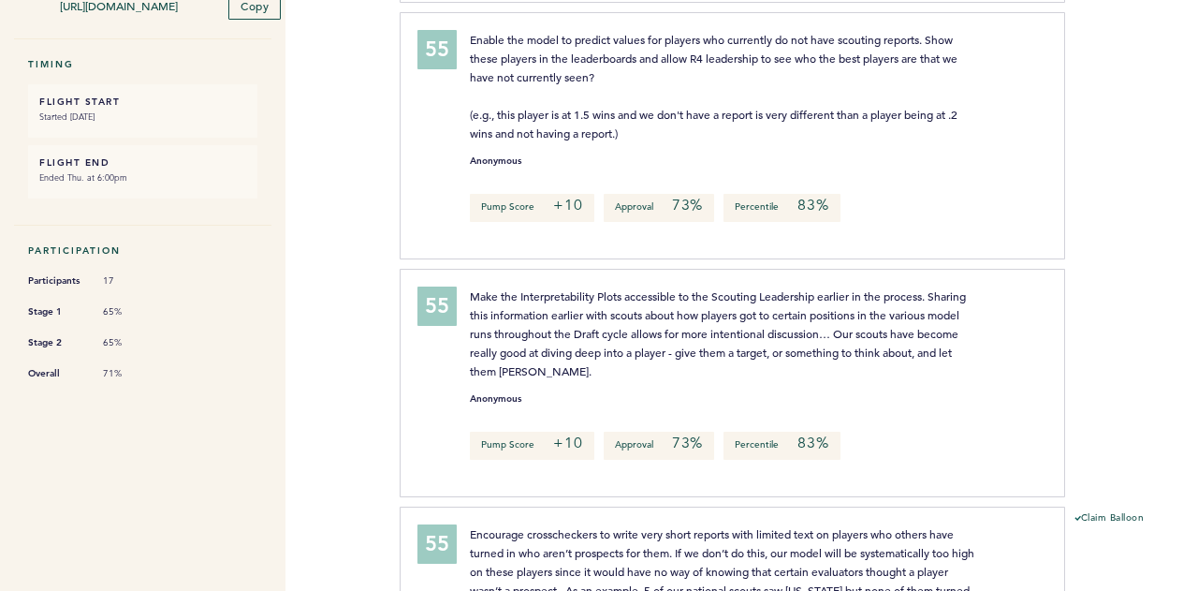
scroll to position [644, 0]
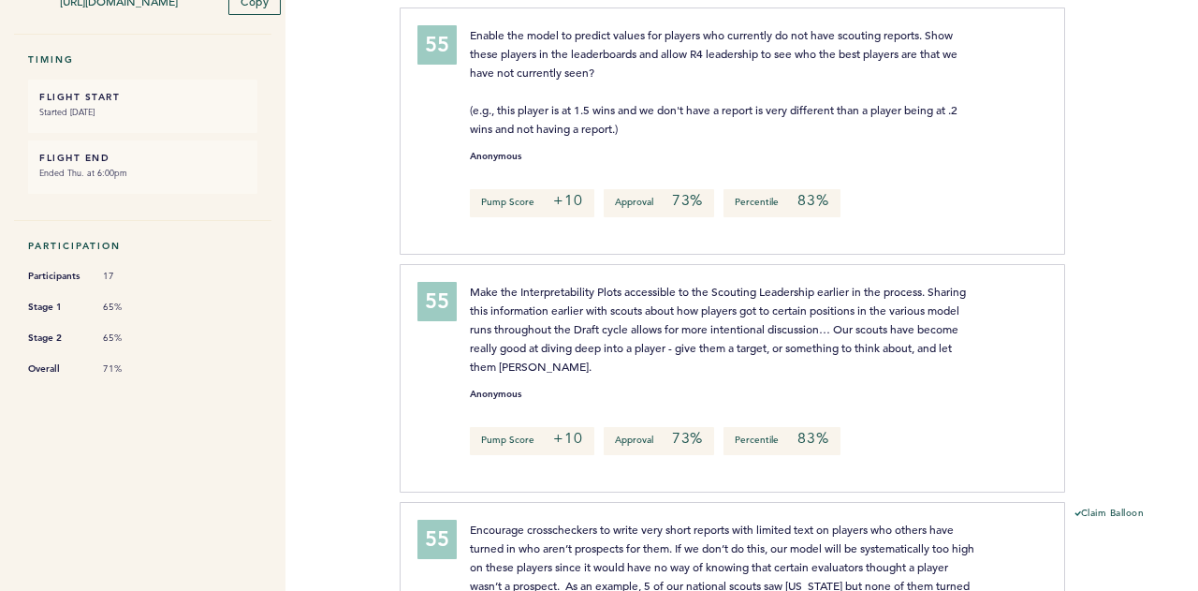
click at [708, 211] on p "Approval 73%" at bounding box center [659, 203] width 110 height 28
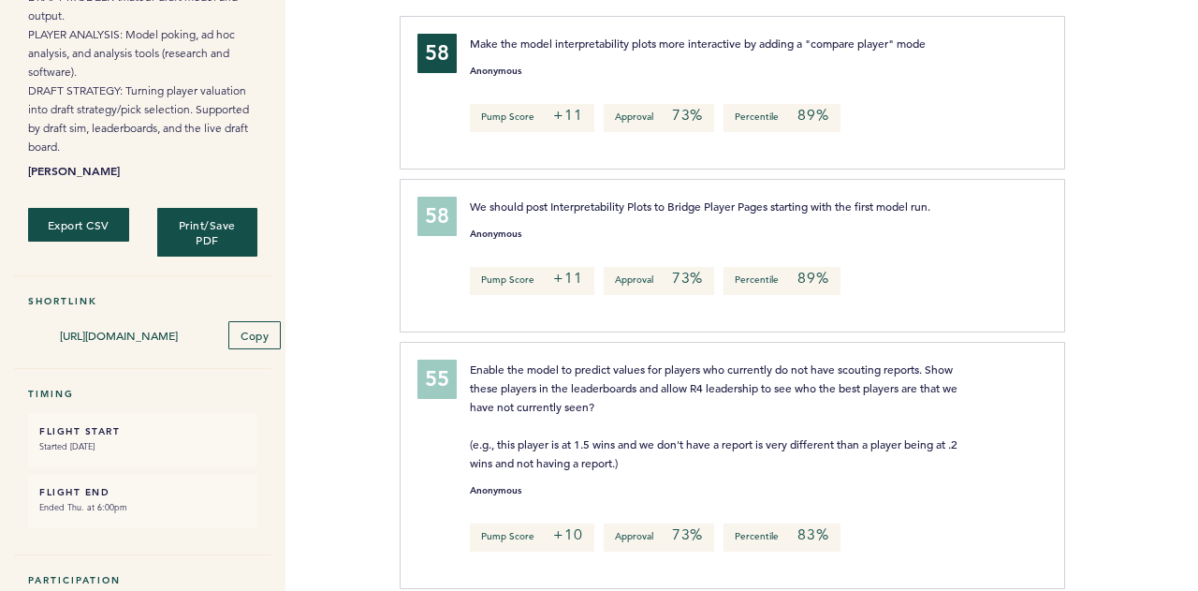
scroll to position [0, 0]
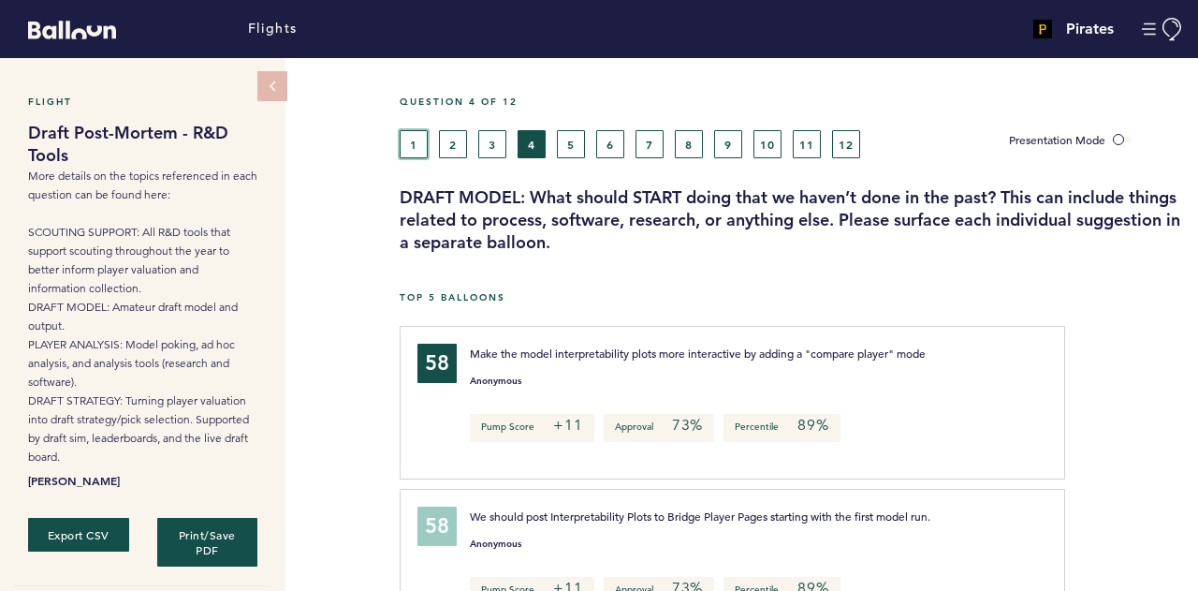
click at [417, 143] on button "1" at bounding box center [414, 144] width 28 height 28
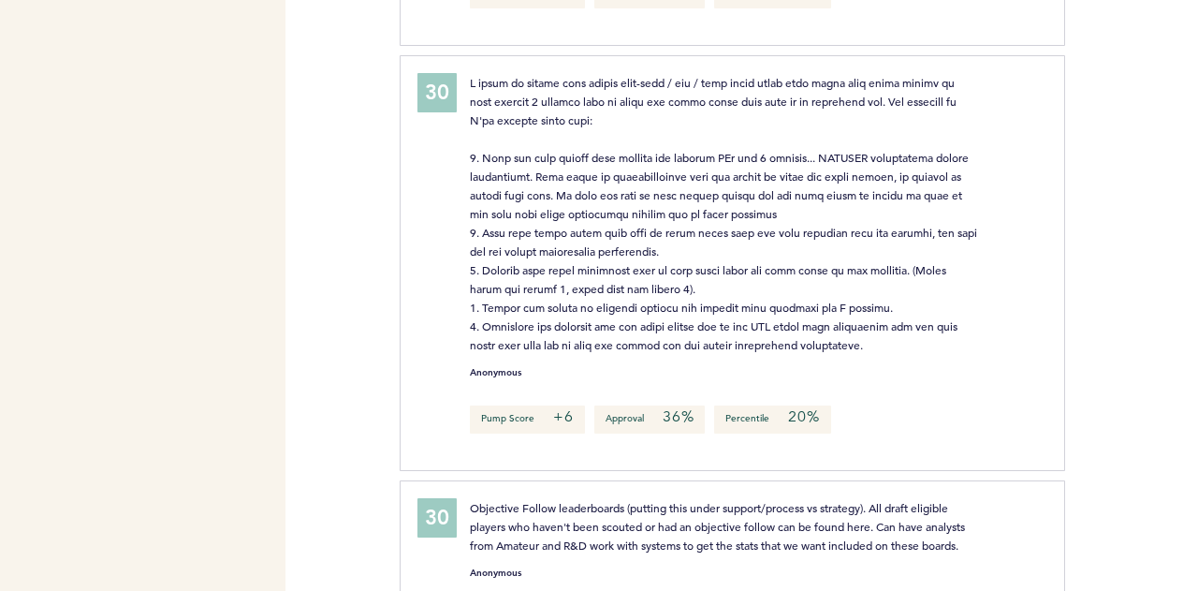
scroll to position [5922, 0]
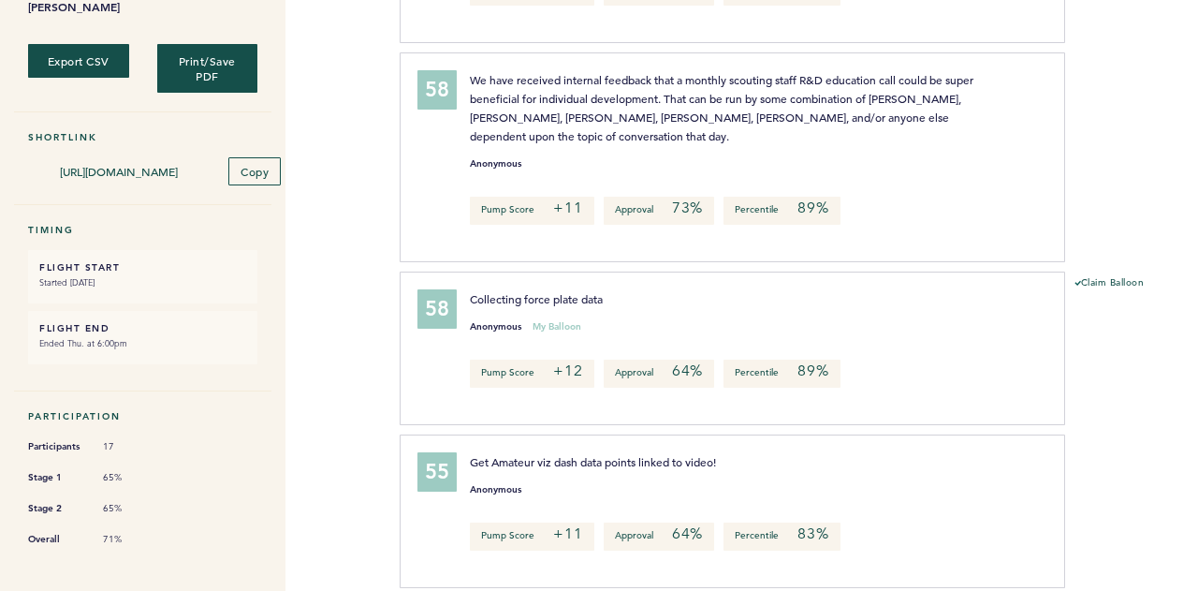
scroll to position [0, 0]
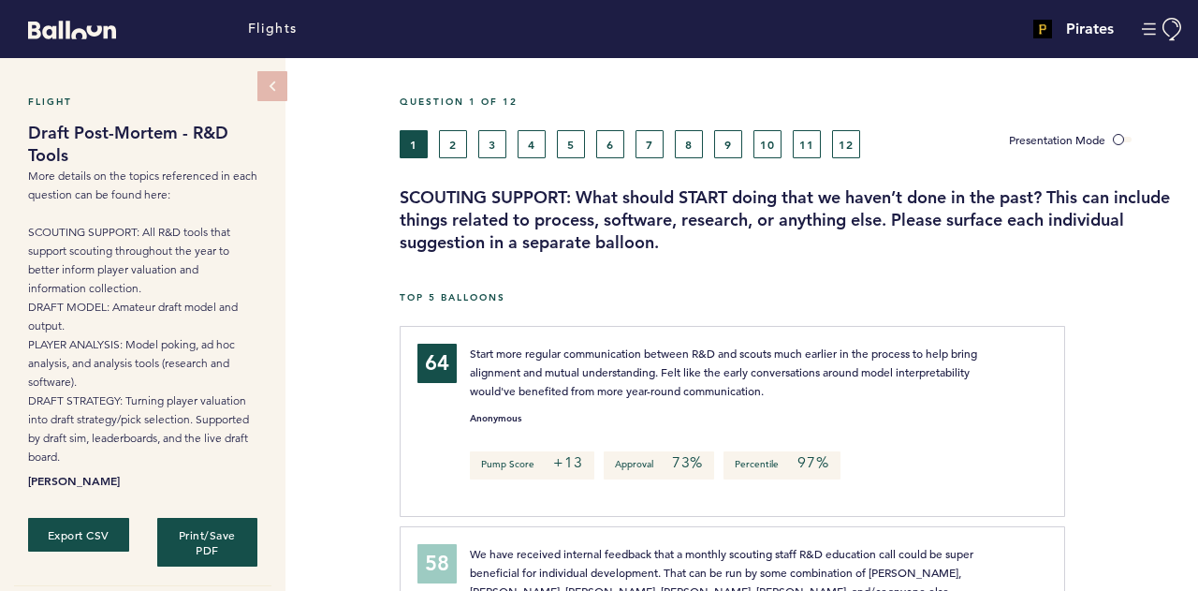
click at [451, 158] on div "Question 1 of 12 1 2 3 4 5 6 7 8 9 10 11 12 Presentation Mode SCOUTING SUPPORT:…" at bounding box center [799, 174] width 798 height 158
click at [450, 154] on button "2" at bounding box center [453, 144] width 28 height 28
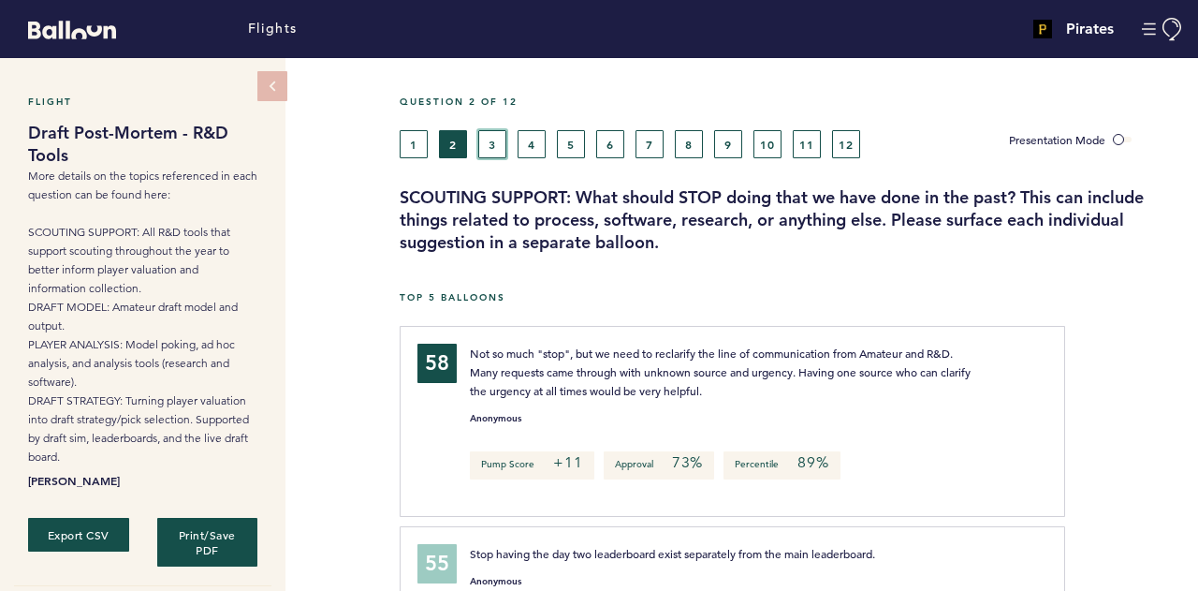
click at [487, 143] on button "3" at bounding box center [492, 144] width 28 height 28
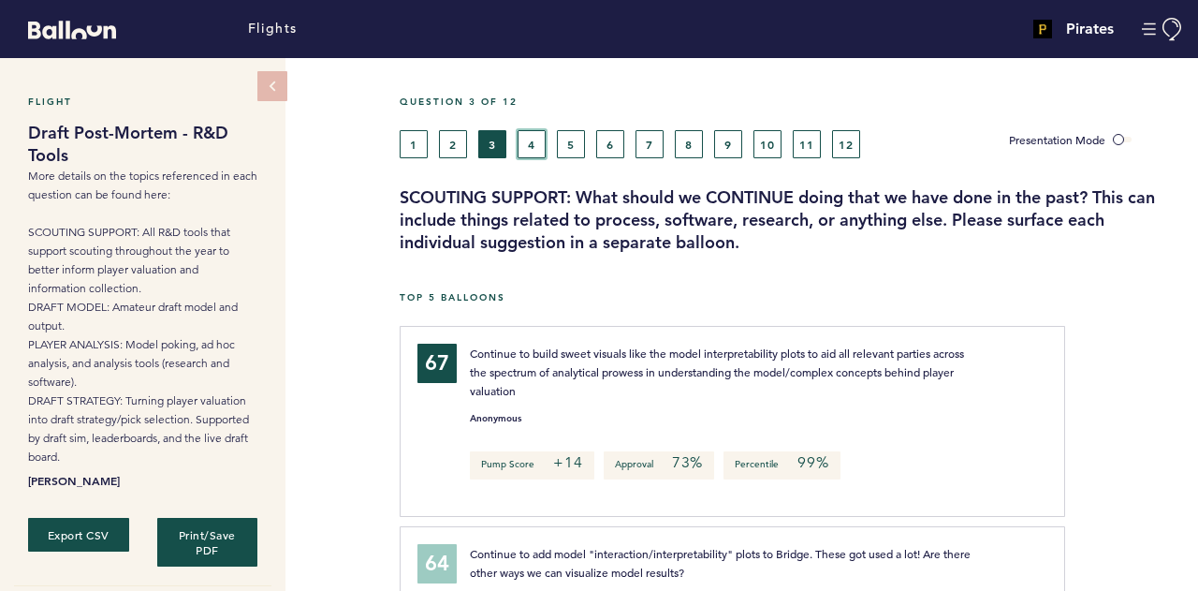
click at [537, 131] on button "4" at bounding box center [532, 144] width 28 height 28
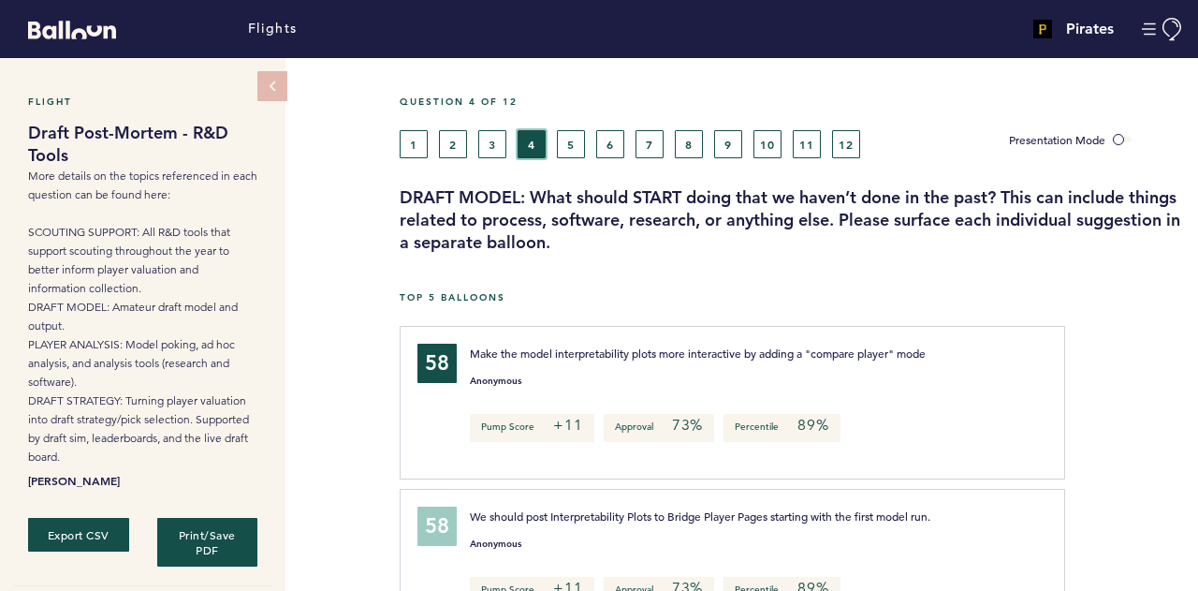
click at [518, 130] on button "4" at bounding box center [532, 144] width 28 height 28
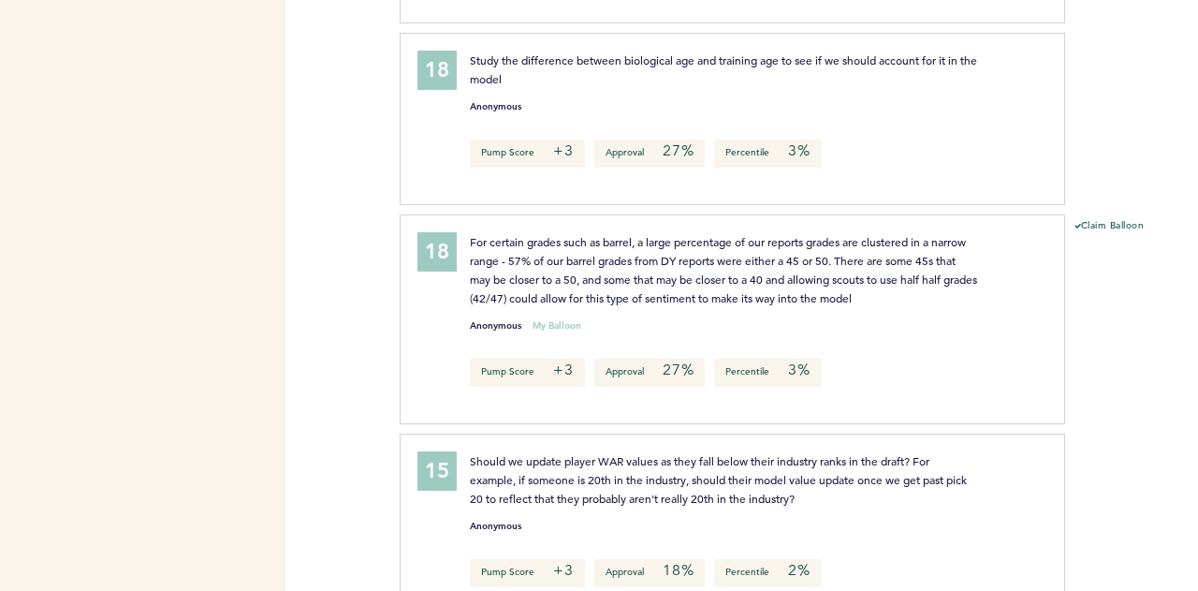
scroll to position [8648, 0]
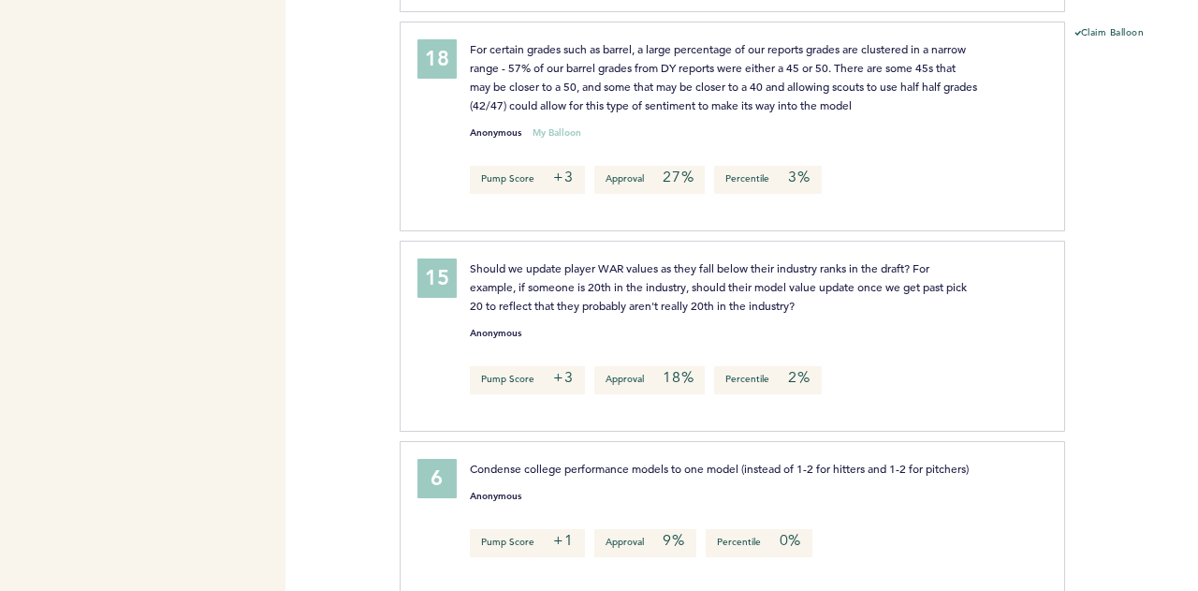
click at [1194, 245] on div at bounding box center [1131, 343] width 133 height 196
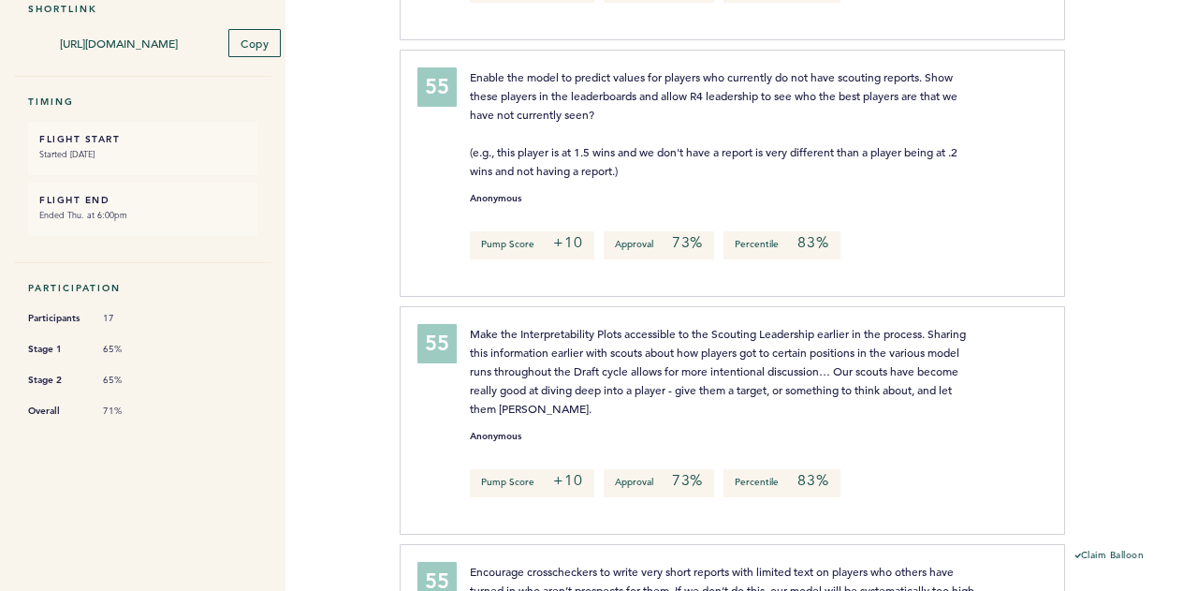
scroll to position [0, 0]
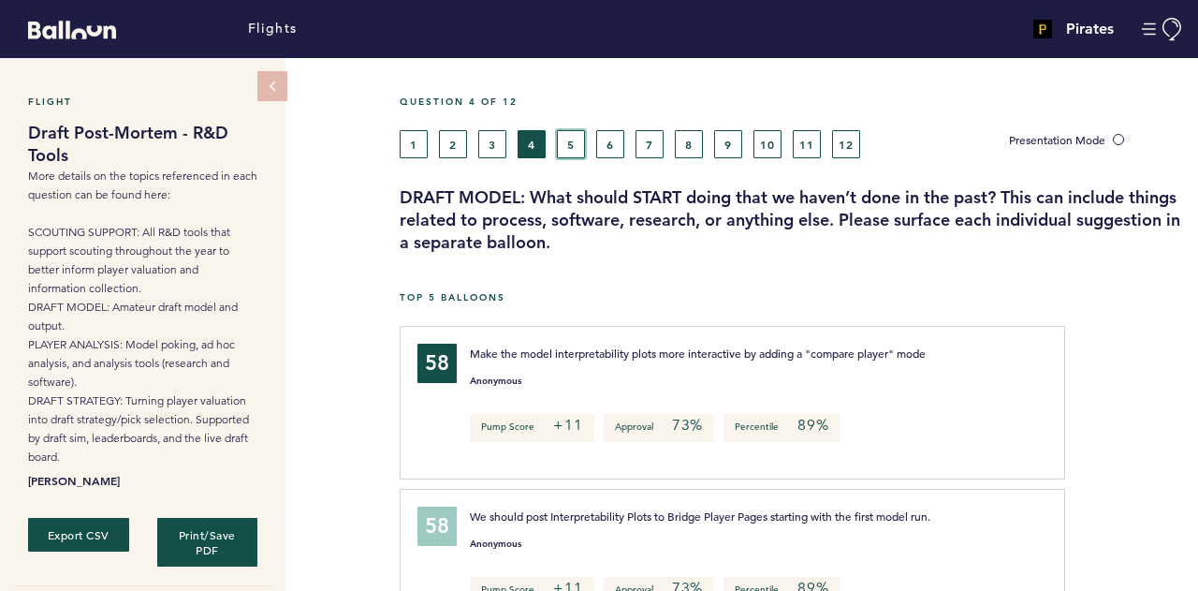
click at [563, 141] on button "5" at bounding box center [571, 144] width 28 height 28
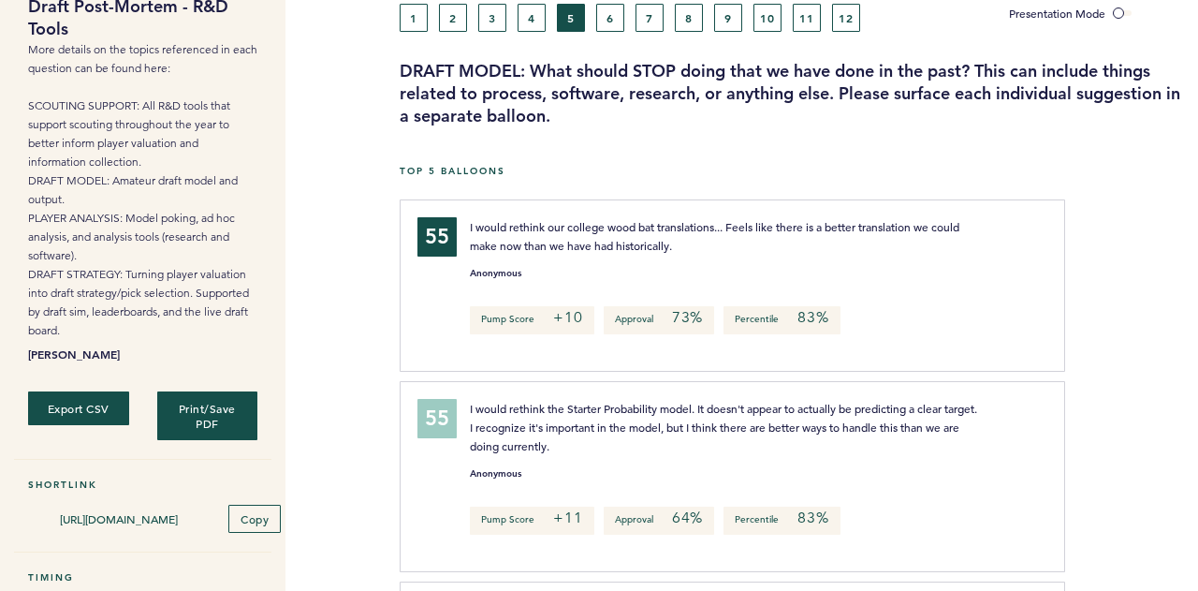
scroll to position [127, 0]
click at [610, 20] on button "6" at bounding box center [610, 17] width 28 height 28
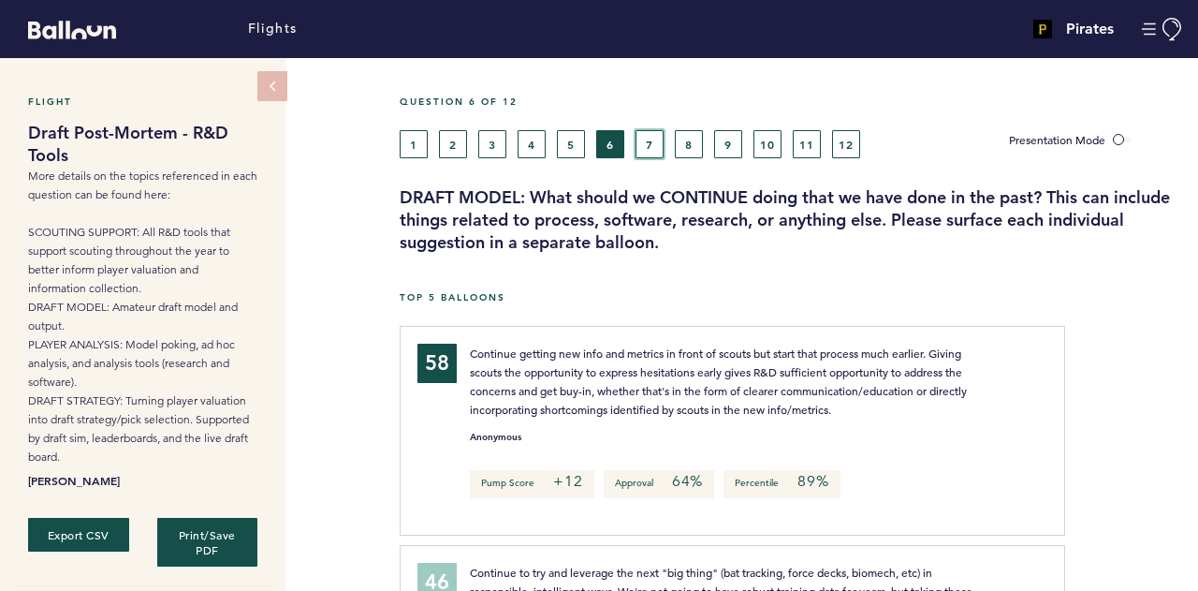
click at [656, 143] on button "7" at bounding box center [650, 144] width 28 height 28
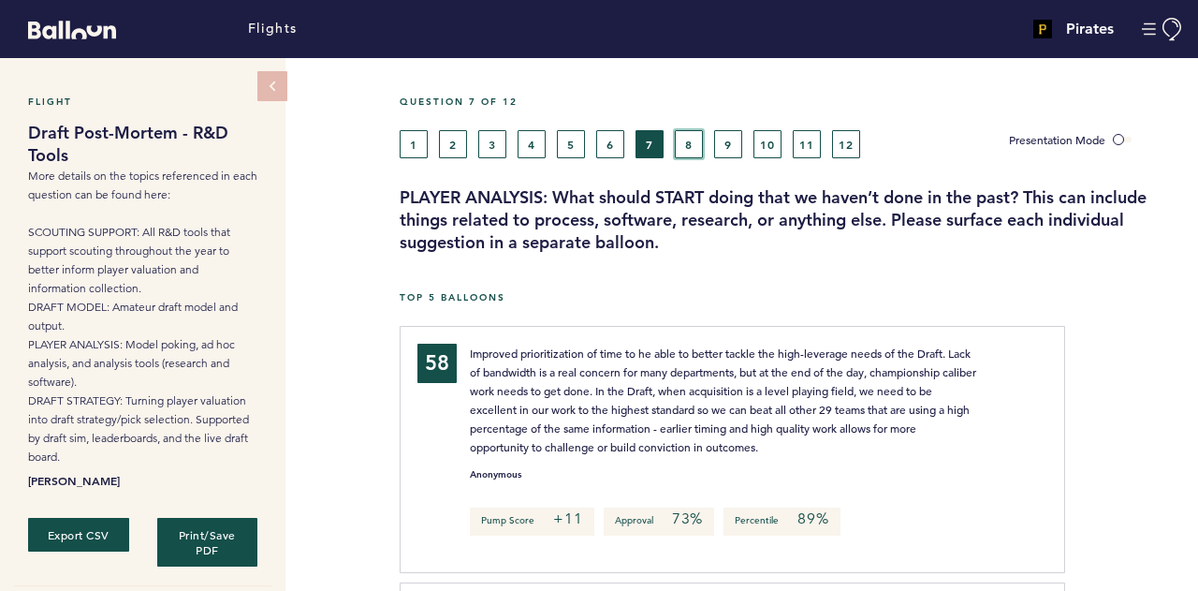
click at [689, 145] on button "8" at bounding box center [689, 144] width 28 height 28
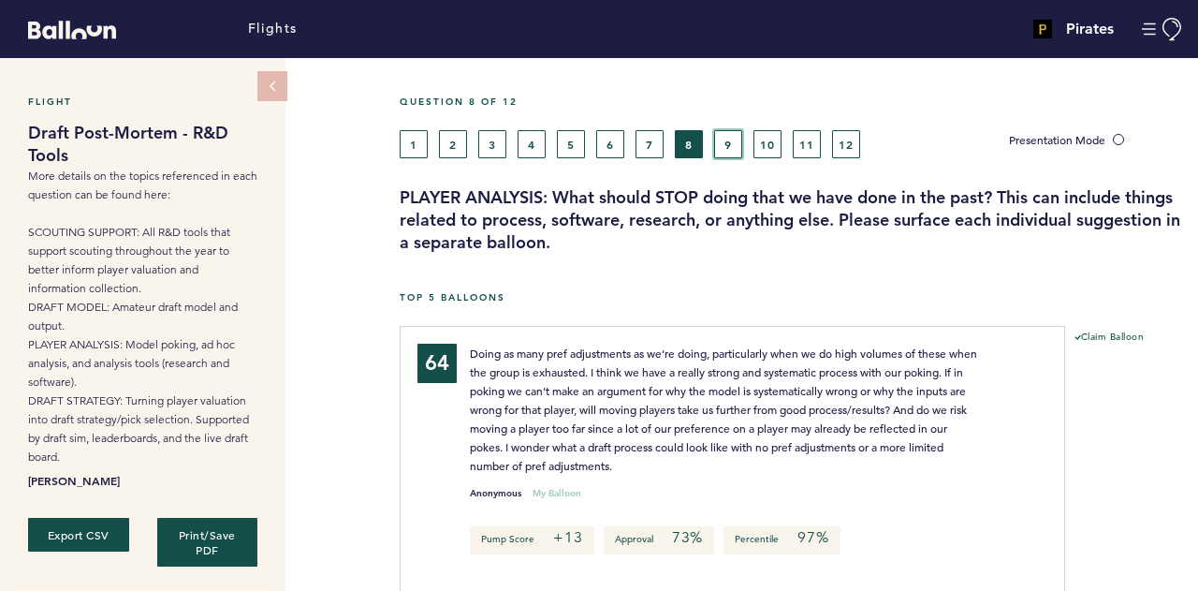
click at [732, 134] on button "9" at bounding box center [728, 144] width 28 height 28
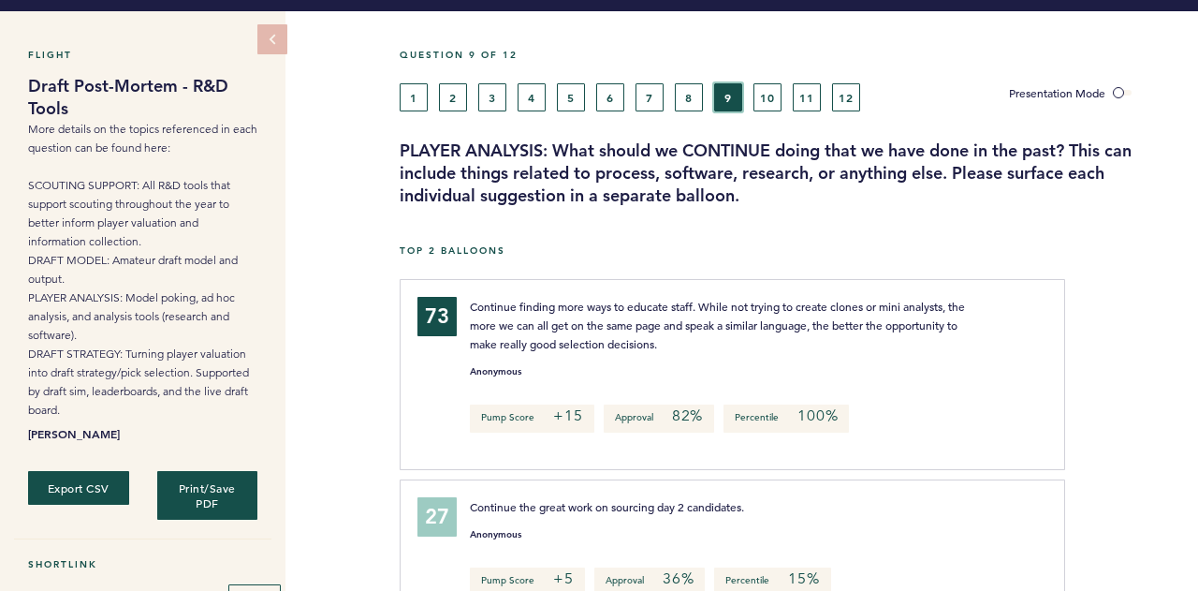
scroll to position [46, 0]
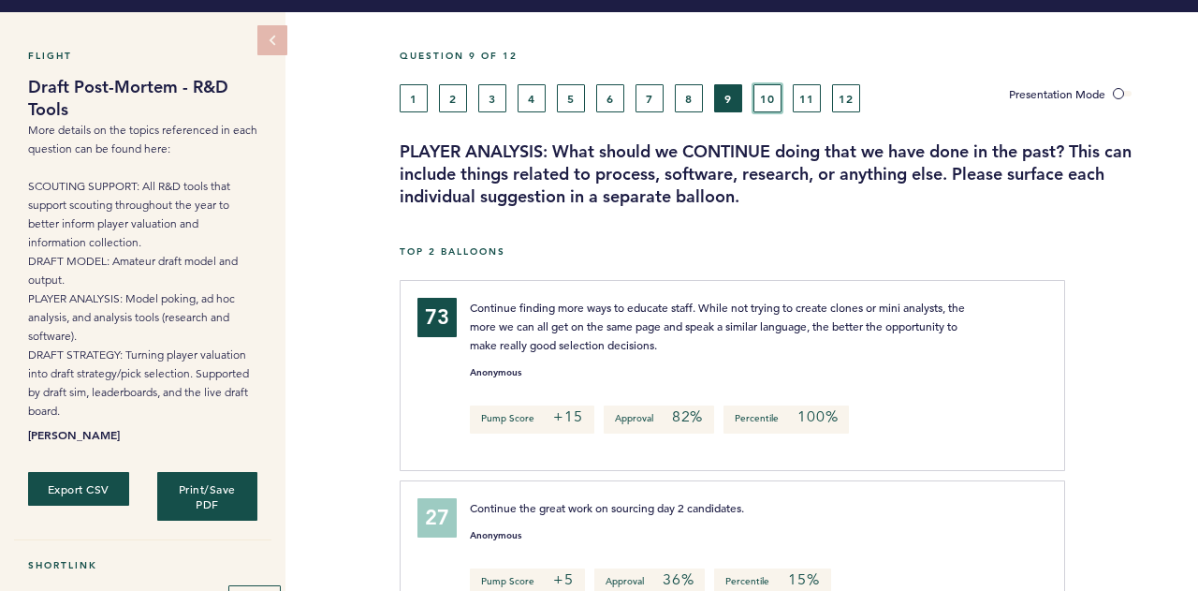
click at [769, 98] on button "10" at bounding box center [767, 98] width 28 height 28
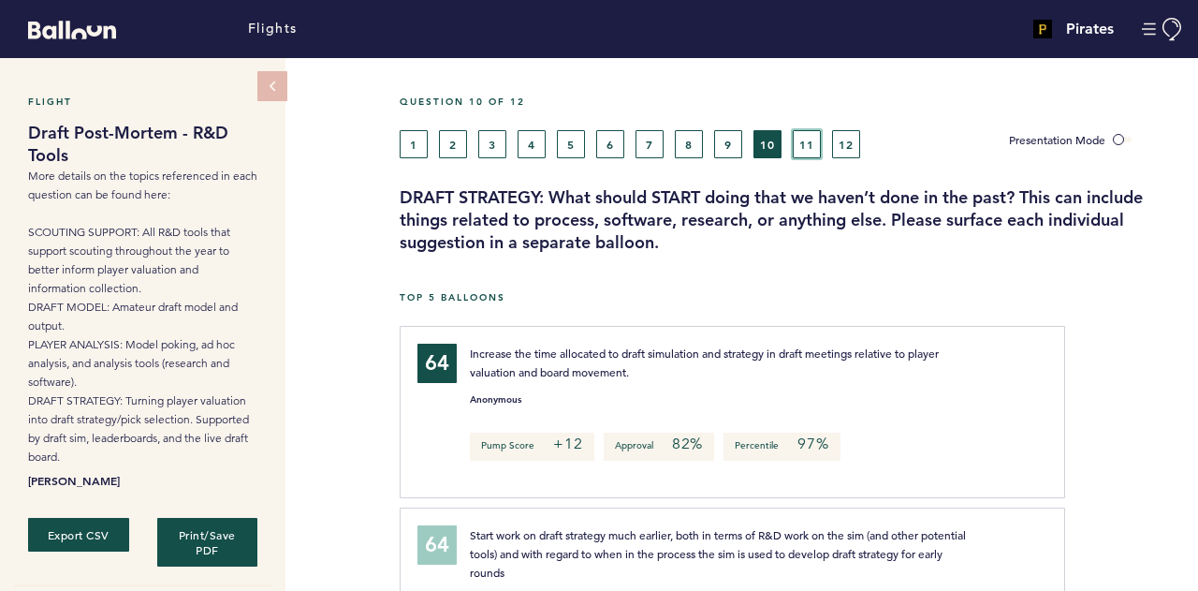
click at [803, 147] on button "11" at bounding box center [807, 144] width 28 height 28
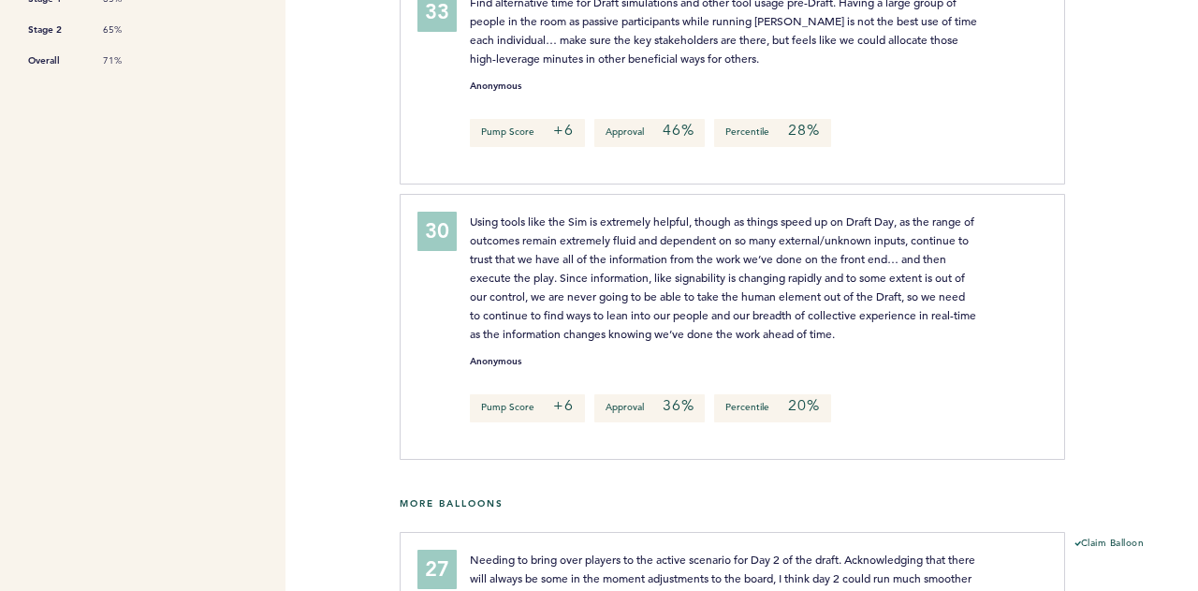
scroll to position [1293, 0]
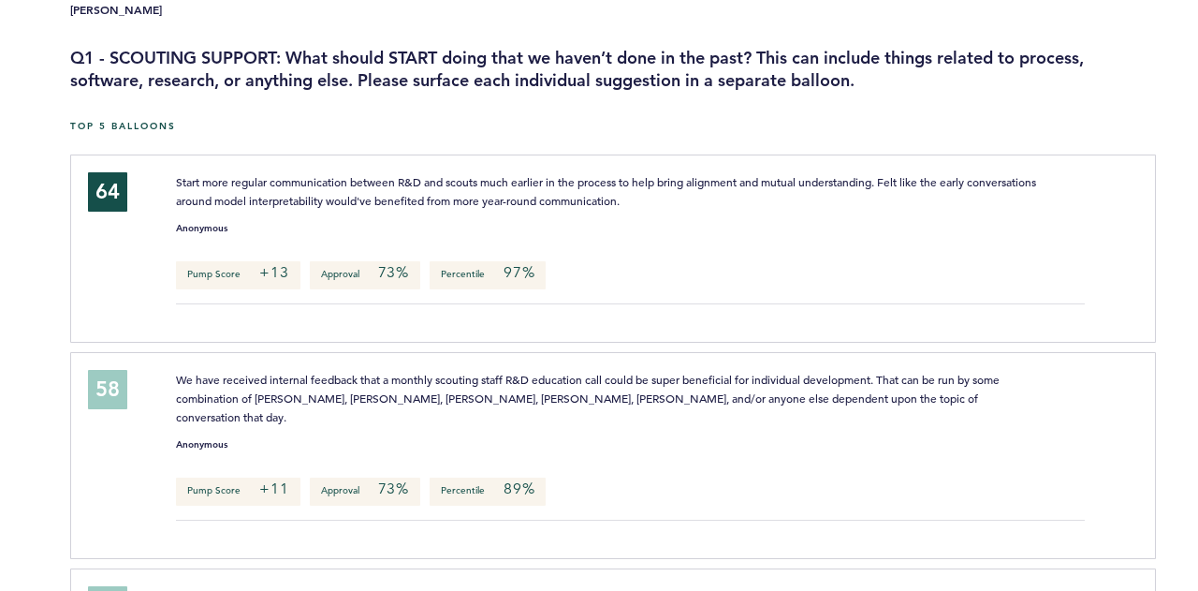
scroll to position [371, 0]
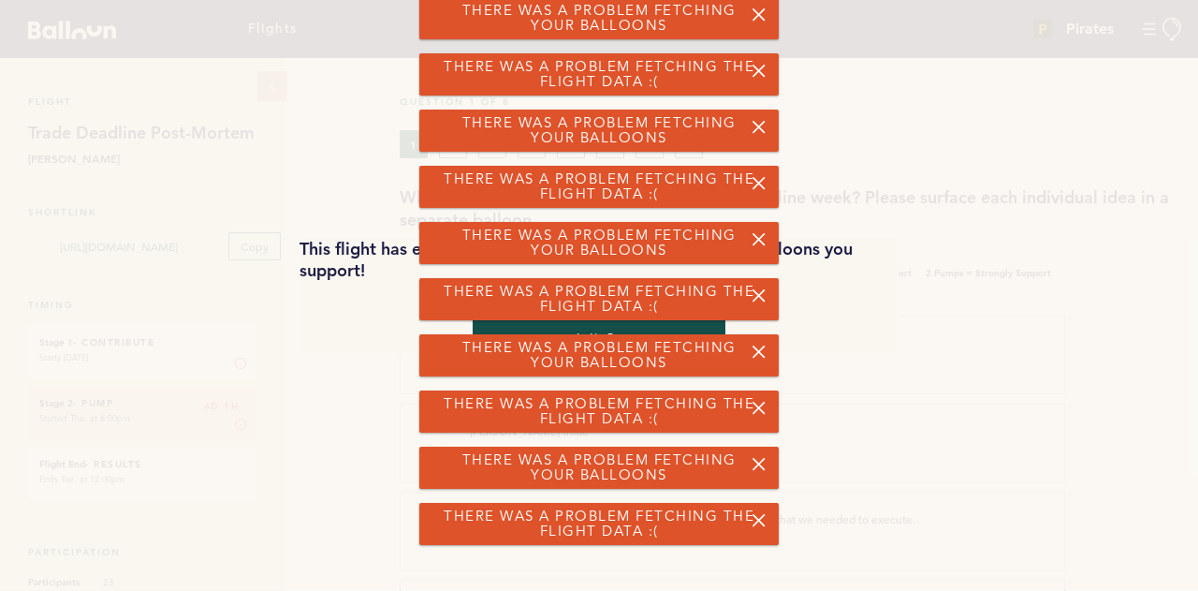
scroll to position [475, 0]
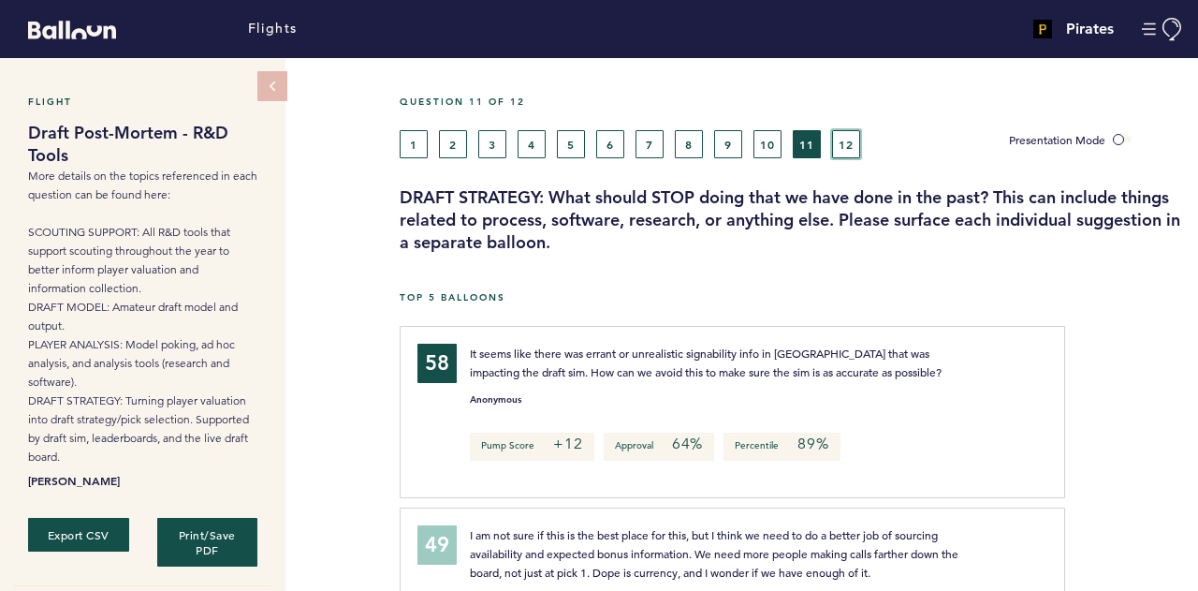
click at [846, 135] on button "12" at bounding box center [846, 144] width 28 height 28
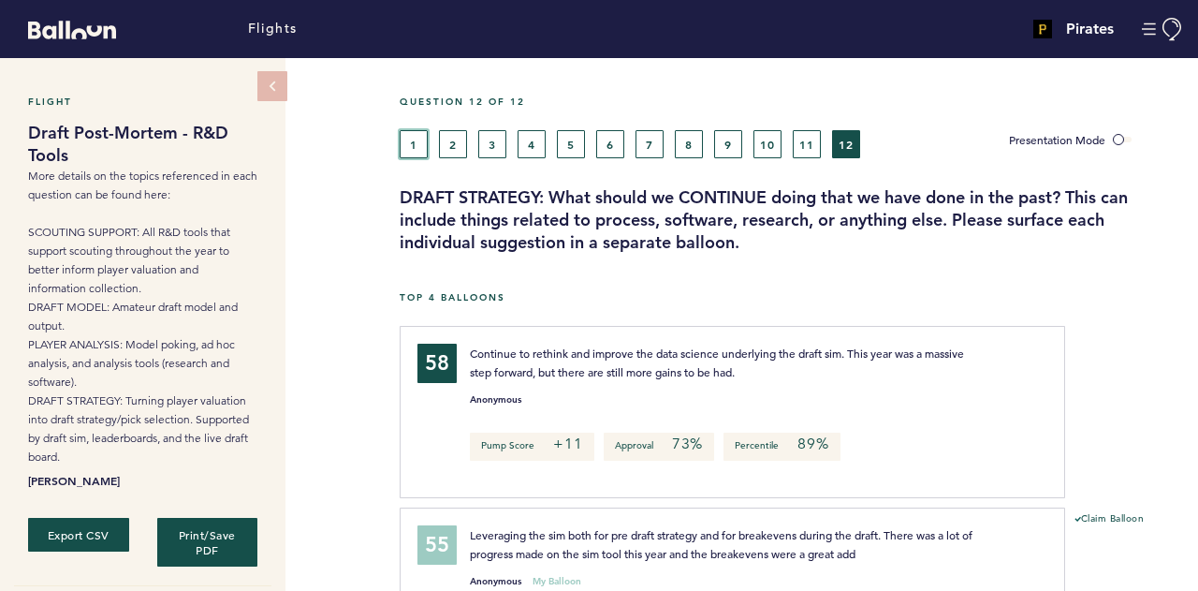
click at [417, 147] on button "1" at bounding box center [414, 144] width 28 height 28
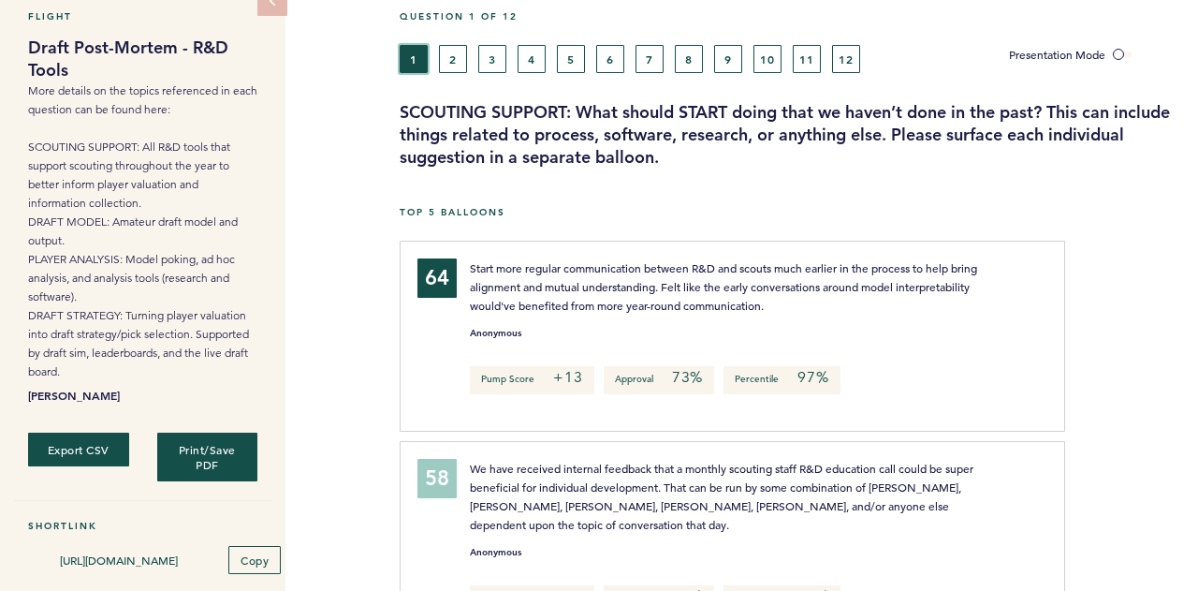
scroll to position [52, 0]
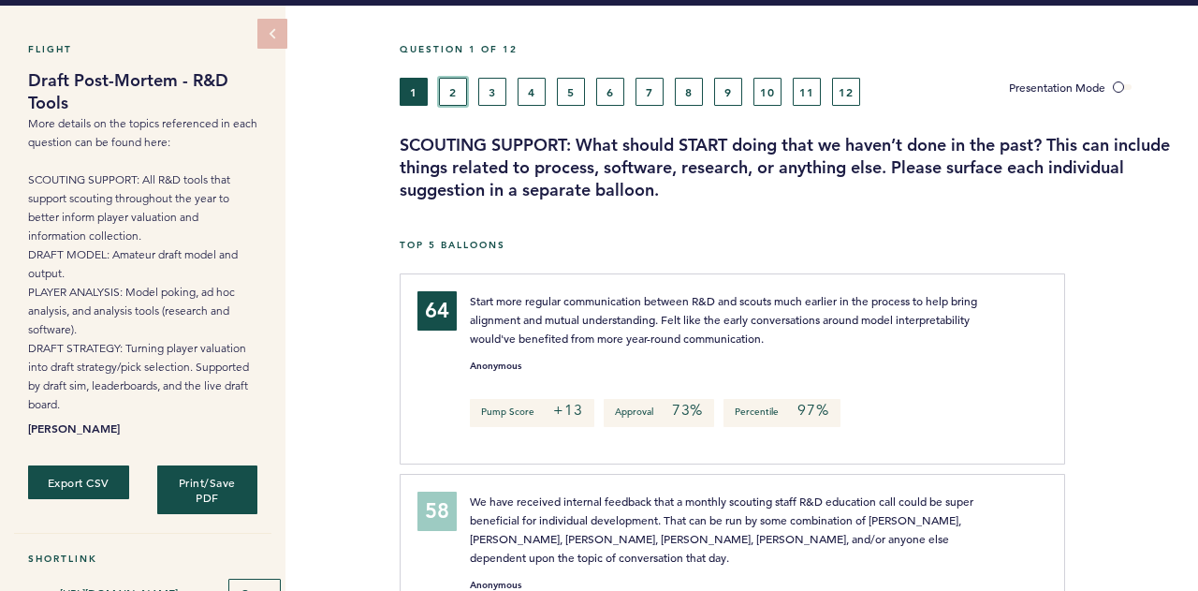
click at [458, 89] on button "2" at bounding box center [453, 92] width 28 height 28
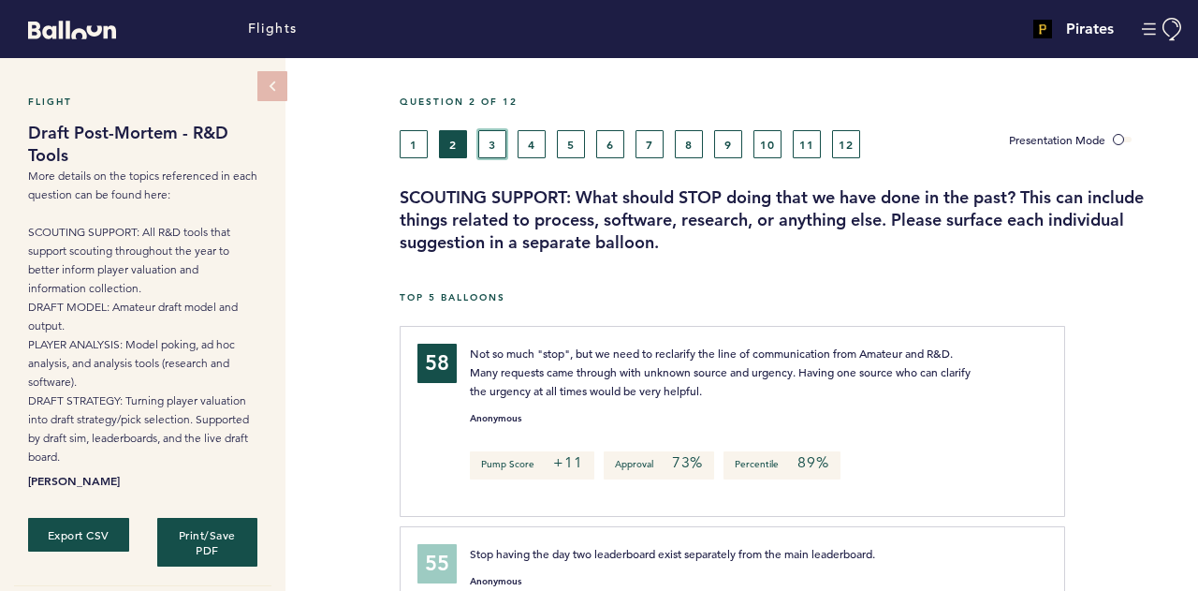
click at [498, 140] on button "3" at bounding box center [492, 144] width 28 height 28
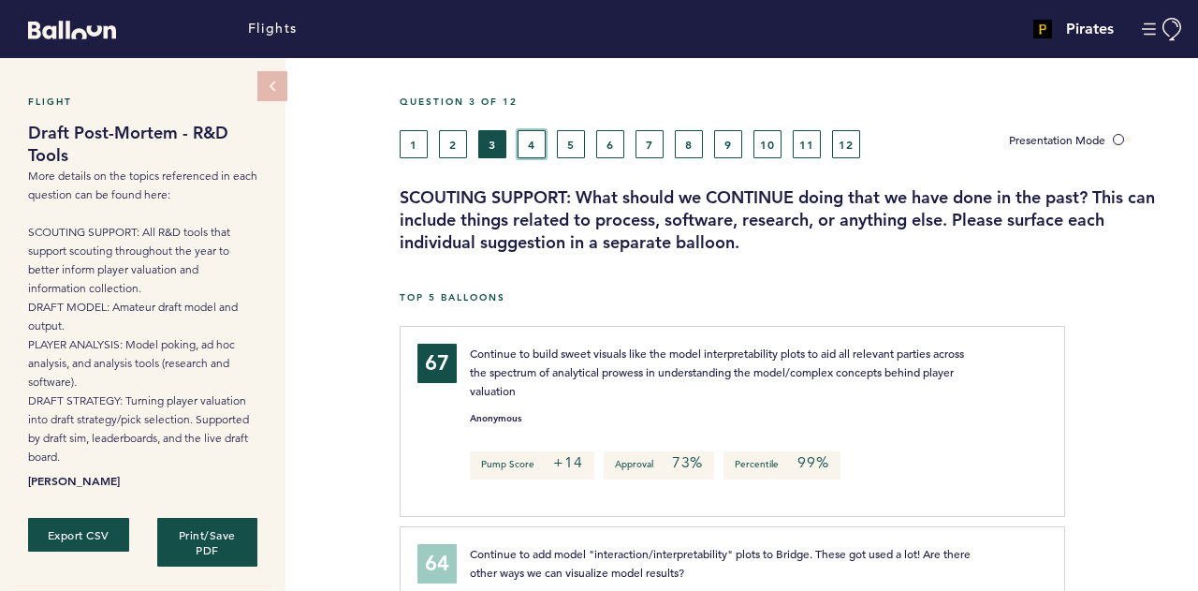
click at [528, 139] on button "4" at bounding box center [532, 144] width 28 height 28
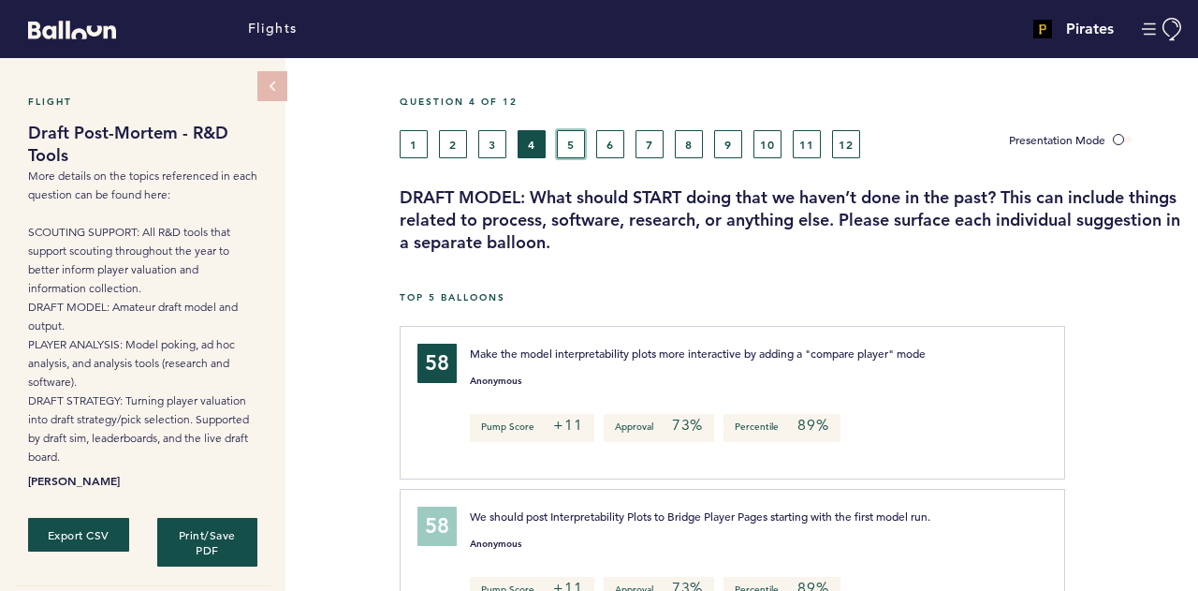
click at [573, 138] on button "5" at bounding box center [571, 144] width 28 height 28
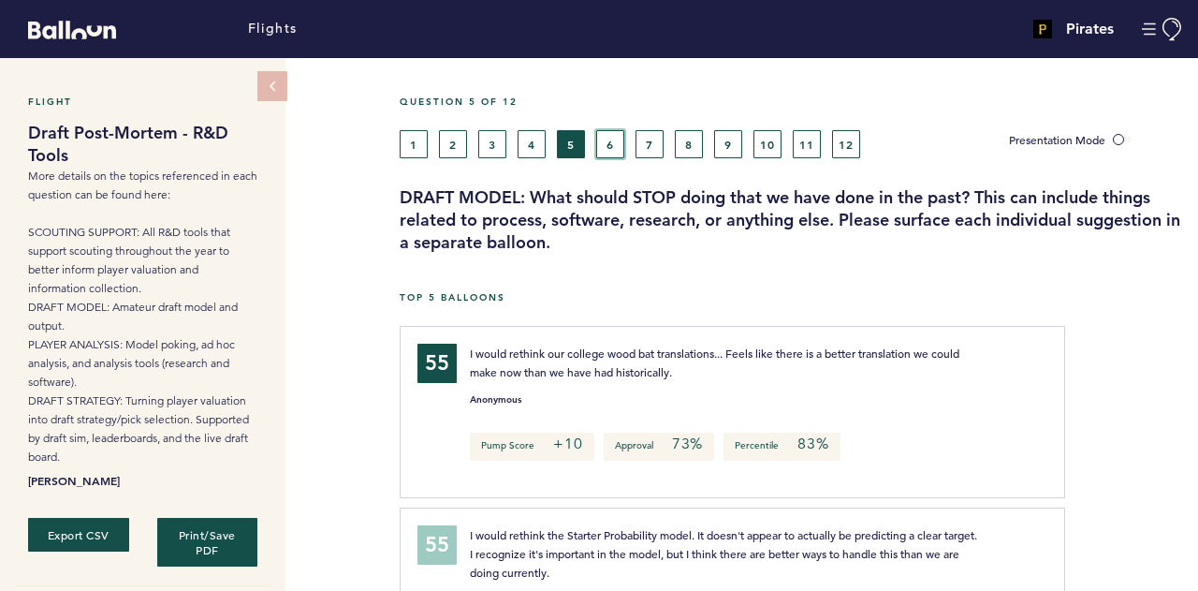
click at [607, 131] on button "6" at bounding box center [610, 144] width 28 height 28
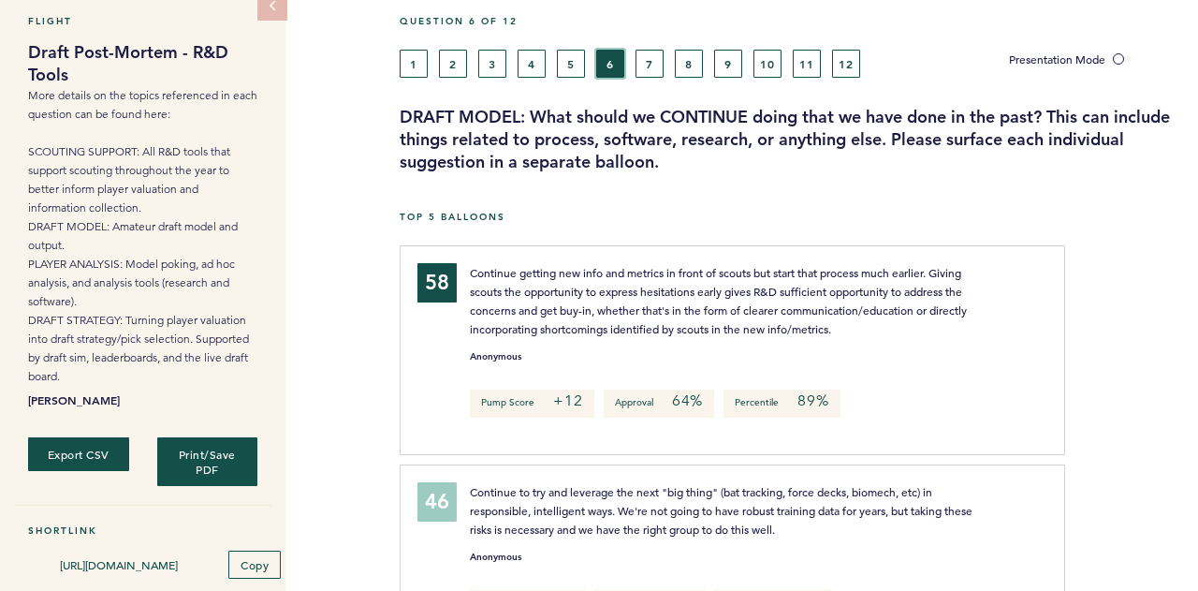
scroll to position [80, 0]
click at [659, 72] on button "7" at bounding box center [650, 65] width 28 height 28
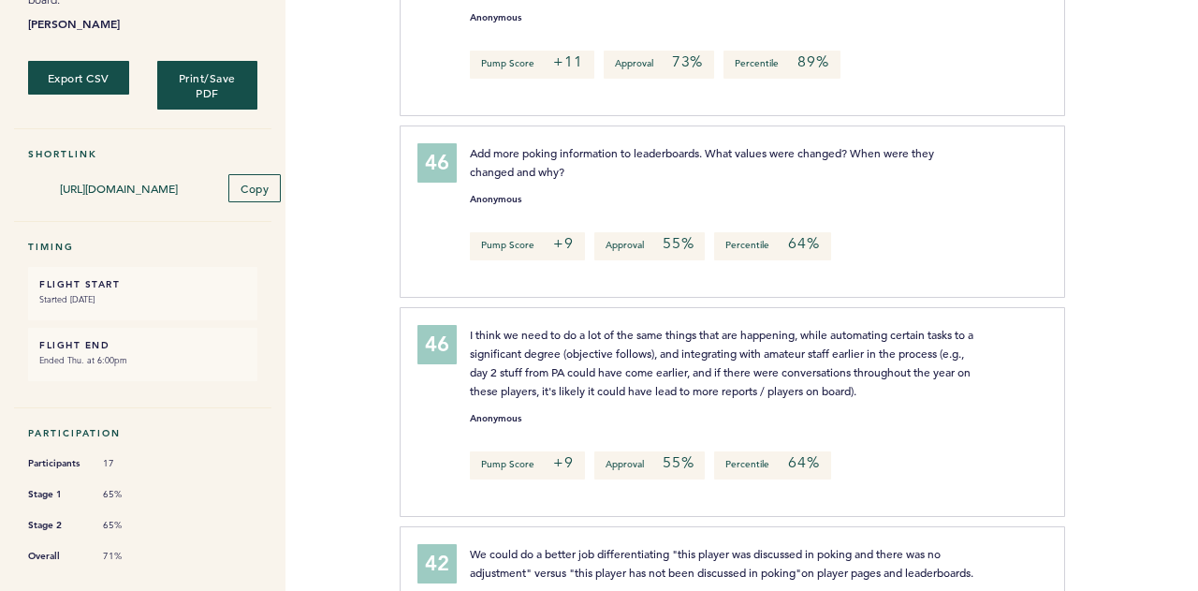
scroll to position [460, 0]
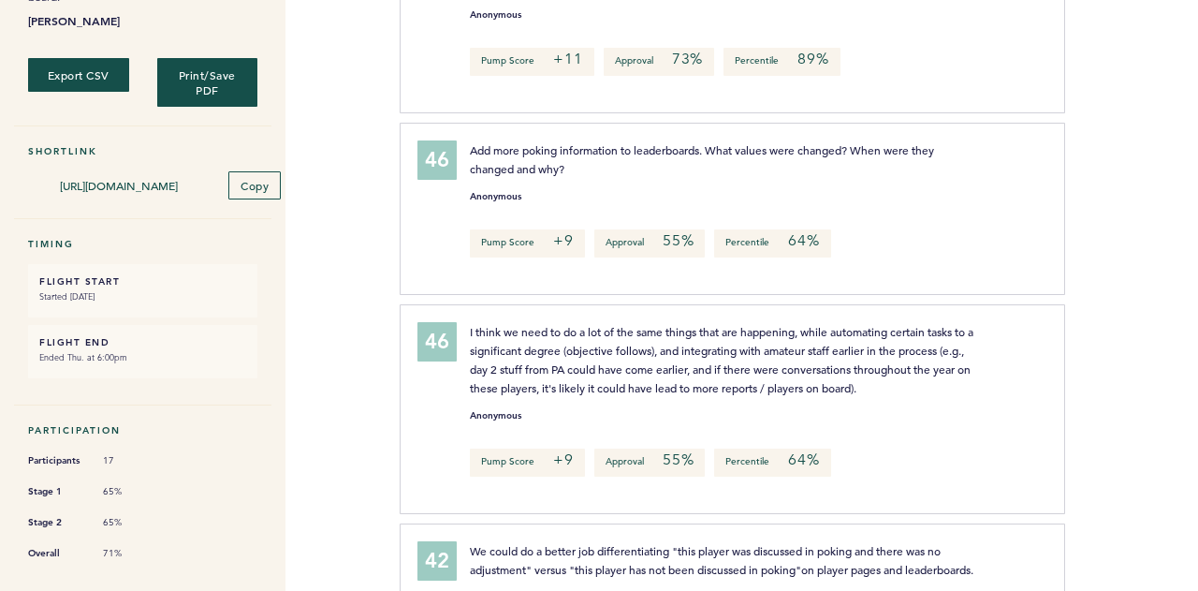
click at [702, 217] on div "Add more poking information to leaderboards. What values were changed? When wer…" at bounding box center [748, 205] width 584 height 131
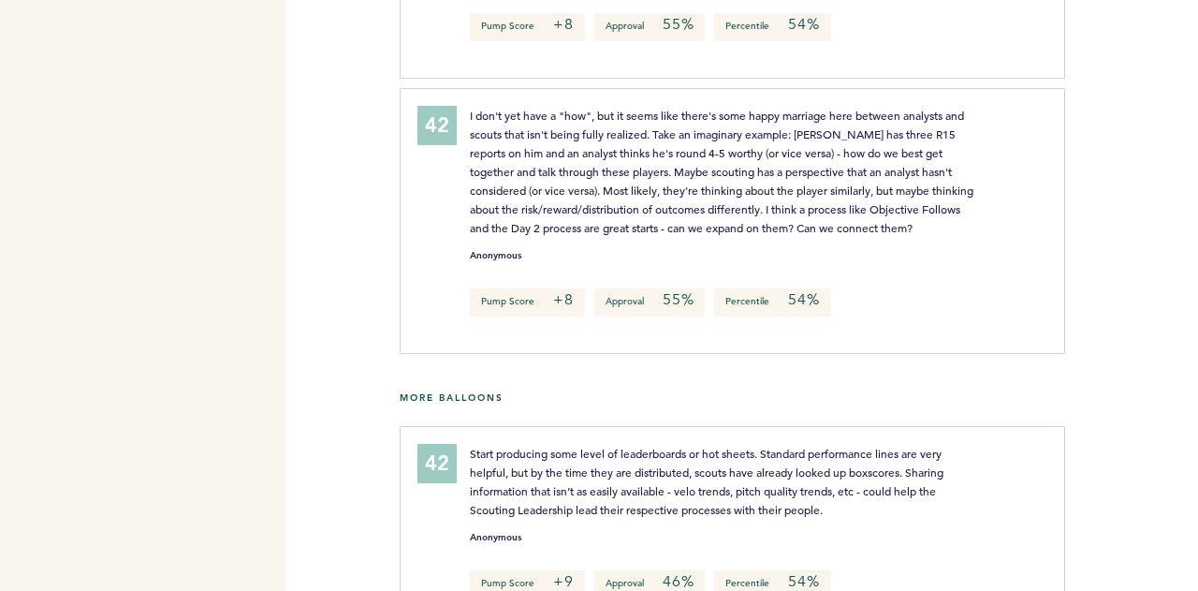
scroll to position [0, 0]
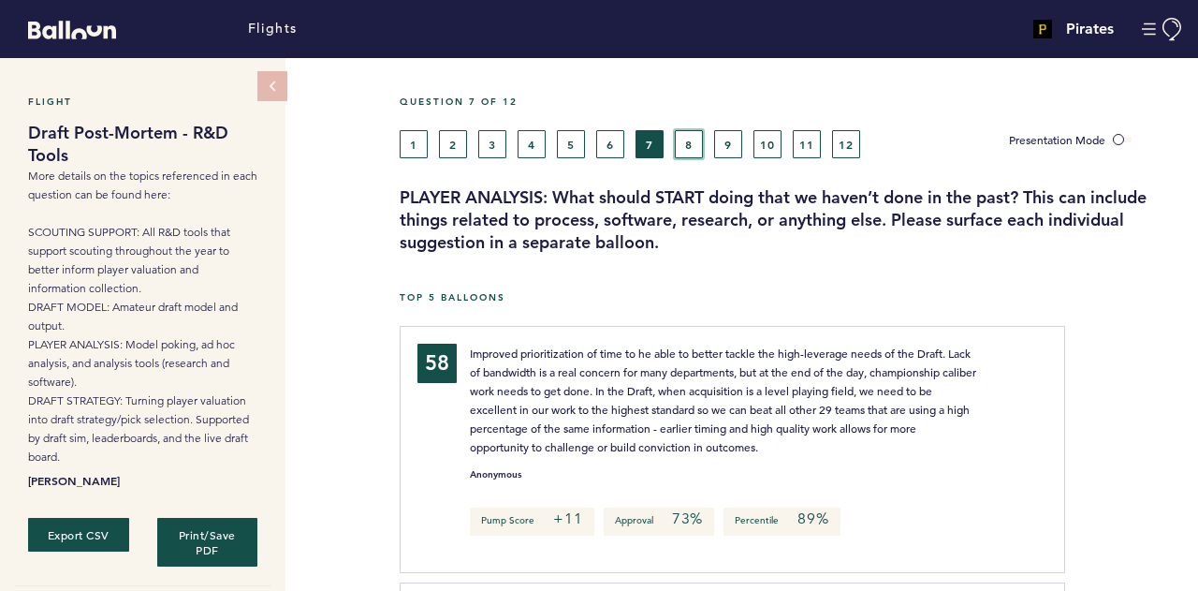
click at [685, 147] on button "8" at bounding box center [689, 144] width 28 height 28
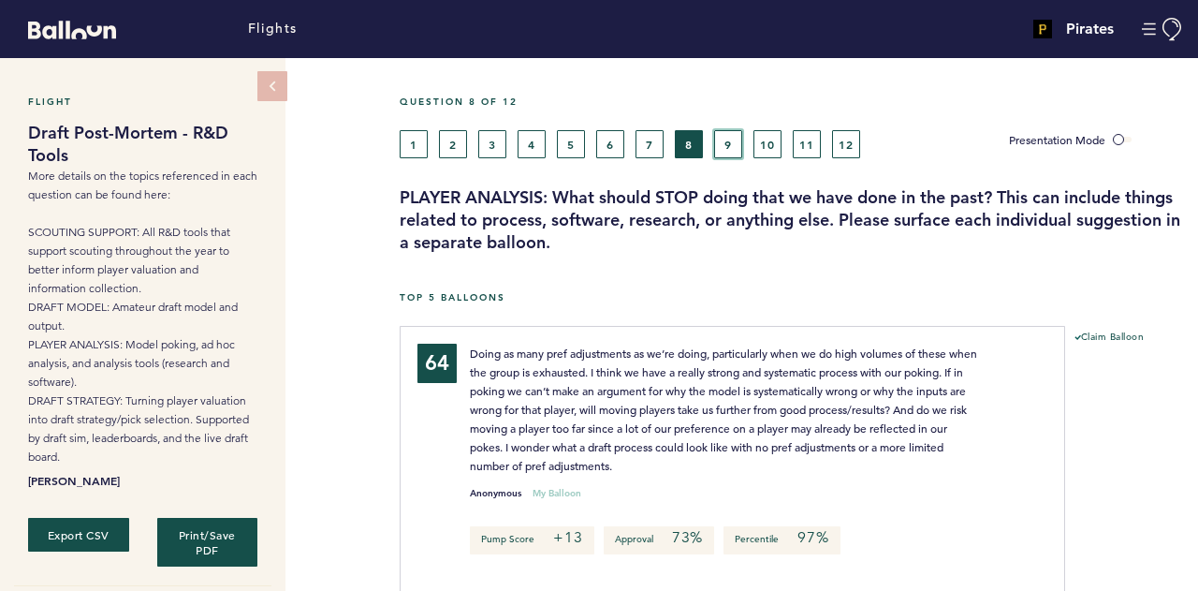
click at [736, 138] on button "9" at bounding box center [728, 144] width 28 height 28
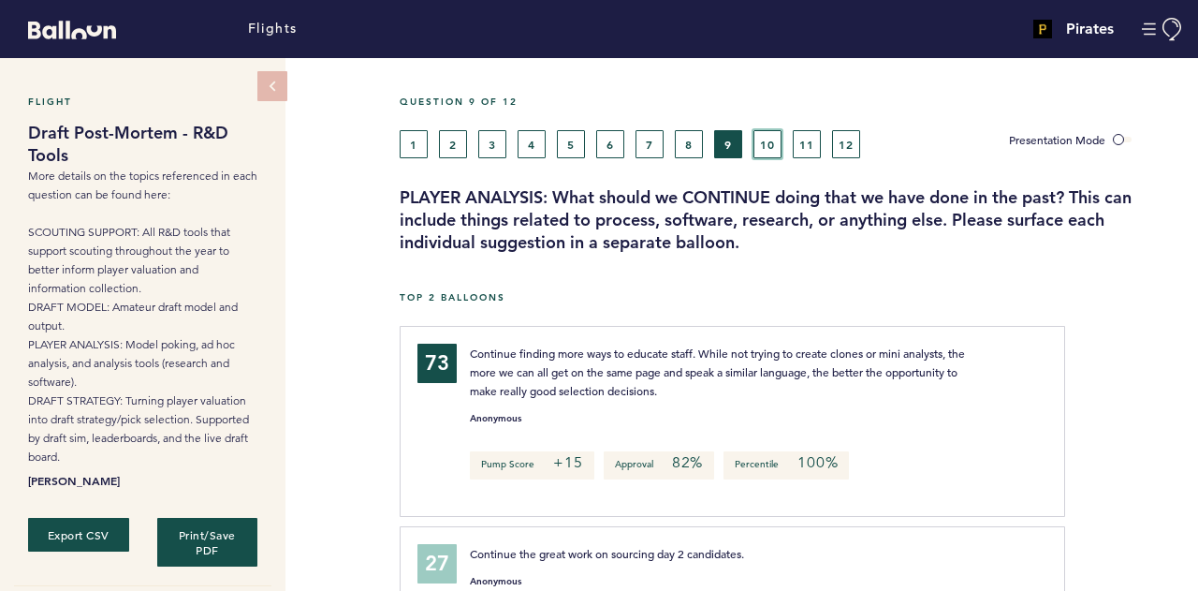
click at [769, 143] on button "10" at bounding box center [767, 144] width 28 height 28
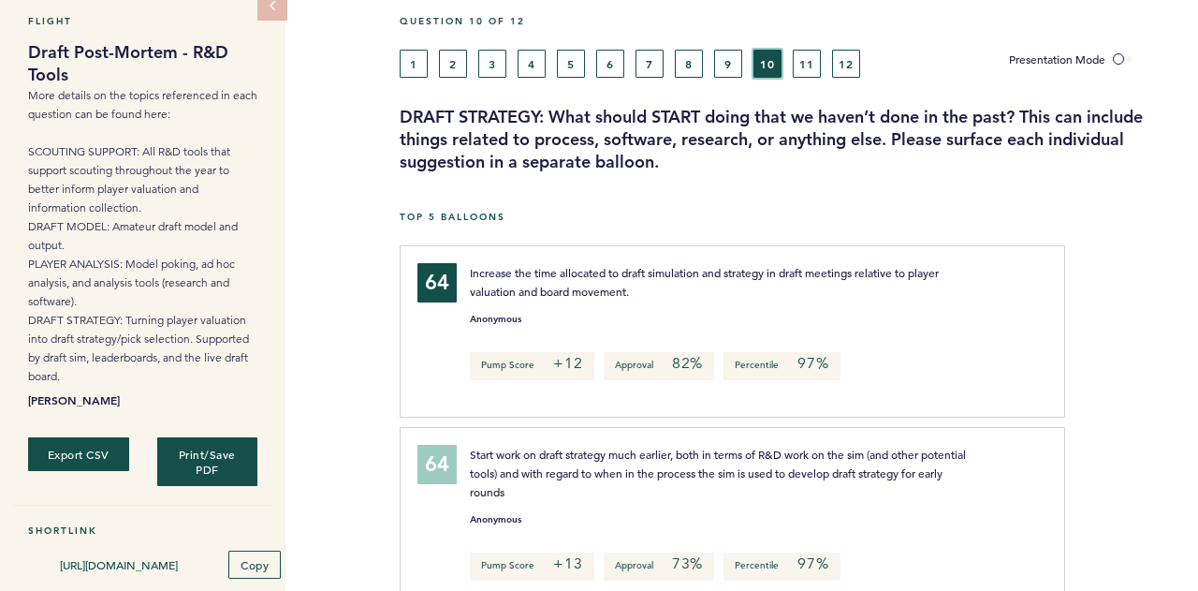
scroll to position [79, 0]
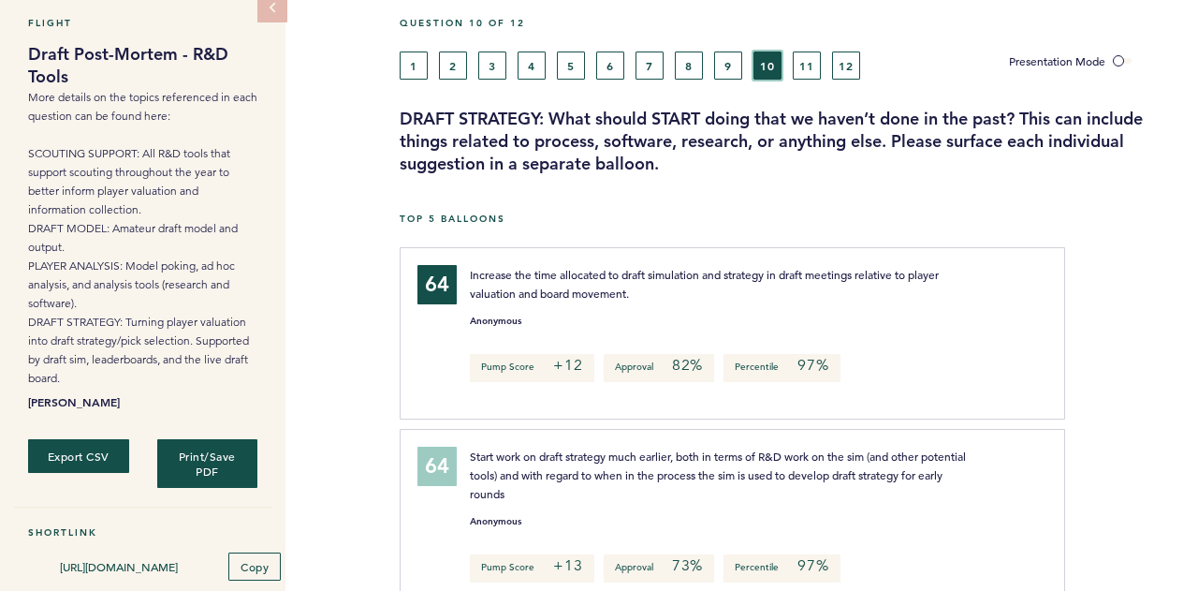
click at [753, 51] on button "10" at bounding box center [767, 65] width 28 height 28
click at [812, 60] on button "11" at bounding box center [807, 65] width 28 height 28
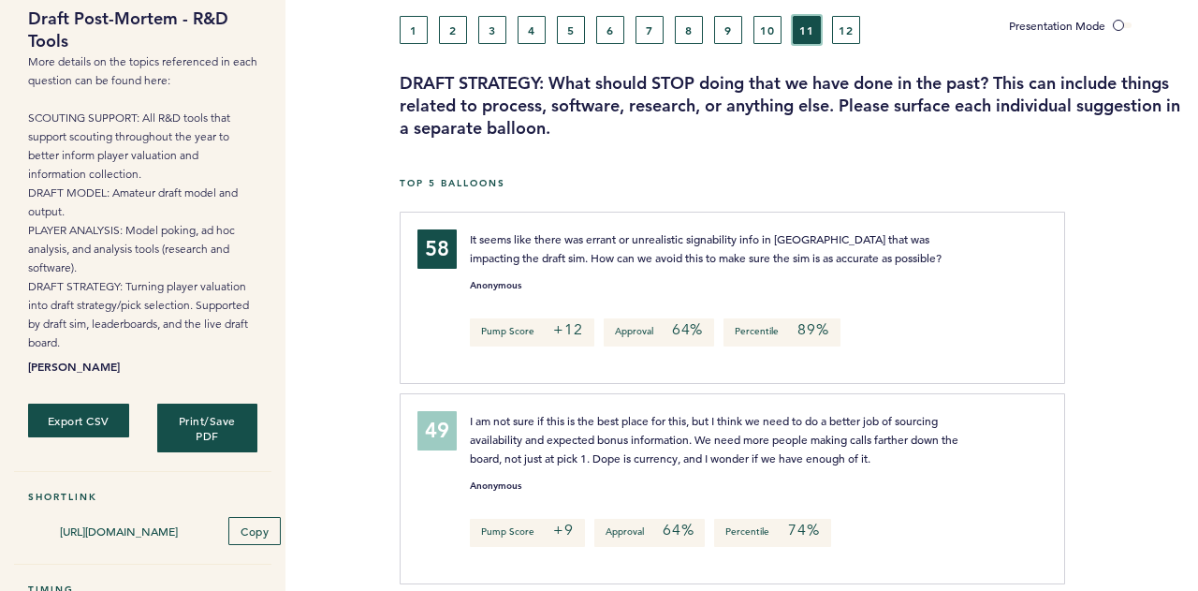
scroll to position [94, 0]
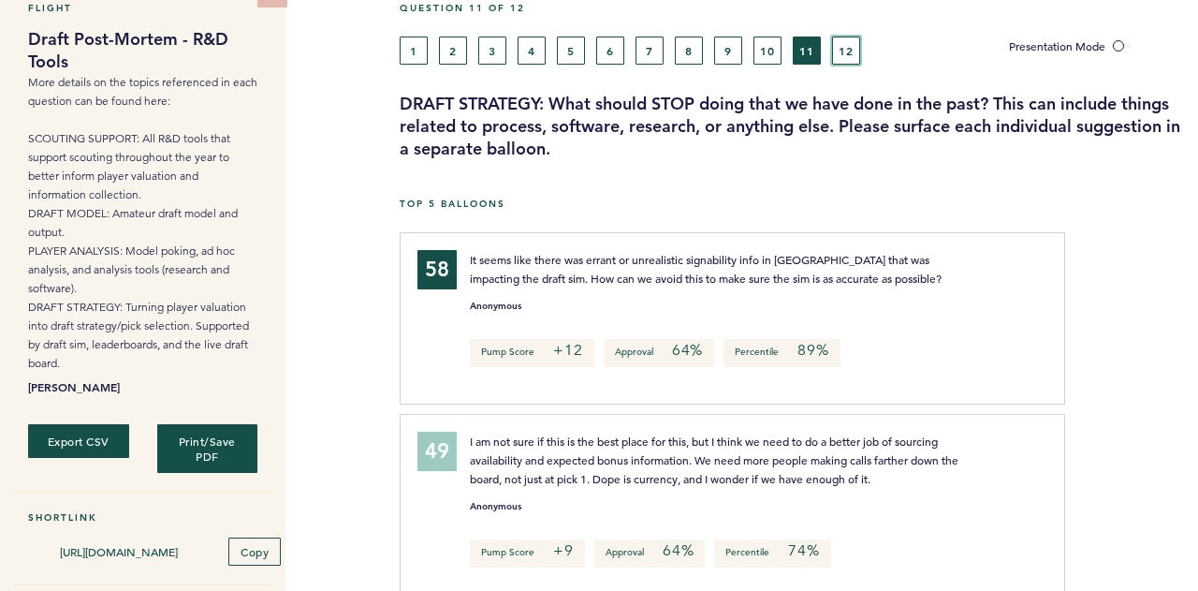
click at [844, 47] on button "12" at bounding box center [846, 51] width 28 height 28
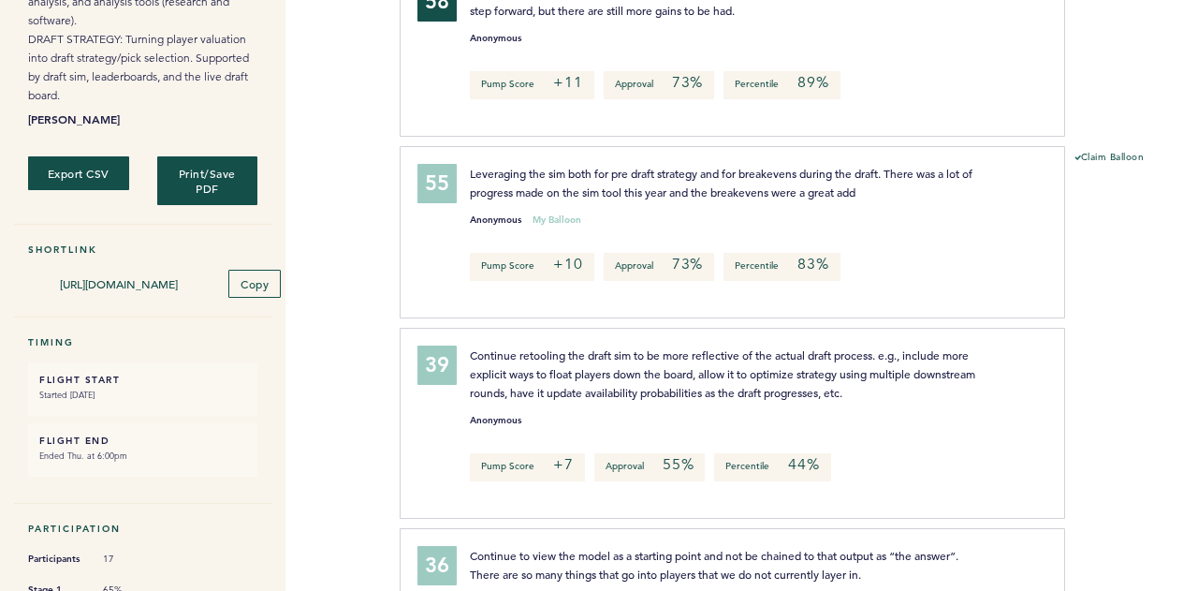
scroll to position [494, 0]
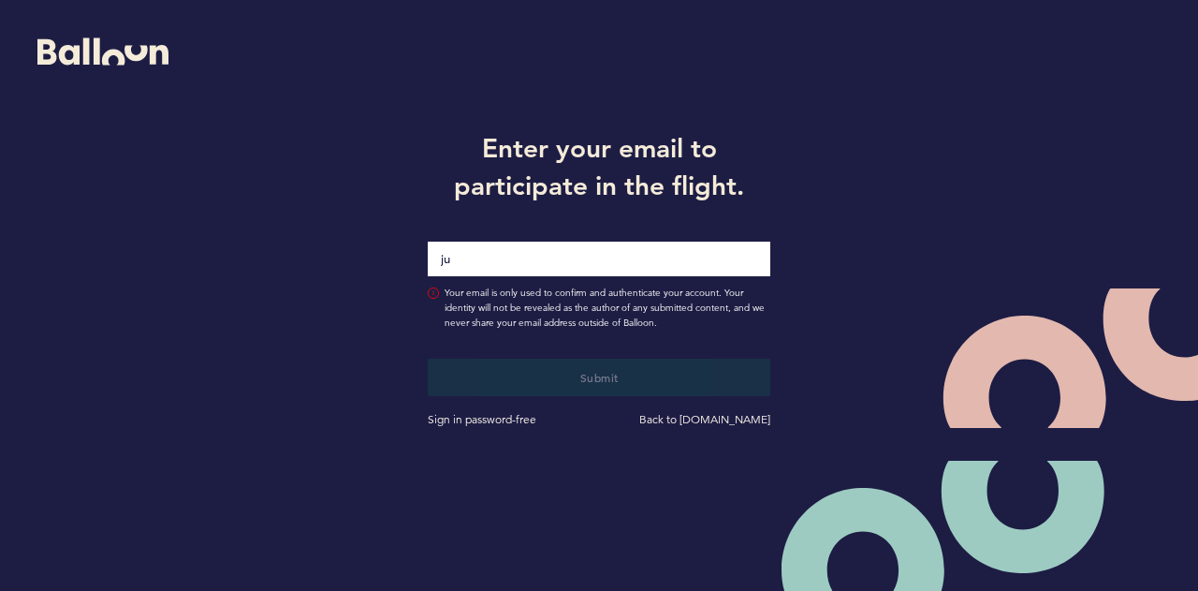
type input "[PERSON_NAME][EMAIL_ADDRESS][PERSON_NAME][DOMAIN_NAME]"
click at [428, 358] on button "Submit" at bounding box center [600, 376] width 344 height 37
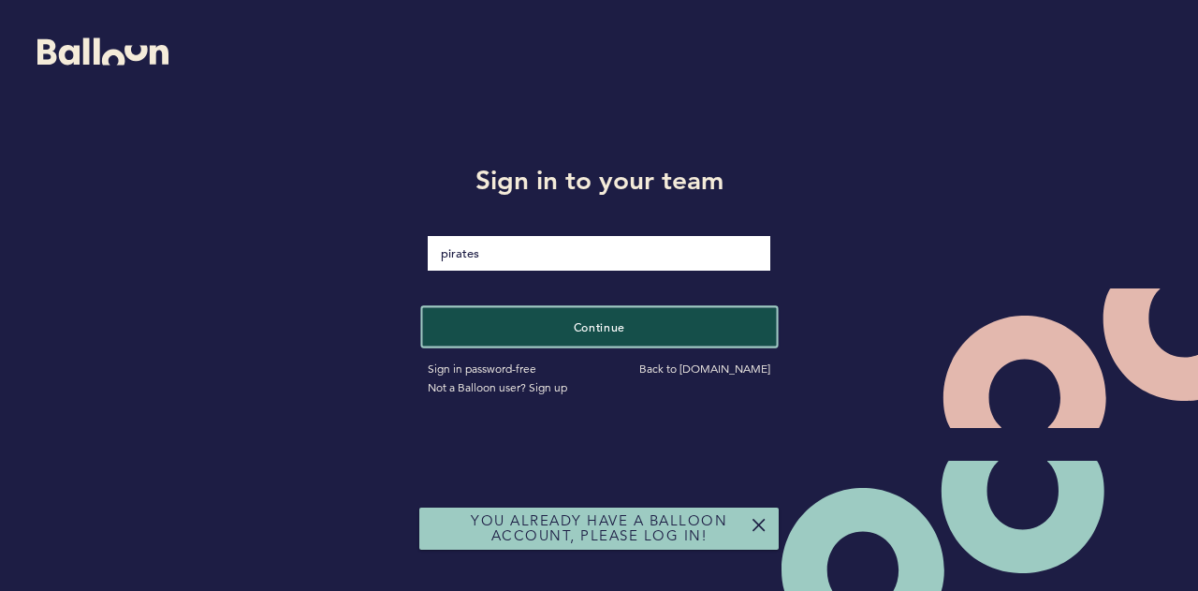
click at [559, 329] on button "Continue" at bounding box center [599, 326] width 354 height 38
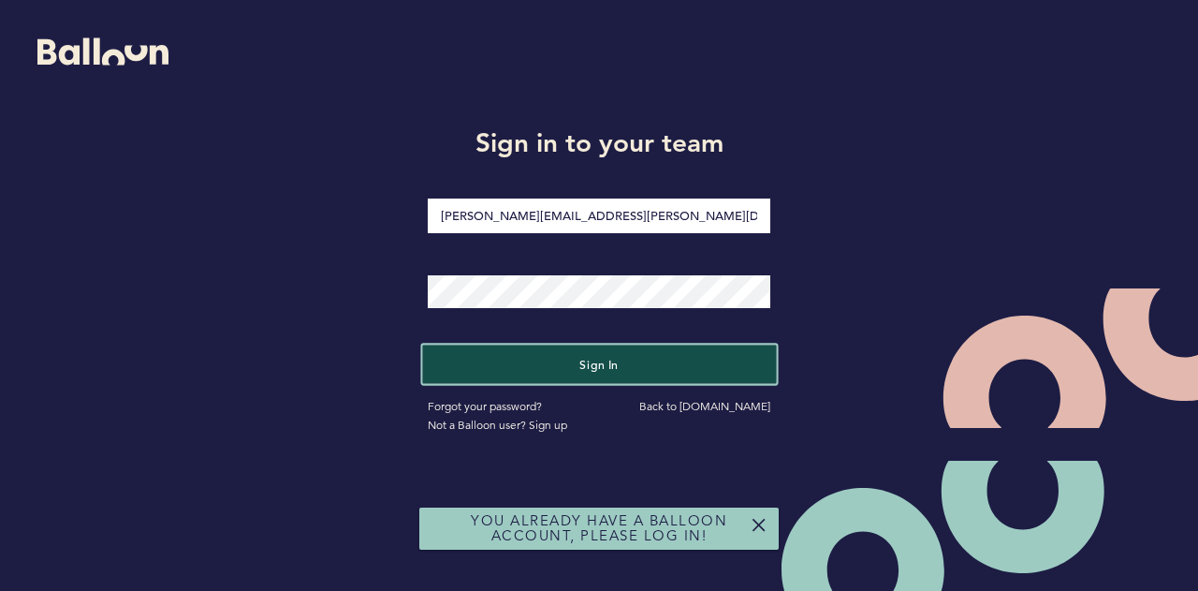
click at [562, 375] on button "Sign in" at bounding box center [599, 364] width 354 height 38
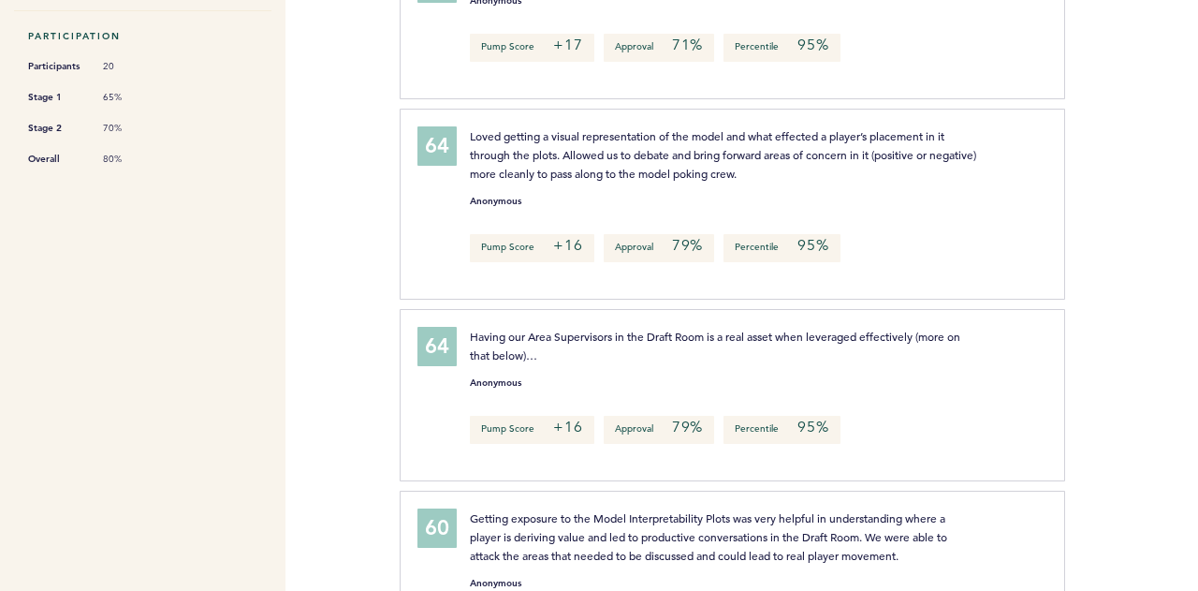
scroll to position [577, 0]
click at [627, 336] on span "Having our Area Supervisors in the Draft Room is a real asset when leveraged ef…" at bounding box center [716, 345] width 493 height 34
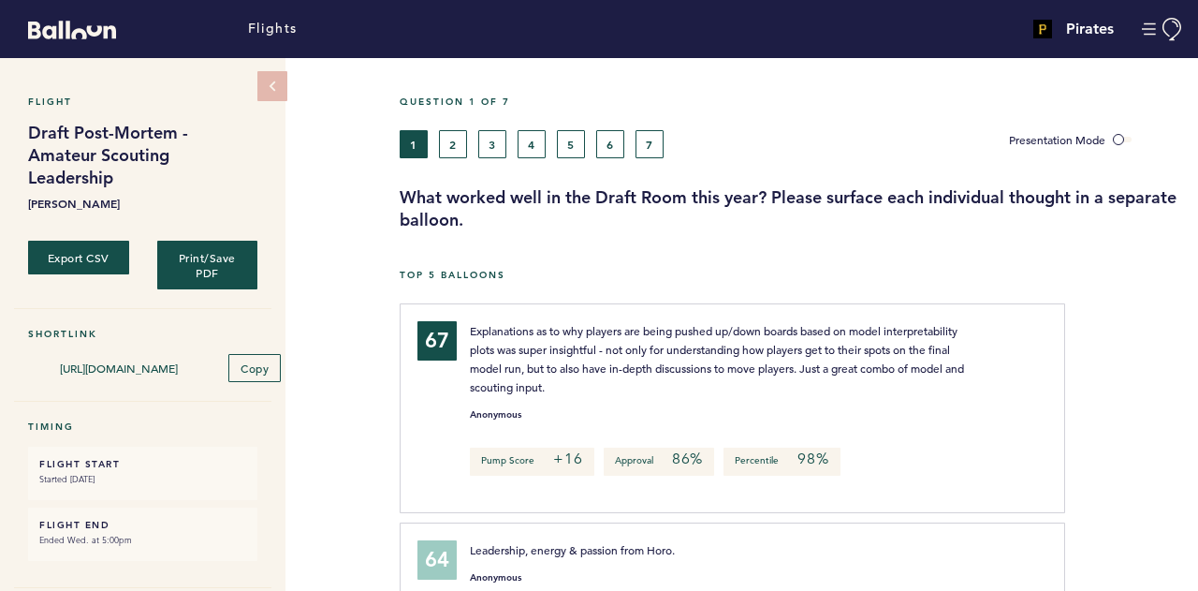
scroll to position [0, 0]
click at [453, 139] on button "2" at bounding box center [453, 144] width 28 height 28
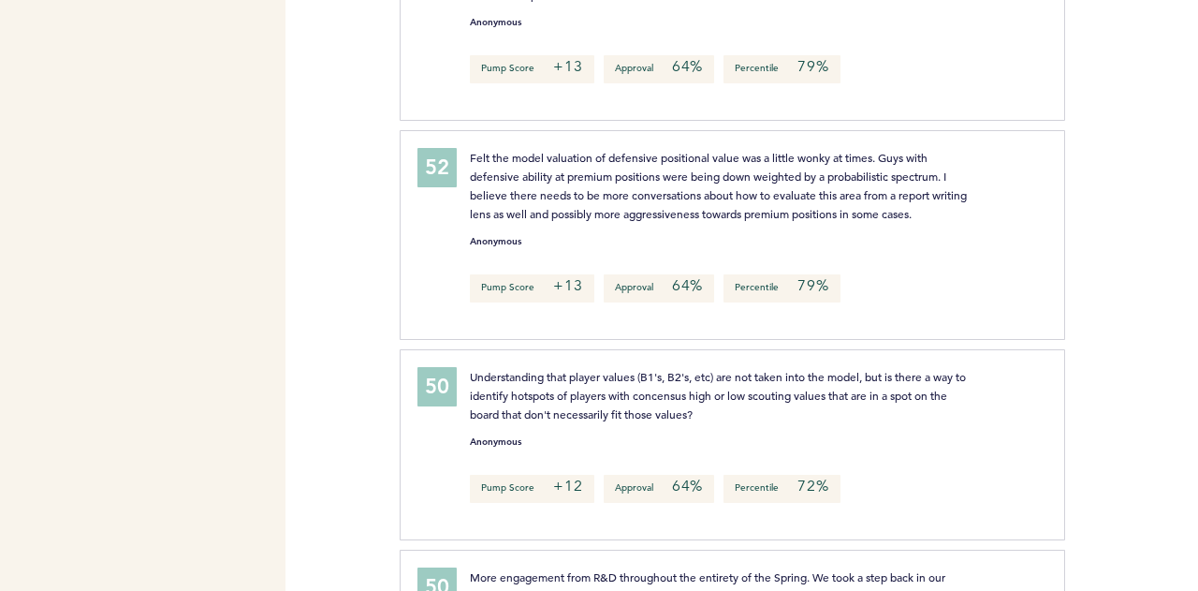
scroll to position [1477, 0]
click at [1051, 143] on div "52 Felt the model valuation of defensive positional value was a little wonky at…" at bounding box center [732, 233] width 665 height 210
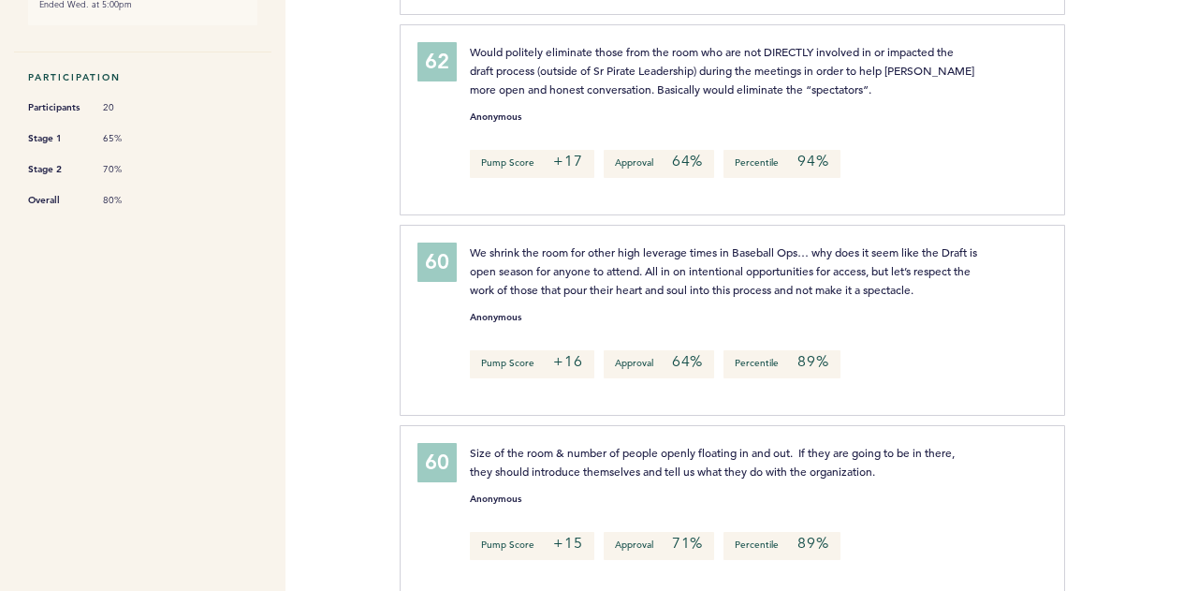
scroll to position [0, 0]
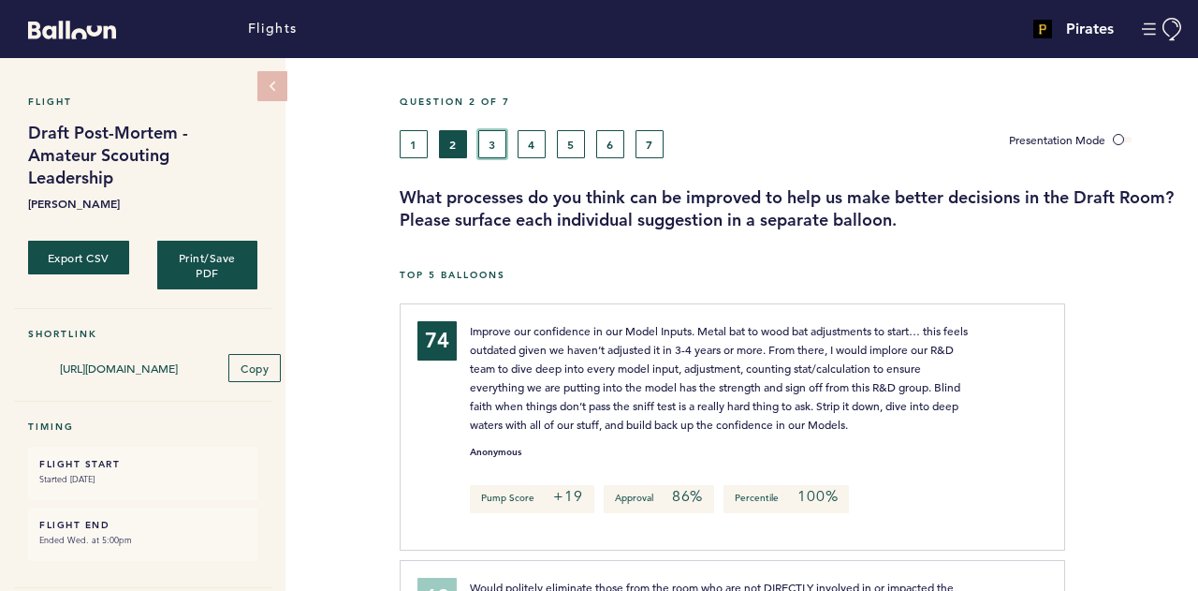
click at [496, 149] on button "3" at bounding box center [492, 144] width 28 height 28
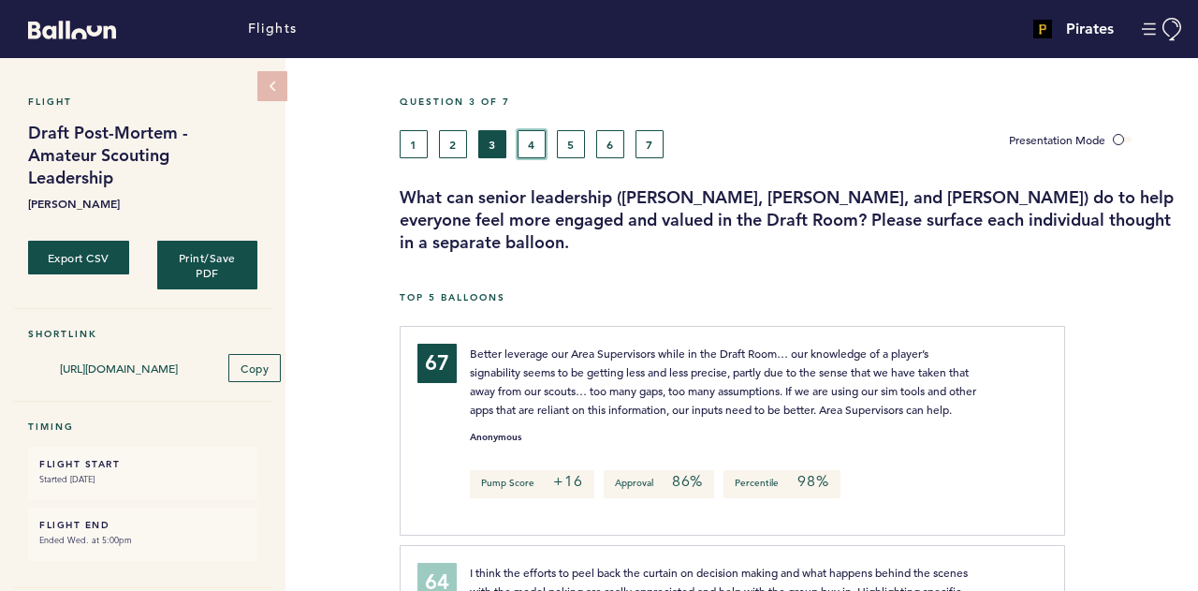
click at [534, 146] on button "4" at bounding box center [532, 144] width 28 height 28
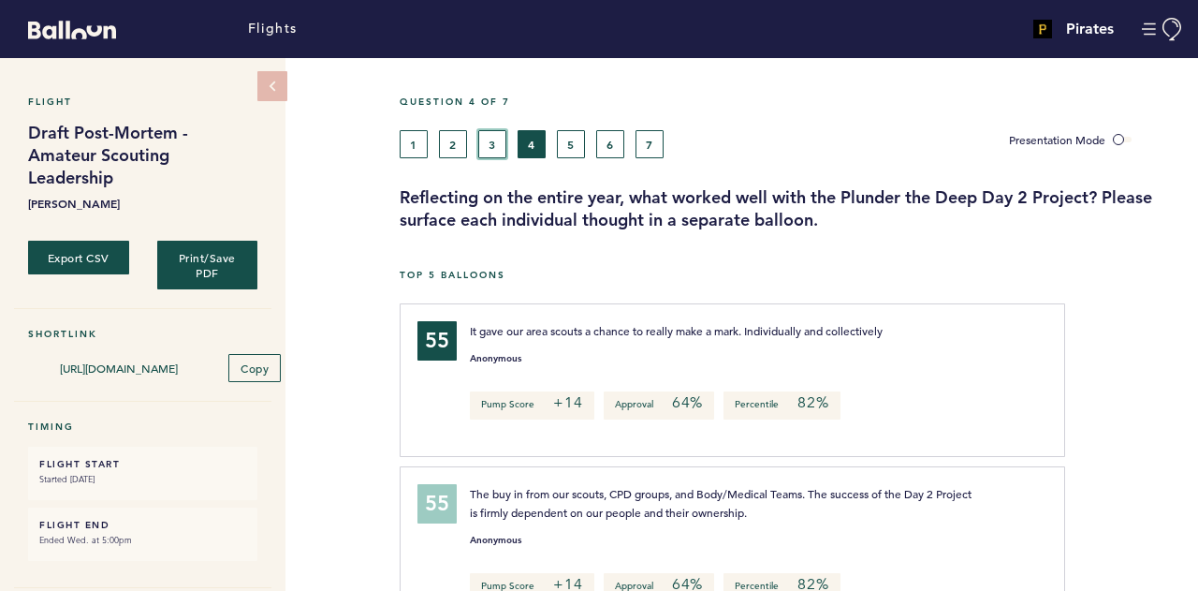
click at [484, 140] on button "3" at bounding box center [492, 144] width 28 height 28
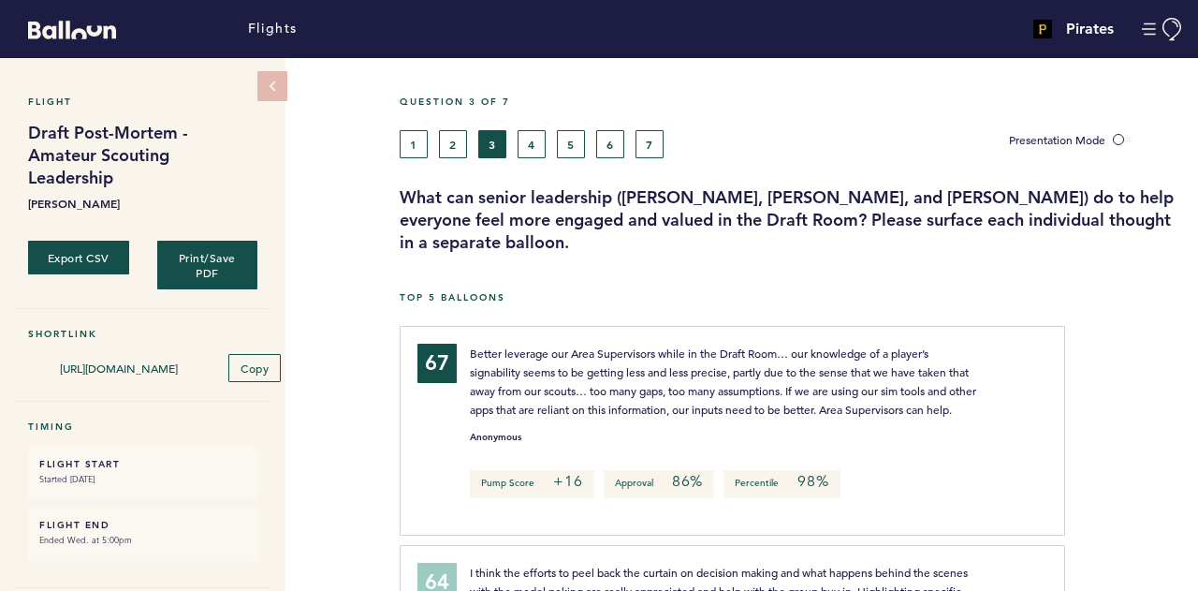
click at [422, 126] on div "Question 3 of 7" at bounding box center [792, 112] width 812 height 35
click at [417, 138] on button "1" at bounding box center [414, 144] width 28 height 28
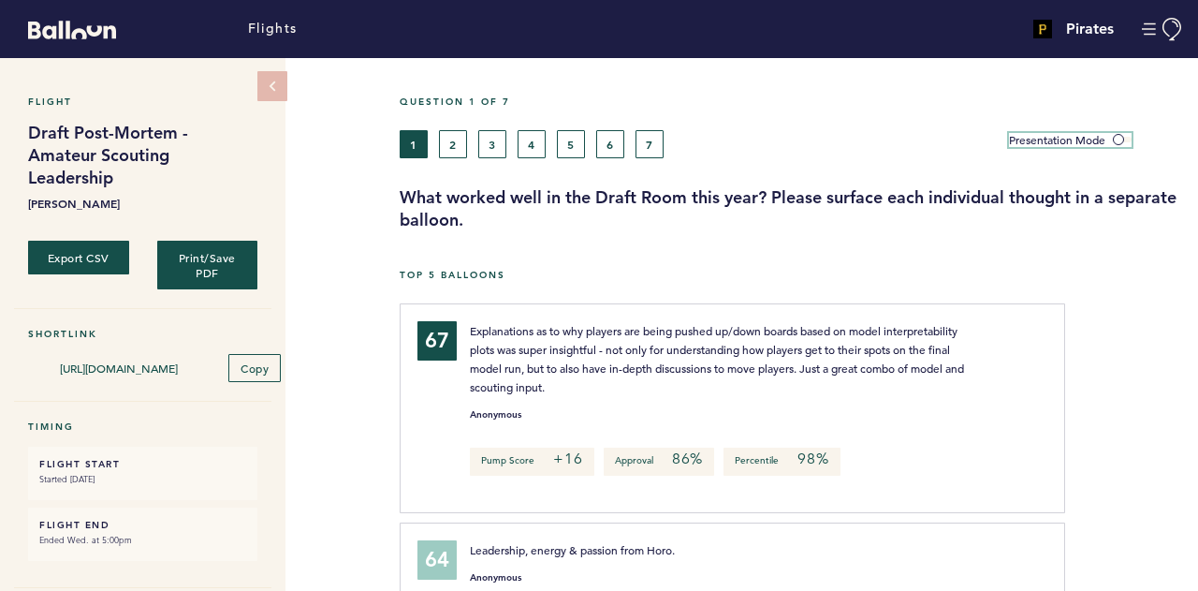
click at [1119, 137] on span at bounding box center [1122, 140] width 19 height 6
click at [0, 0] on input "Presentation Mode" at bounding box center [0, 0] width 0 height 0
click at [1119, 139] on span at bounding box center [1122, 140] width 19 height 6
click at [0, 0] on input "Presentation Mode" at bounding box center [0, 0] width 0 height 0
click at [537, 148] on button "4" at bounding box center [532, 144] width 28 height 28
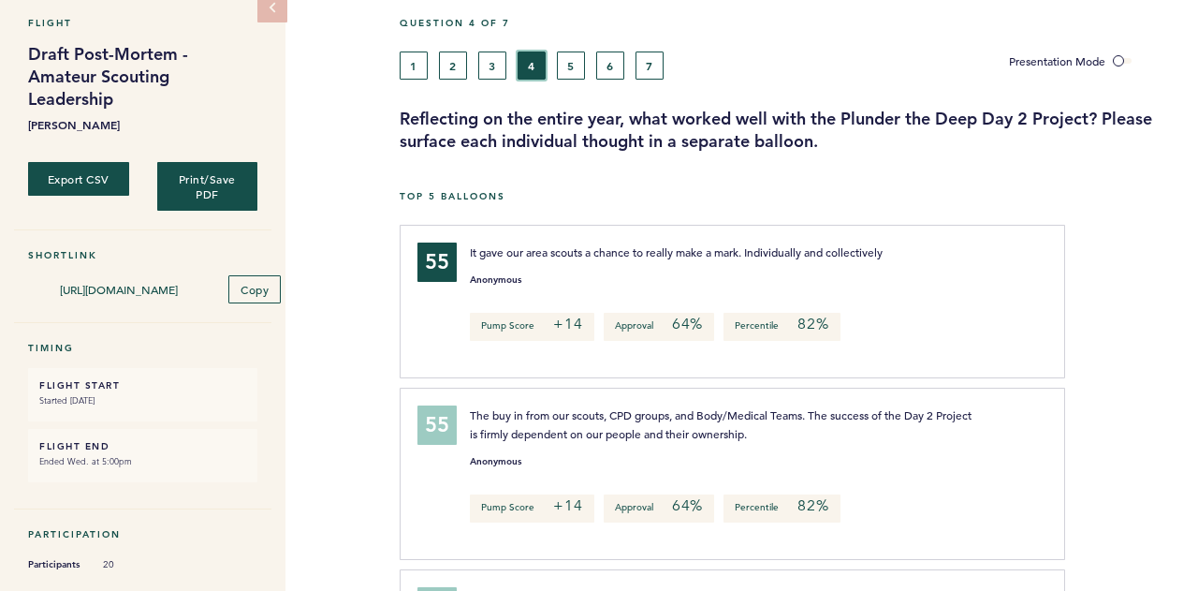
scroll to position [80, 0]
click at [568, 68] on button "5" at bounding box center [571, 65] width 28 height 28
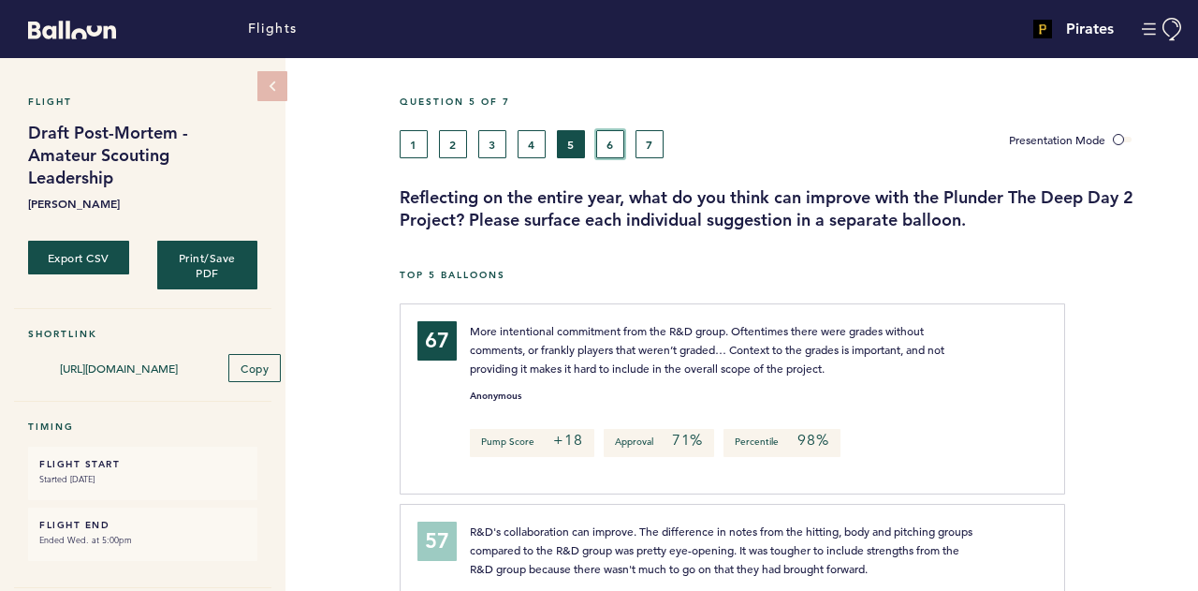
click at [613, 134] on button "6" at bounding box center [610, 144] width 28 height 28
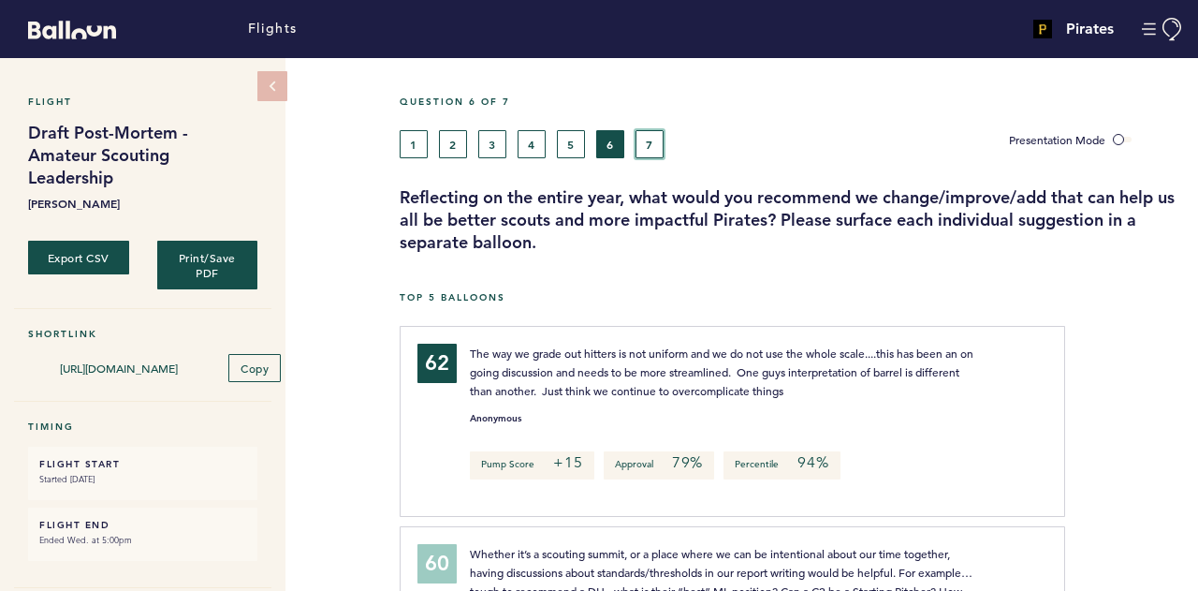
click at [651, 138] on button "7" at bounding box center [650, 144] width 28 height 28
